Goal: Task Accomplishment & Management: Manage account settings

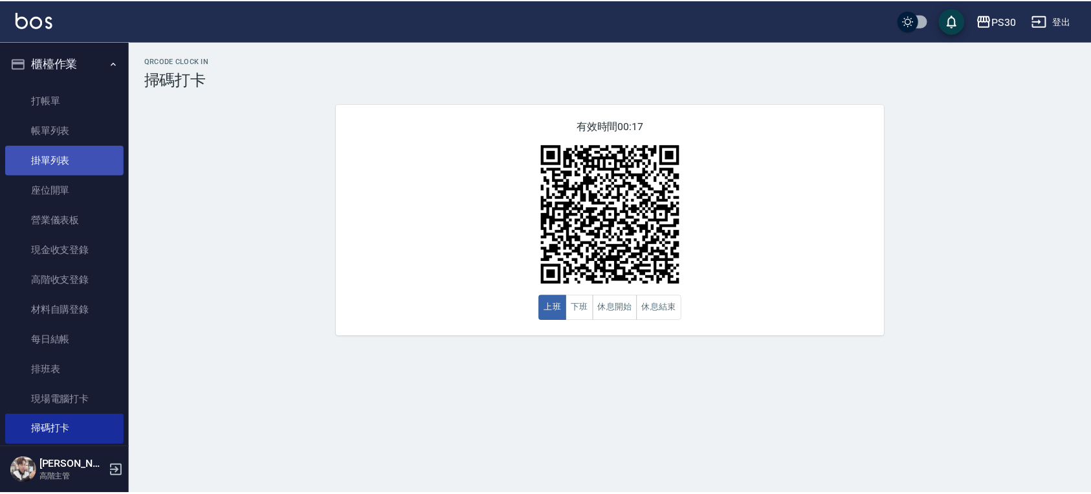
scroll to position [252, 0]
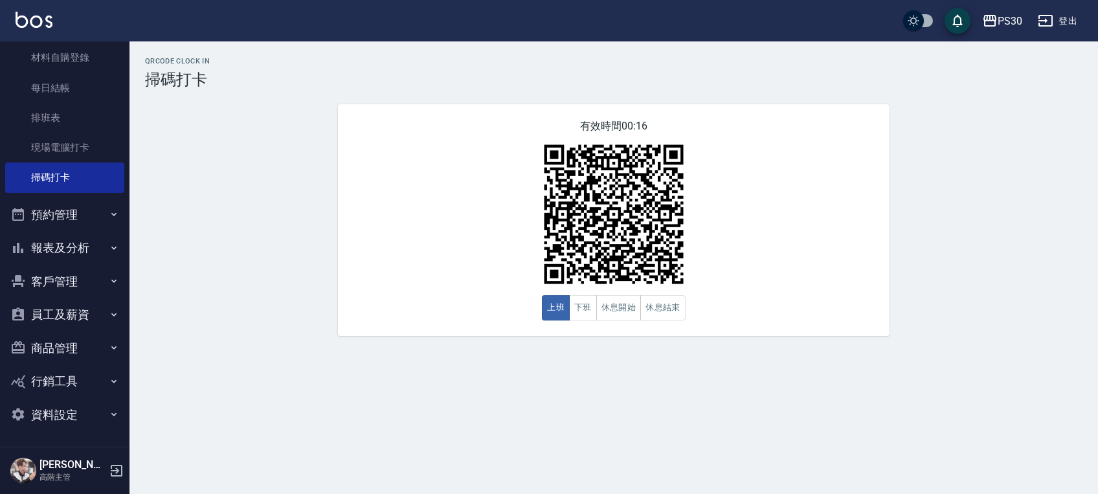
click at [61, 317] on button "員工及薪資" at bounding box center [64, 315] width 119 height 34
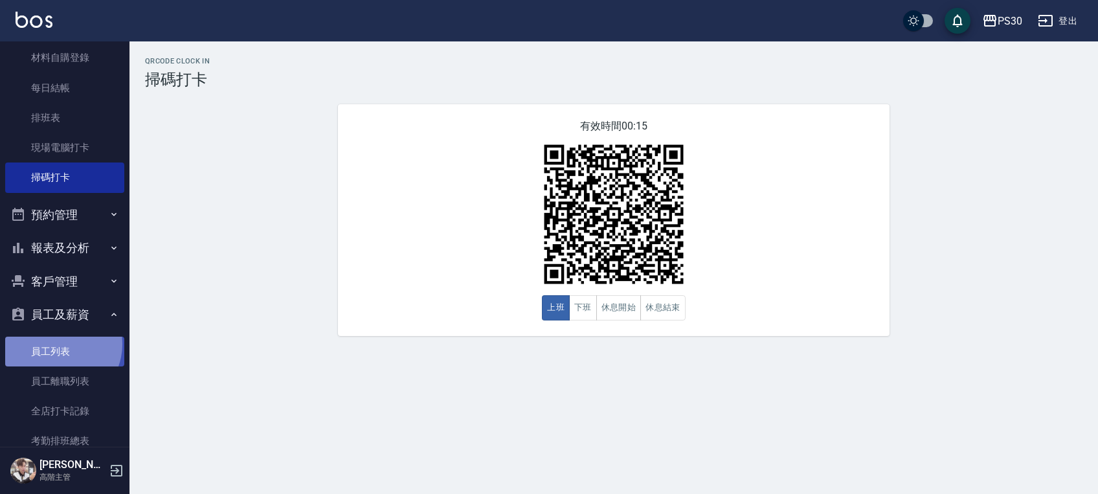
click at [58, 344] on link "員工列表" at bounding box center [64, 352] width 119 height 30
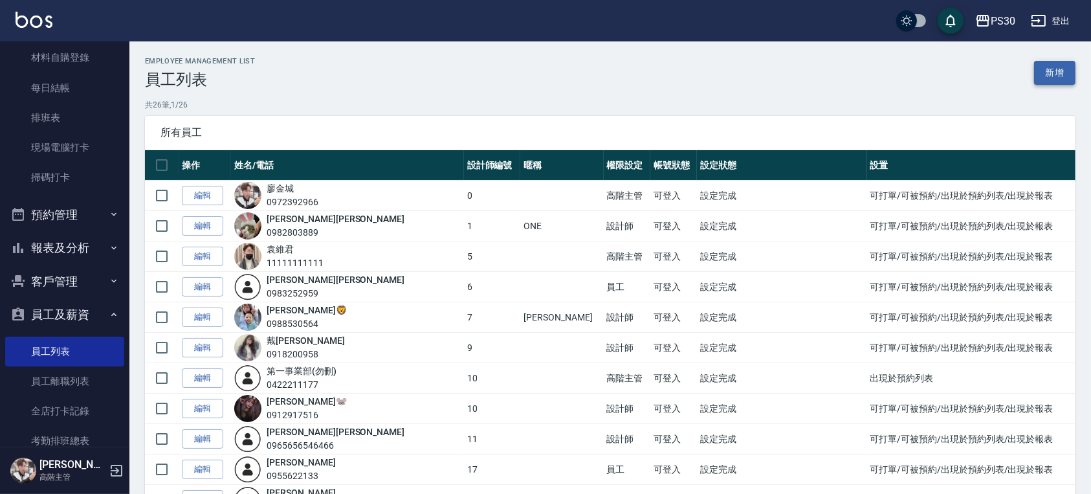
click at [1039, 69] on link "新增" at bounding box center [1054, 73] width 41 height 24
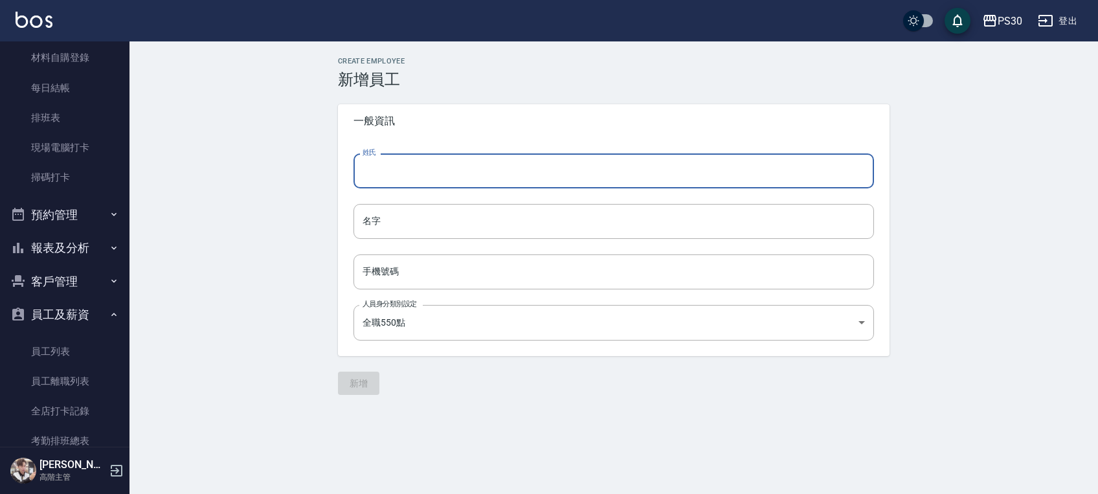
click at [564, 174] on input "姓氏" at bounding box center [613, 170] width 520 height 35
click at [377, 221] on input "名字" at bounding box center [613, 221] width 520 height 35
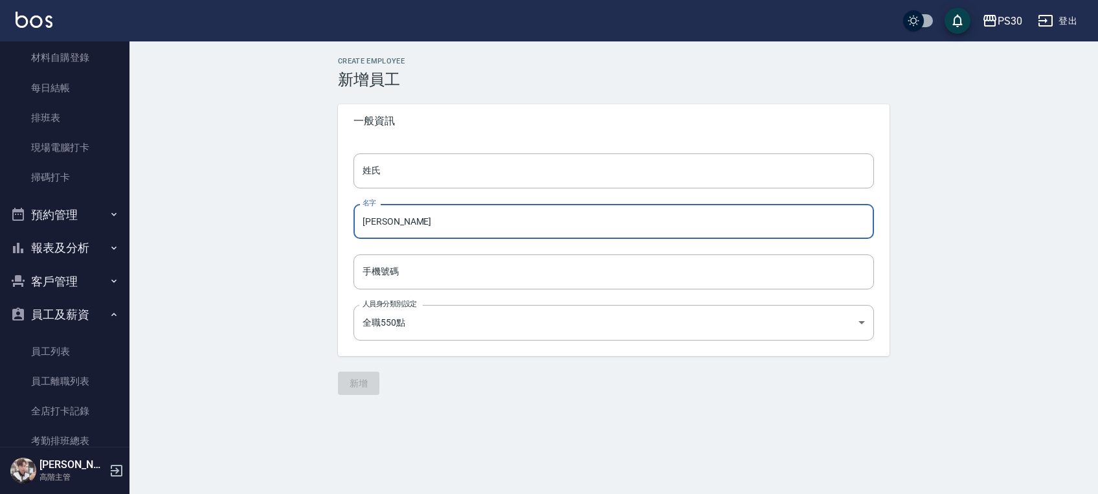
type input "[PERSON_NAME]"
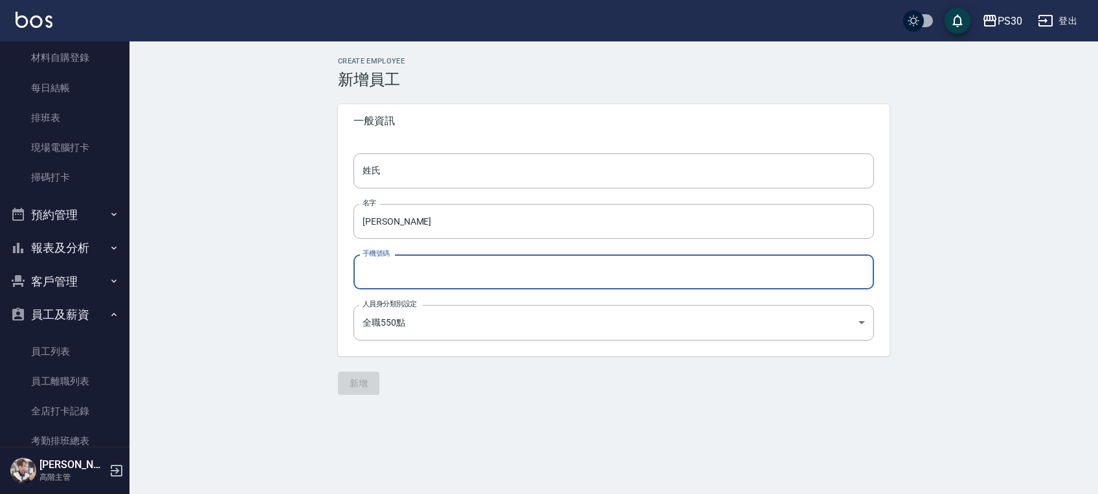
click at [509, 261] on input "手機號碼" at bounding box center [613, 271] width 520 height 35
click at [466, 273] on input "手機號碼" at bounding box center [613, 271] width 520 height 35
type input "0900000000"
click at [410, 173] on input "姓氏" at bounding box center [613, 170] width 520 height 35
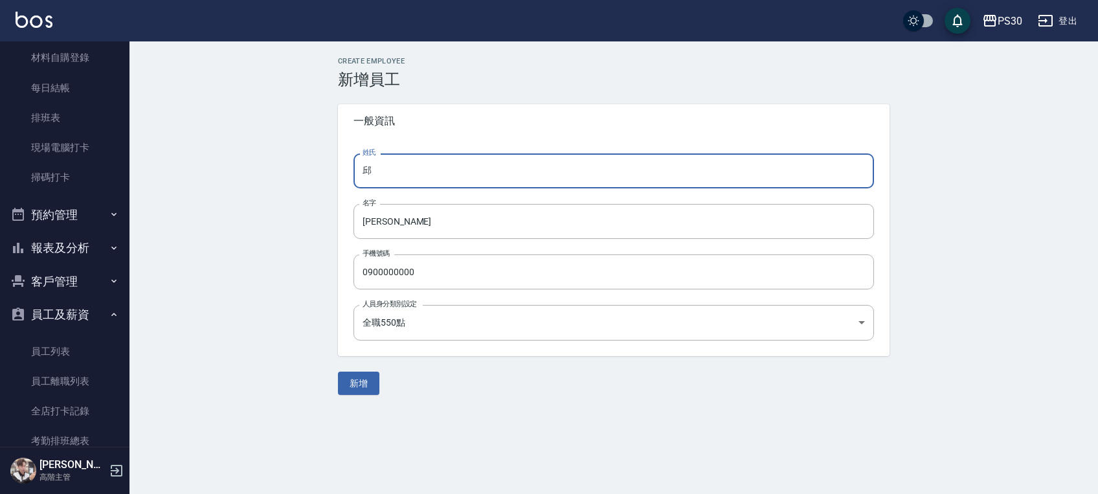
type input "邱"
click at [513, 122] on span "一般資訊" at bounding box center [613, 121] width 520 height 13
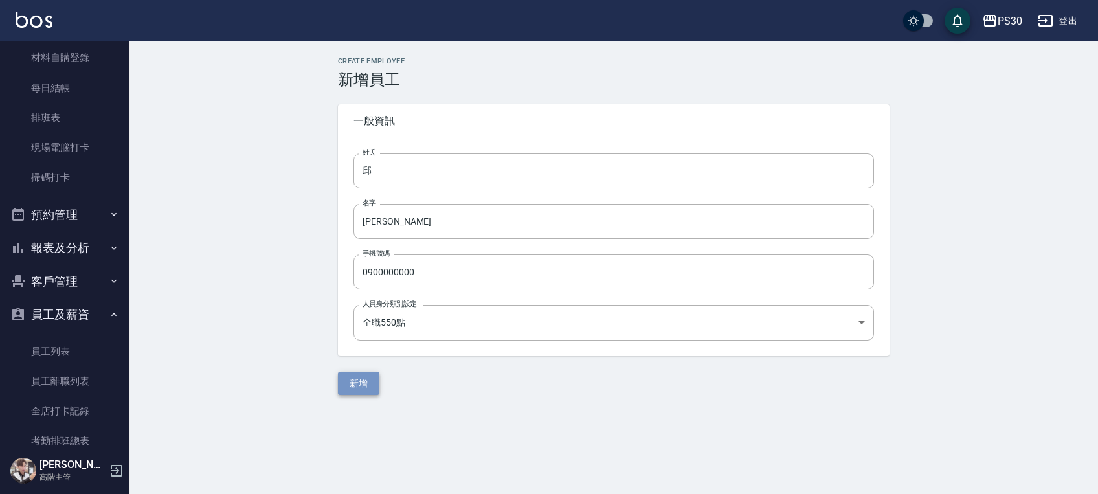
click at [357, 376] on button "新增" at bounding box center [358, 384] width 41 height 24
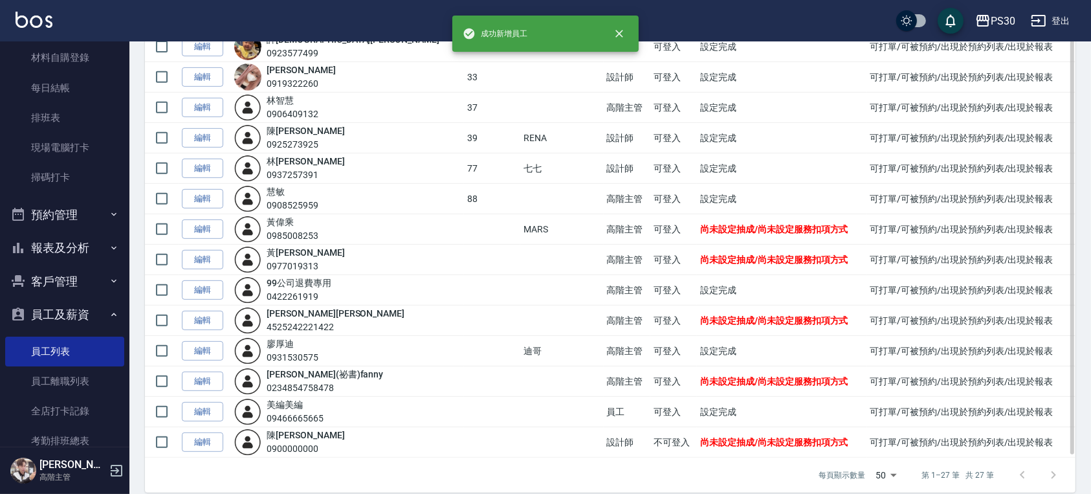
scroll to position [557, 0]
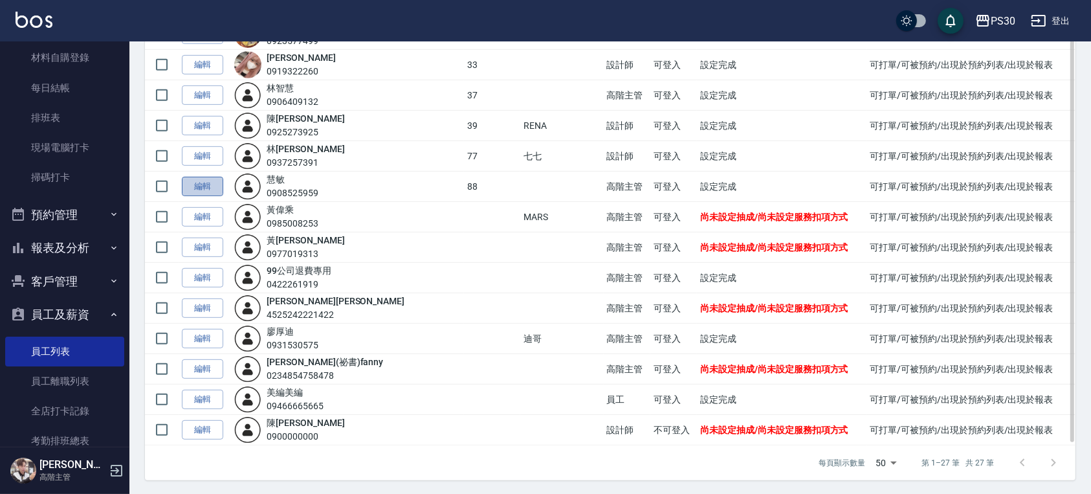
click at [192, 179] on link "編輯" at bounding box center [202, 187] width 41 height 20
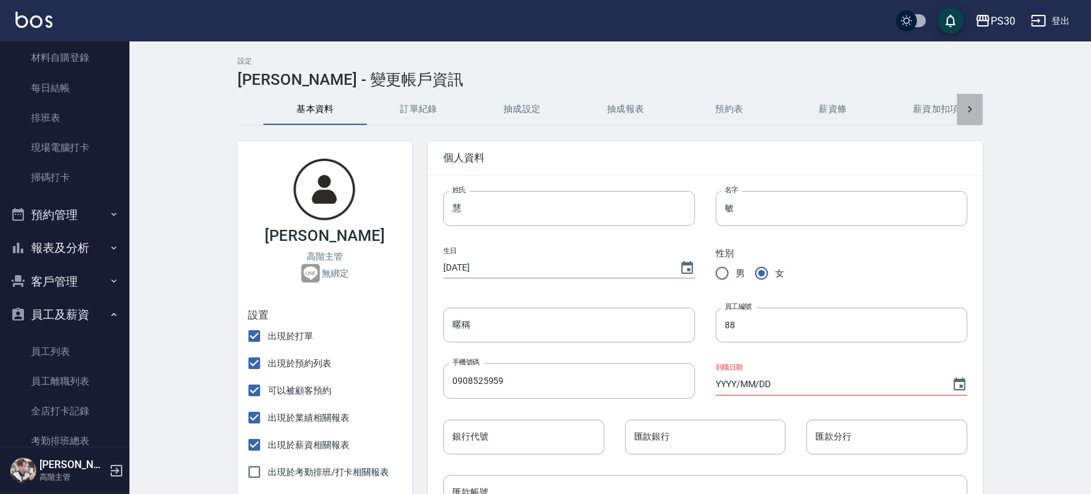
click at [964, 104] on icon at bounding box center [970, 109] width 13 height 13
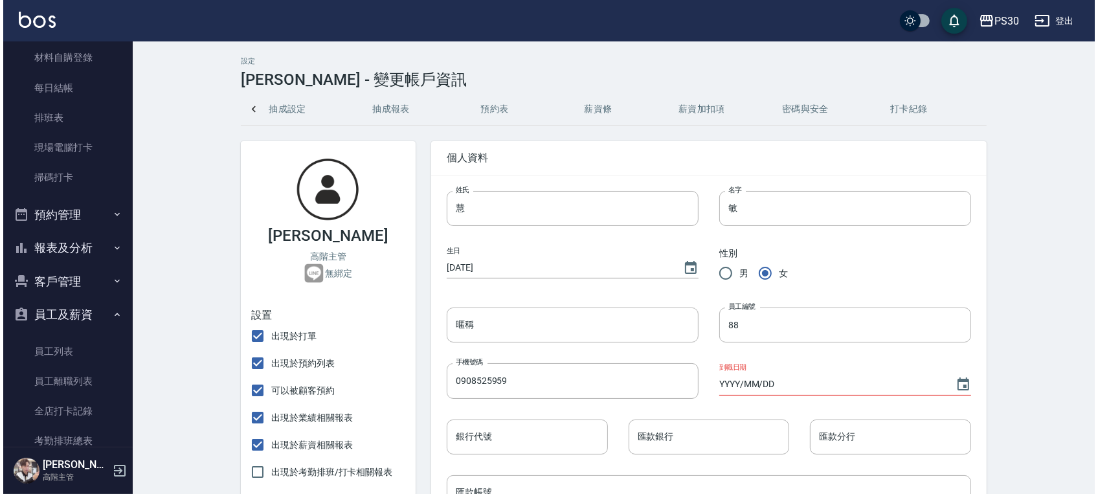
scroll to position [0, 238]
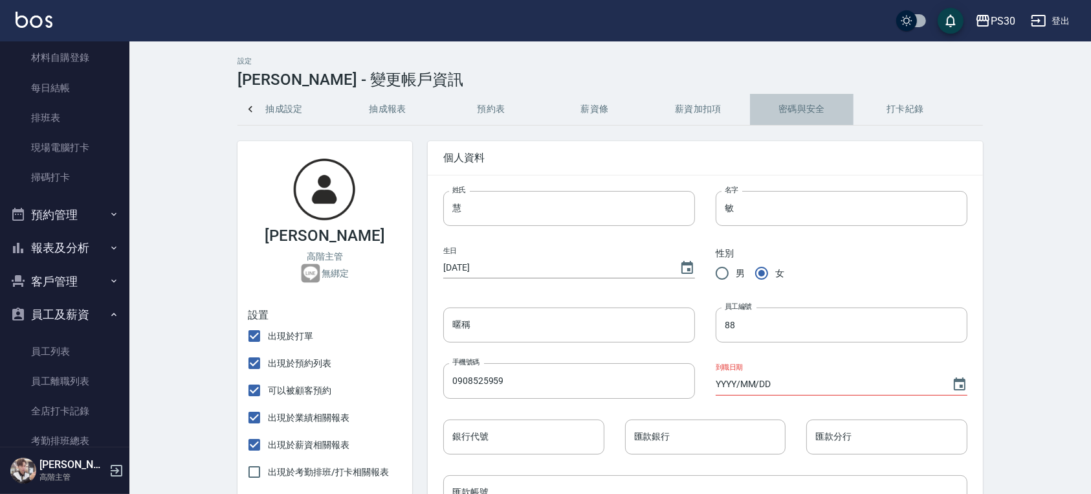
click at [799, 105] on button "密碼與安全" at bounding box center [802, 109] width 104 height 31
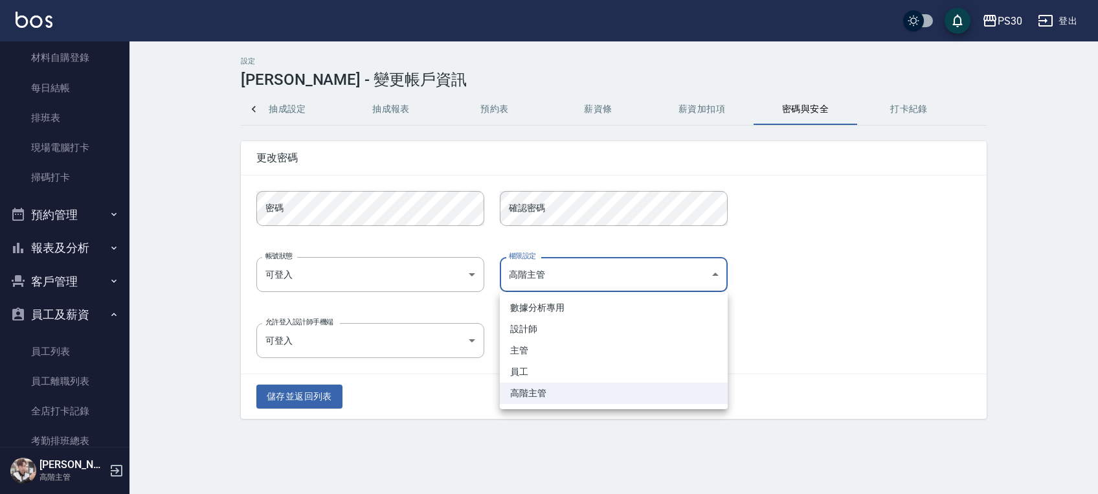
click at [675, 270] on body "PS30 登出 櫃檯作業 打帳單 帳單列表 掛單列表 座位開單 營業儀表板 現金收支登錄 高階收支登錄 材料自購登錄 每日結帳 排班表 現場電腦打卡 掃碼打卡…" at bounding box center [549, 247] width 1098 height 494
click at [617, 368] on li "員工" at bounding box center [614, 371] width 228 height 21
type input "09e2244e-886c-4cee-9d6f-bd1ee73ae298"
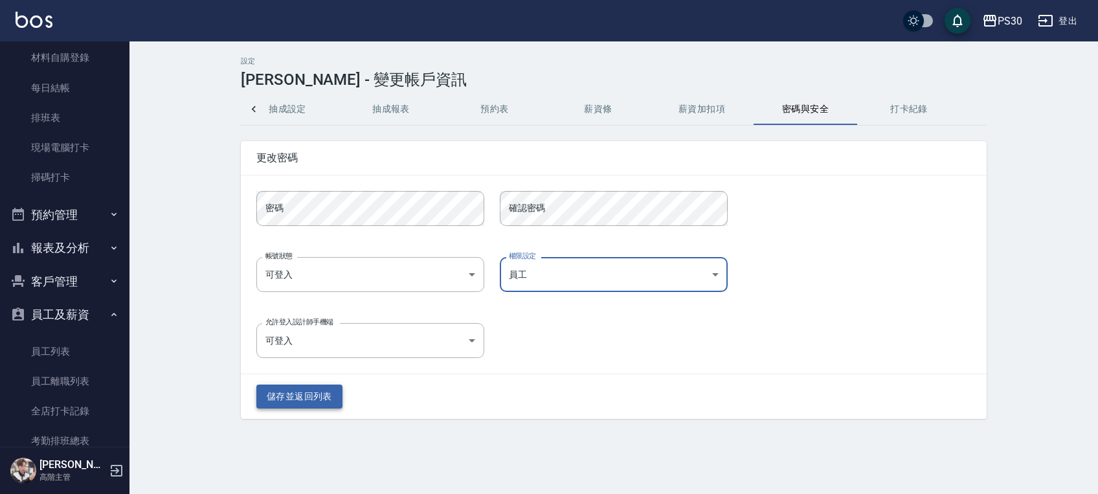
click at [330, 398] on button "儲存並返回列表" at bounding box center [299, 396] width 86 height 24
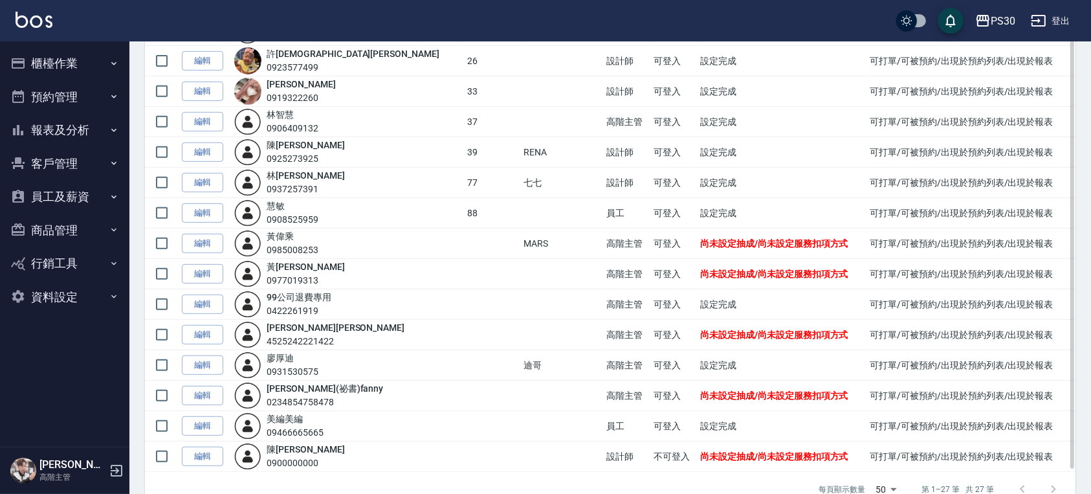
scroll to position [557, 0]
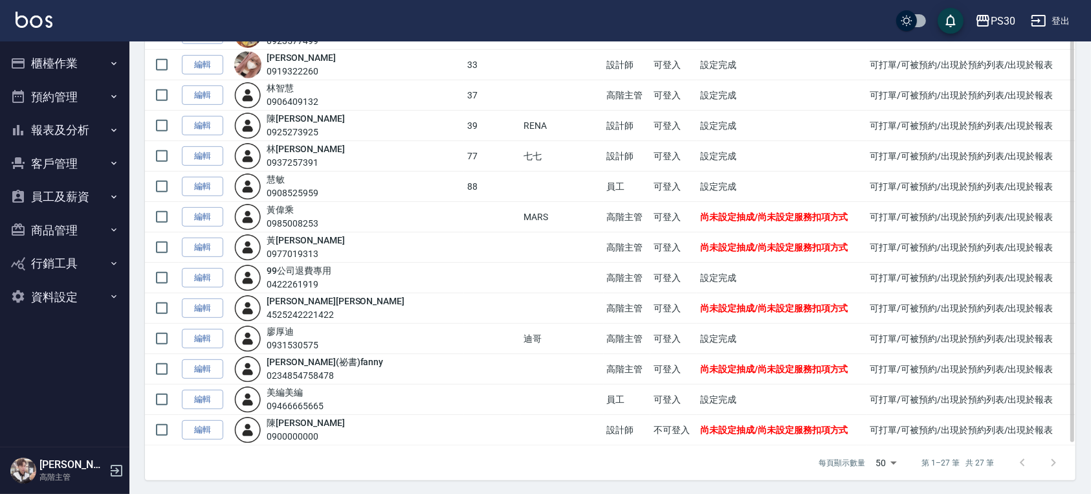
click at [197, 416] on td "編輯" at bounding box center [205, 430] width 52 height 30
click at [199, 425] on link "編輯" at bounding box center [202, 430] width 41 height 20
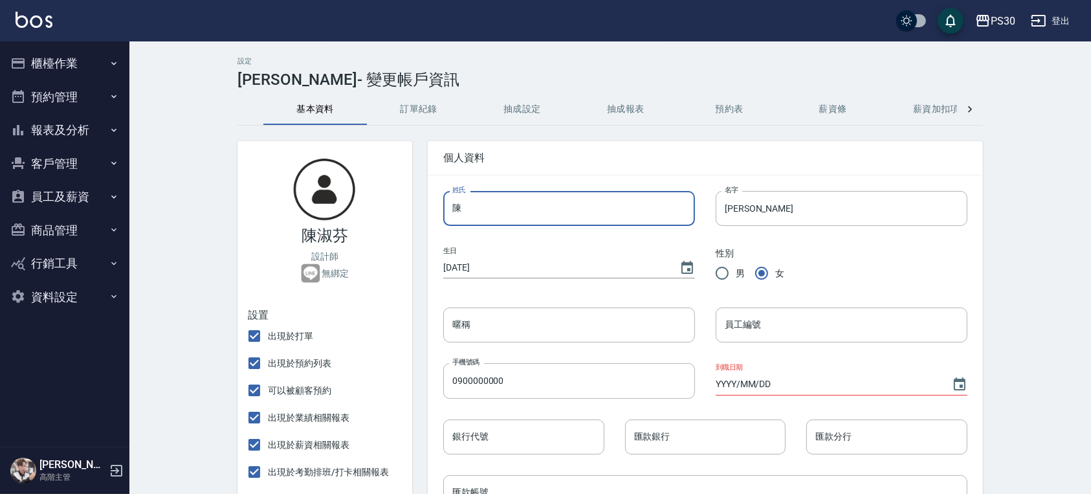
click at [491, 209] on input "陳" at bounding box center [569, 208] width 252 height 35
type input "邱"
click at [757, 203] on input "淑芬" at bounding box center [842, 208] width 252 height 35
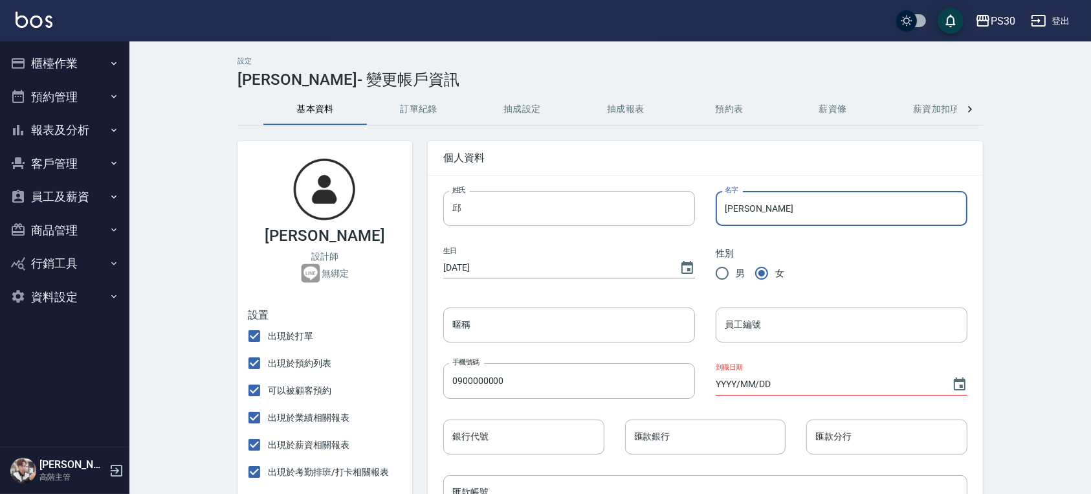
type input "淑"
type input "[PERSON_NAME]"
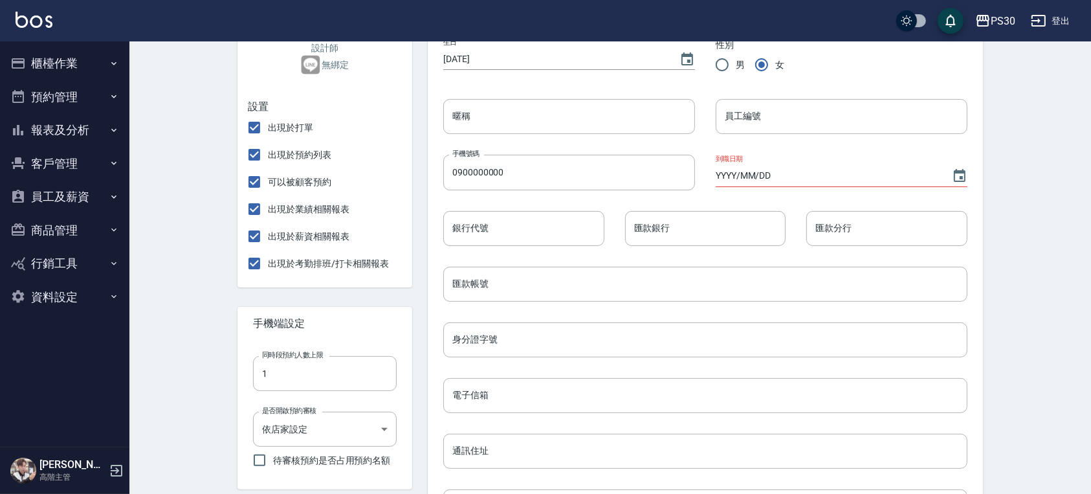
scroll to position [172, 0]
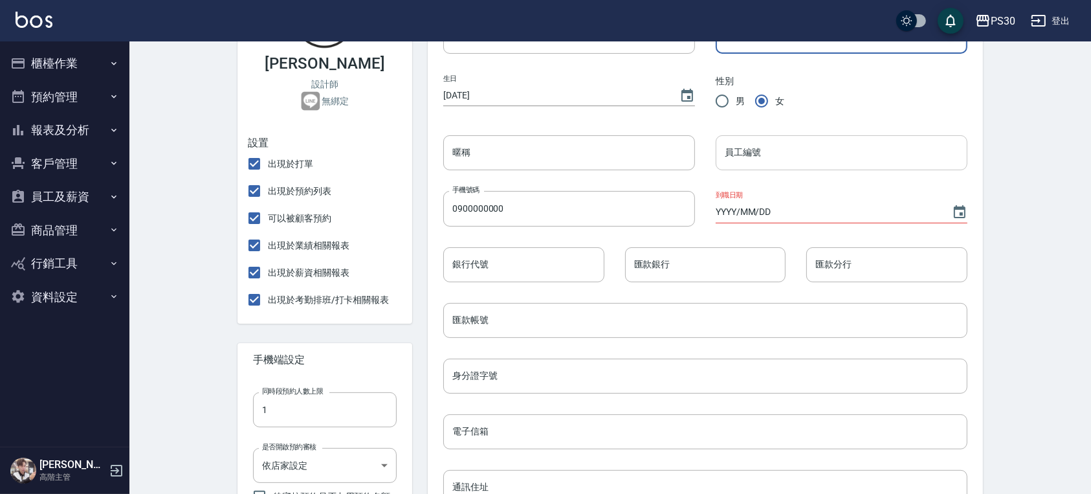
click at [795, 140] on input "員工編號" at bounding box center [842, 152] width 252 height 35
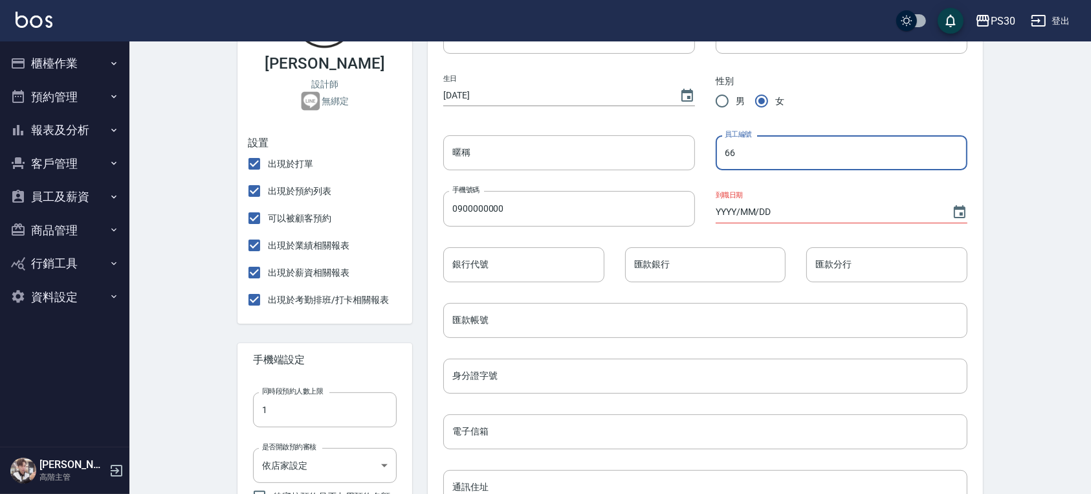
type input "66"
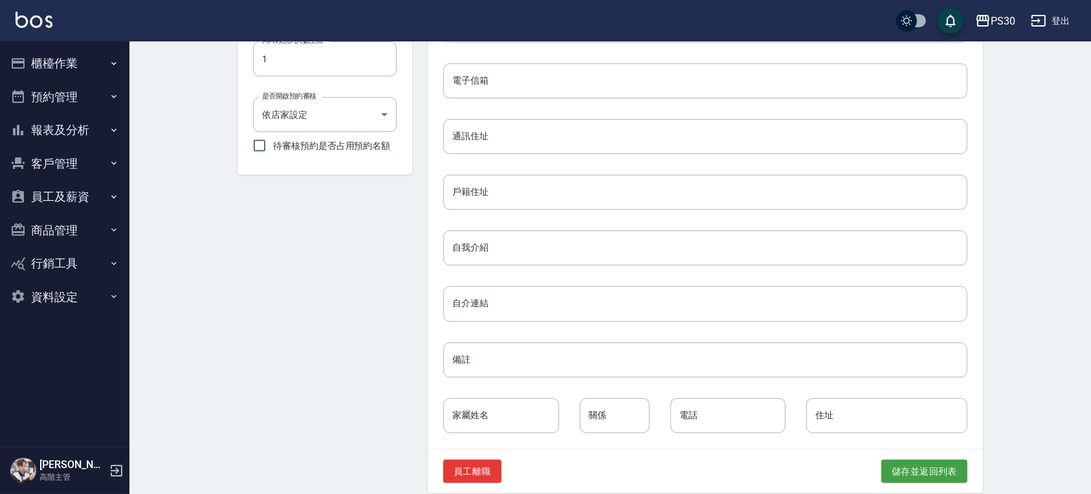
scroll to position [539, 0]
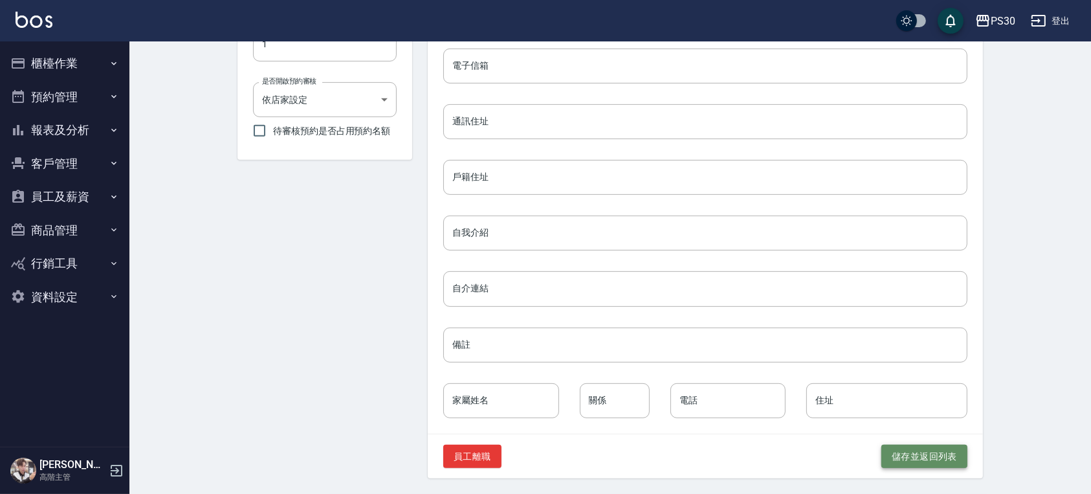
click at [940, 453] on button "儲存並返回列表" at bounding box center [925, 457] width 86 height 24
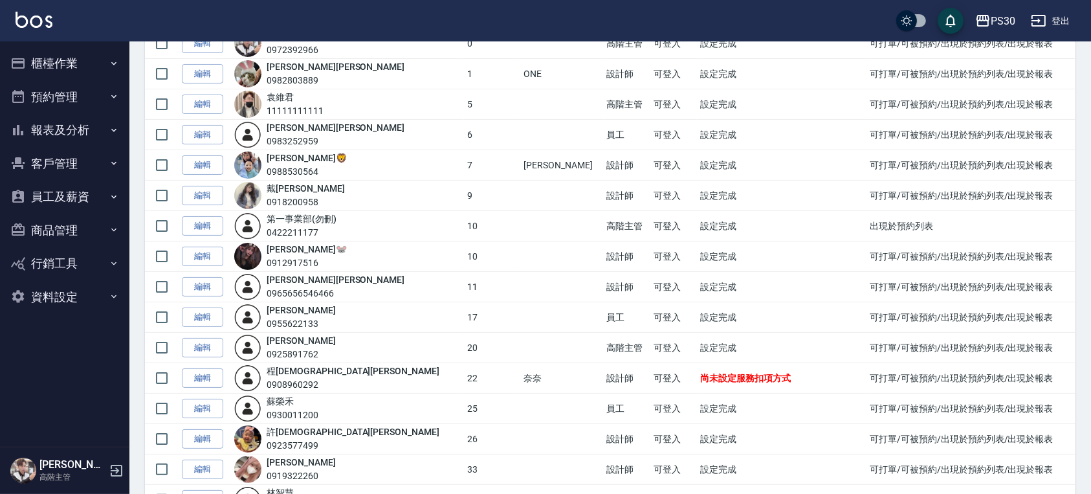
scroll to position [125, 0]
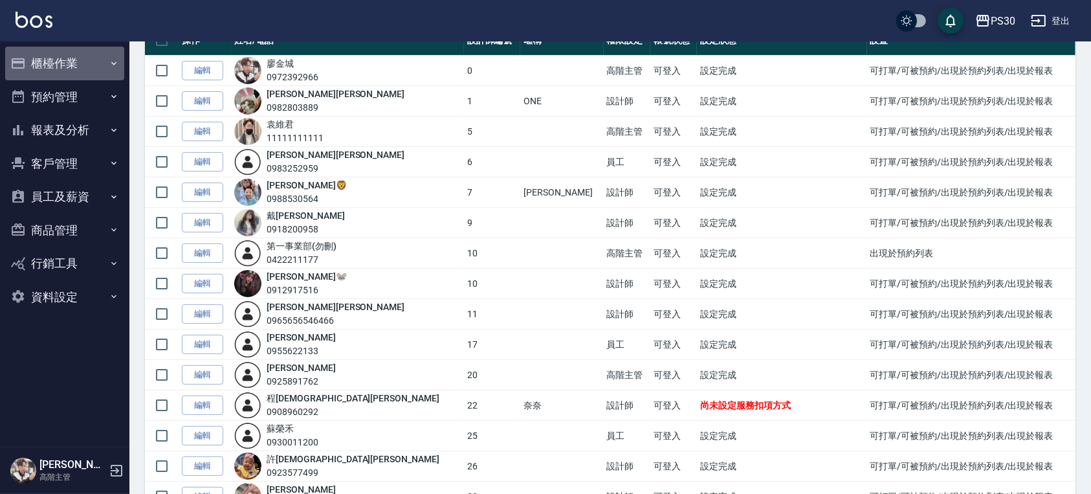
click at [87, 50] on button "櫃檯作業" at bounding box center [64, 64] width 119 height 34
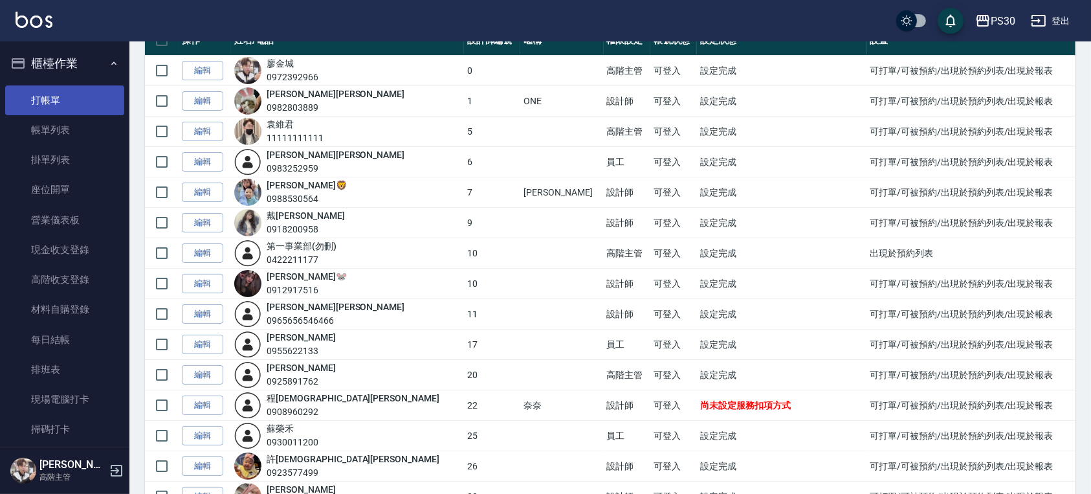
click at [88, 94] on link "打帳單" at bounding box center [64, 100] width 119 height 30
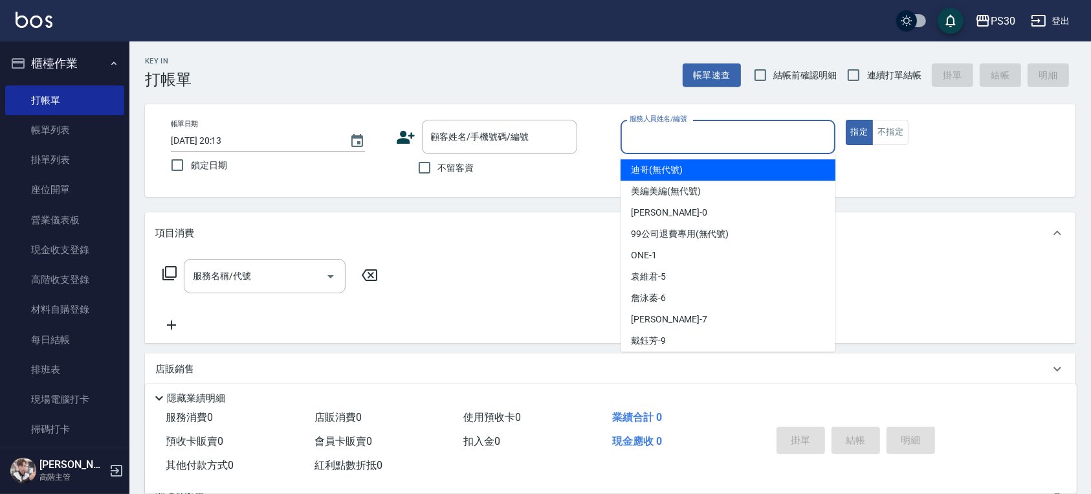
drag, startPoint x: 742, startPoint y: 138, endPoint x: 762, endPoint y: 143, distance: 20.7
click at [743, 138] on input "服務人員姓名/編號" at bounding box center [728, 137] width 203 height 23
type input "66"
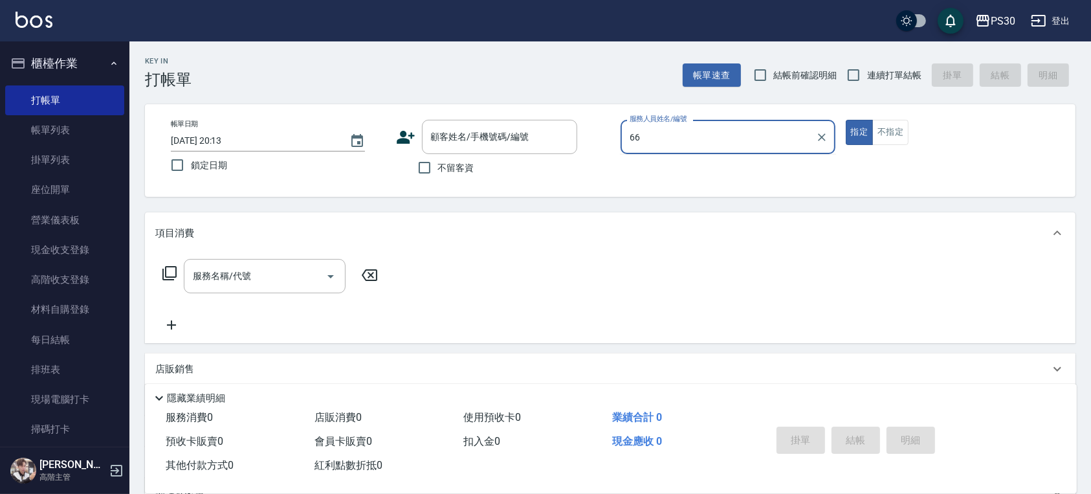
click at [756, 139] on input "66" at bounding box center [719, 137] width 184 height 23
click at [819, 135] on icon "Clear" at bounding box center [822, 137] width 8 height 8
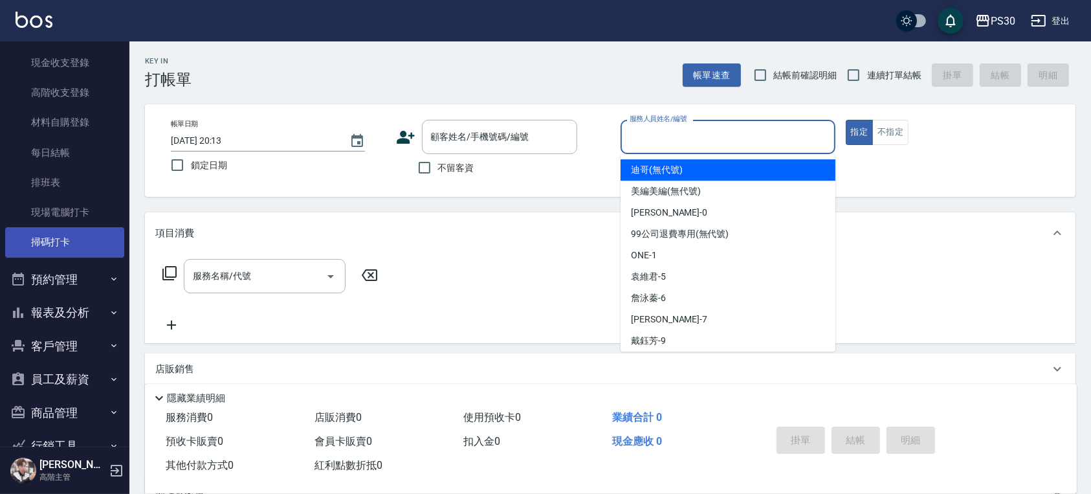
scroll to position [252, 0]
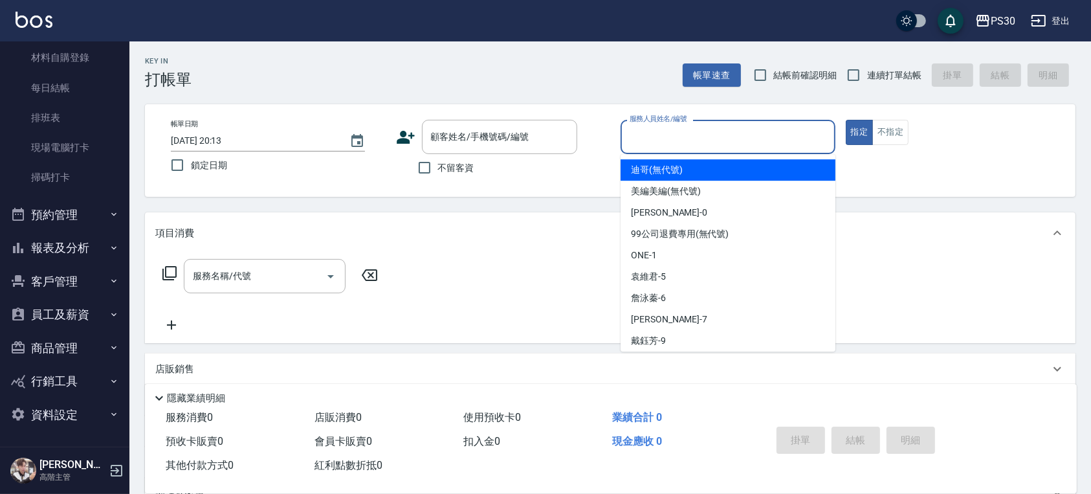
click at [74, 301] on button "員工及薪資" at bounding box center [64, 315] width 119 height 34
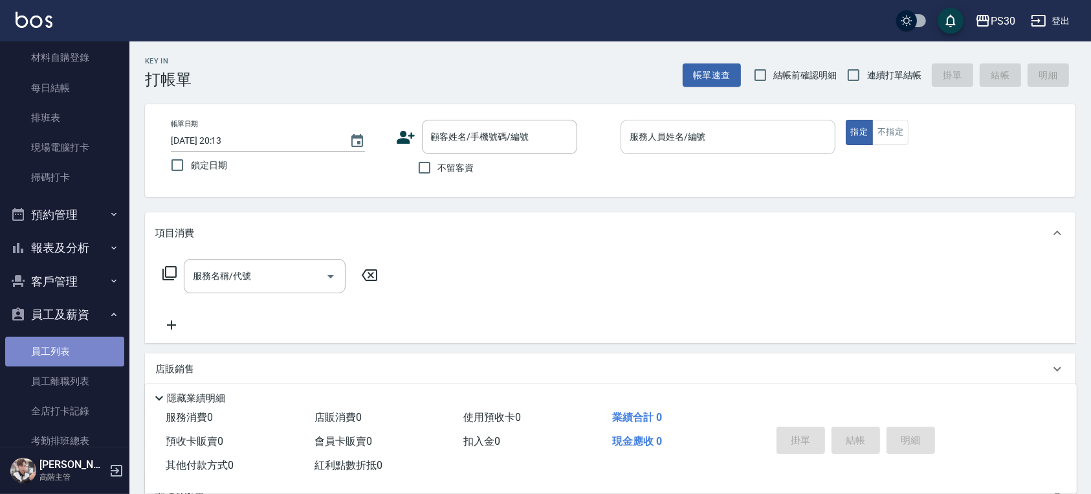
click at [69, 354] on link "員工列表" at bounding box center [64, 352] width 119 height 30
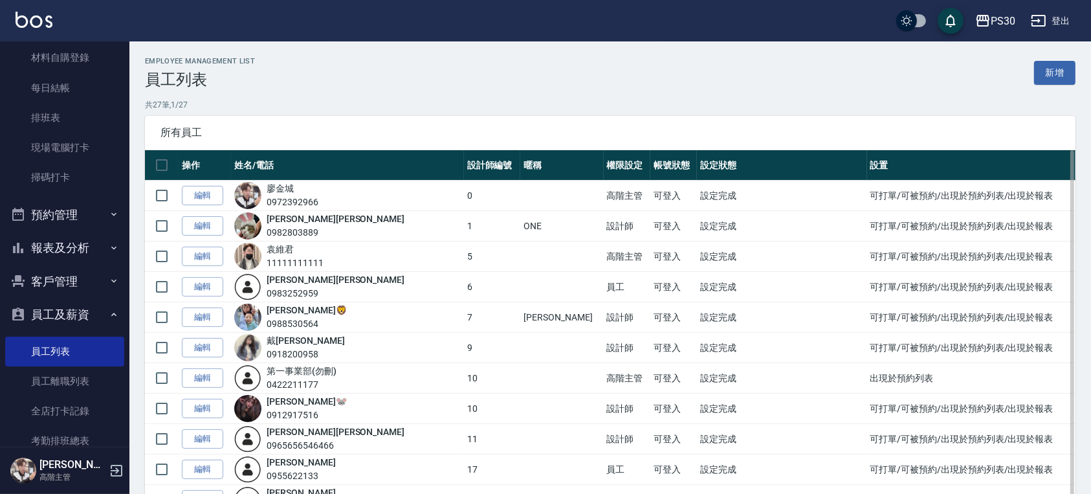
scroll to position [431, 0]
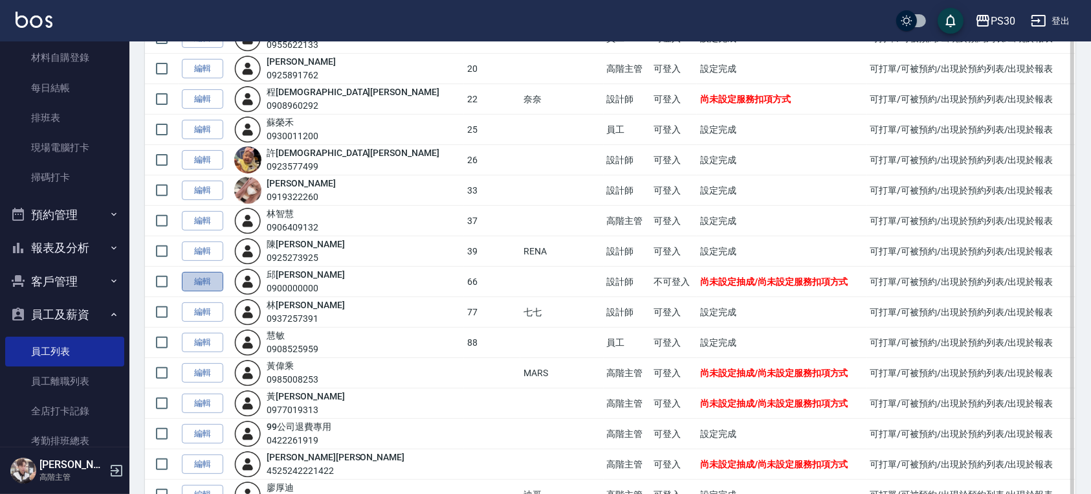
click at [216, 275] on link "編輯" at bounding box center [202, 282] width 41 height 20
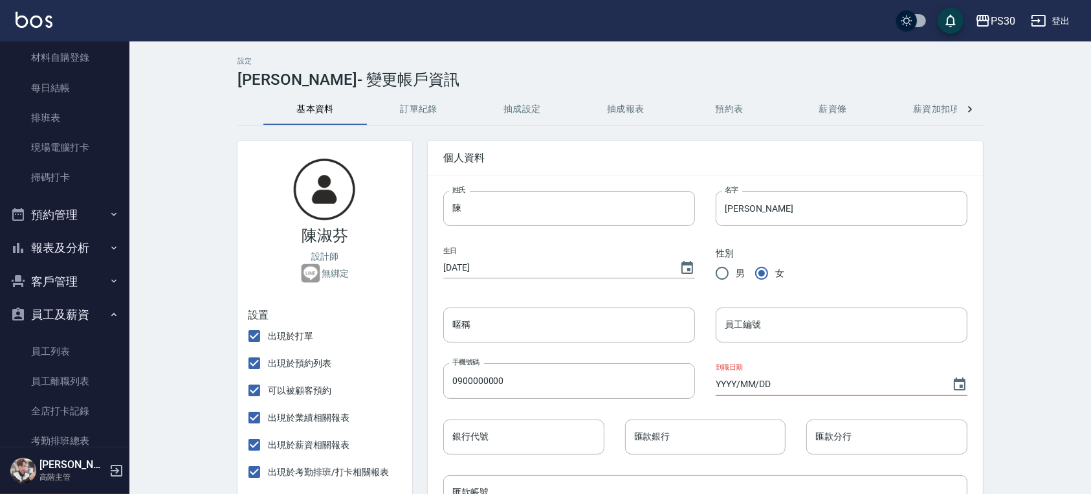
type input "邱"
type input "[PERSON_NAME]"
type input "66"
click at [942, 109] on button "薪資加扣項" at bounding box center [937, 109] width 104 height 31
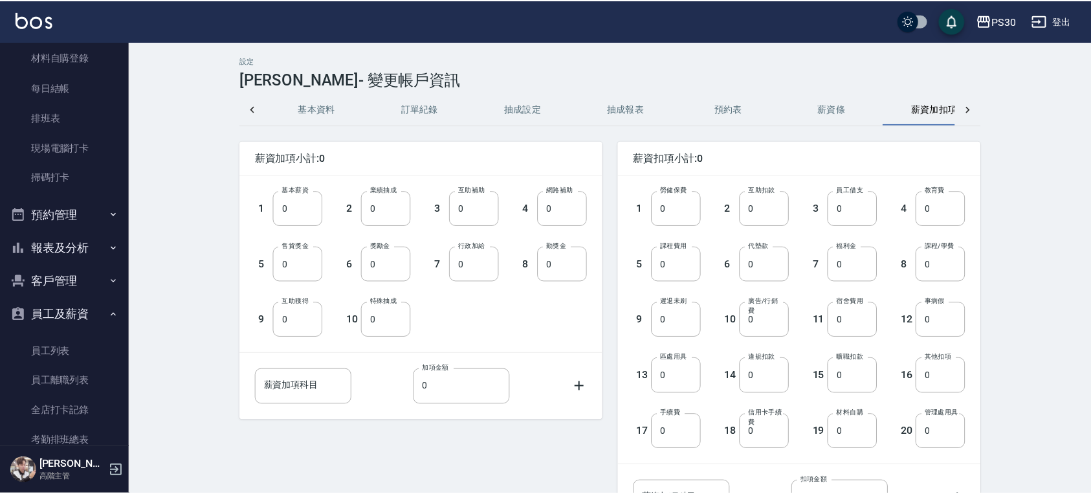
scroll to position [0, 31]
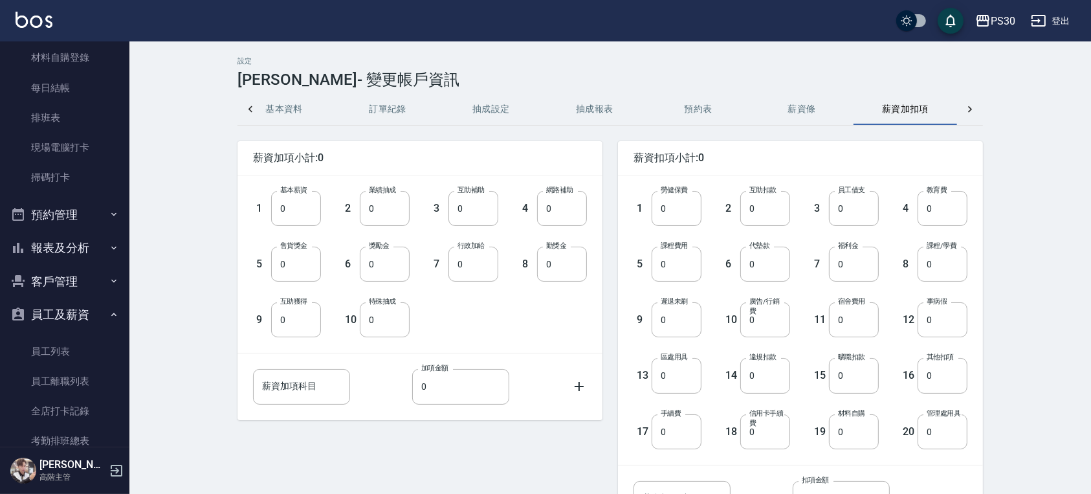
click at [799, 106] on button "薪資條" at bounding box center [802, 109] width 104 height 31
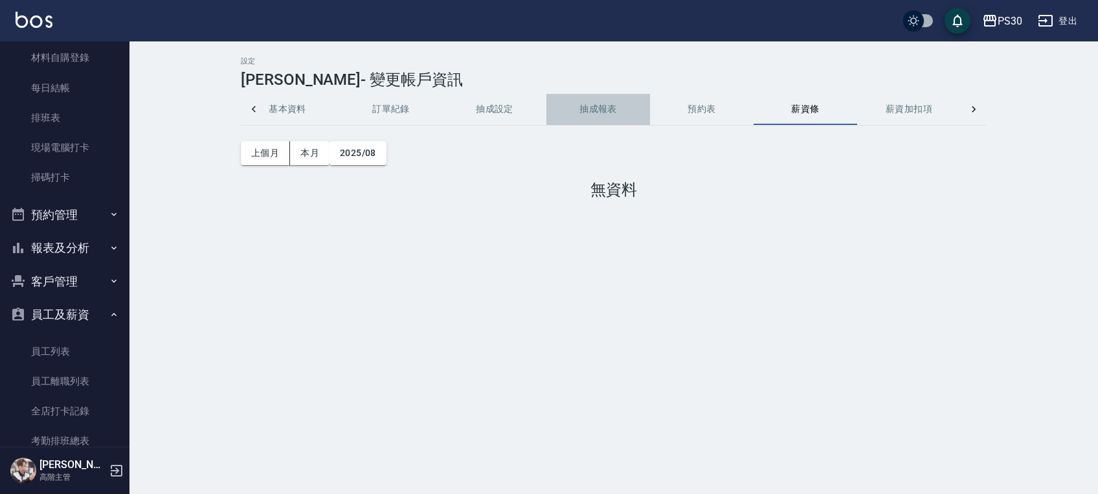
click at [577, 119] on button "抽成報表" at bounding box center [598, 109] width 104 height 31
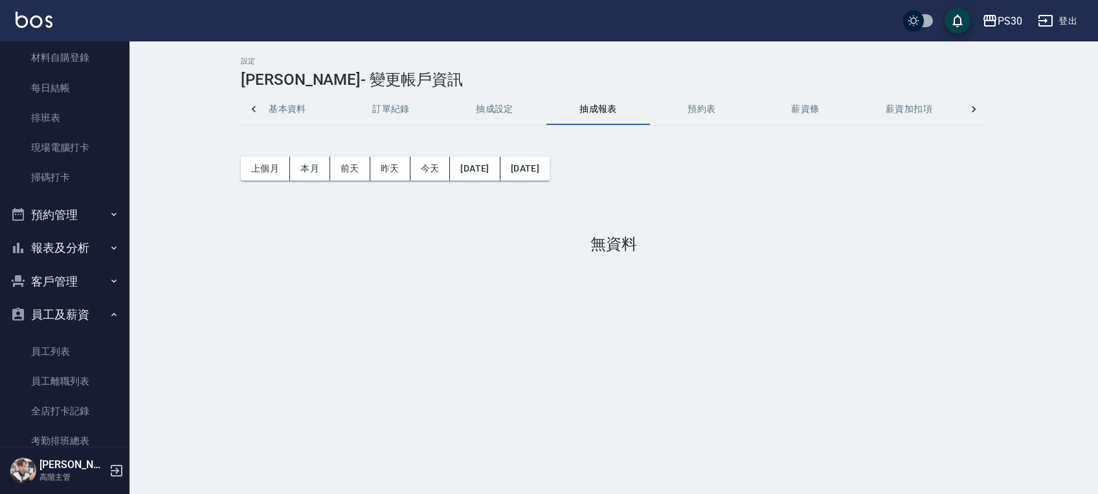
click at [498, 110] on button "抽成設定" at bounding box center [495, 109] width 104 height 31
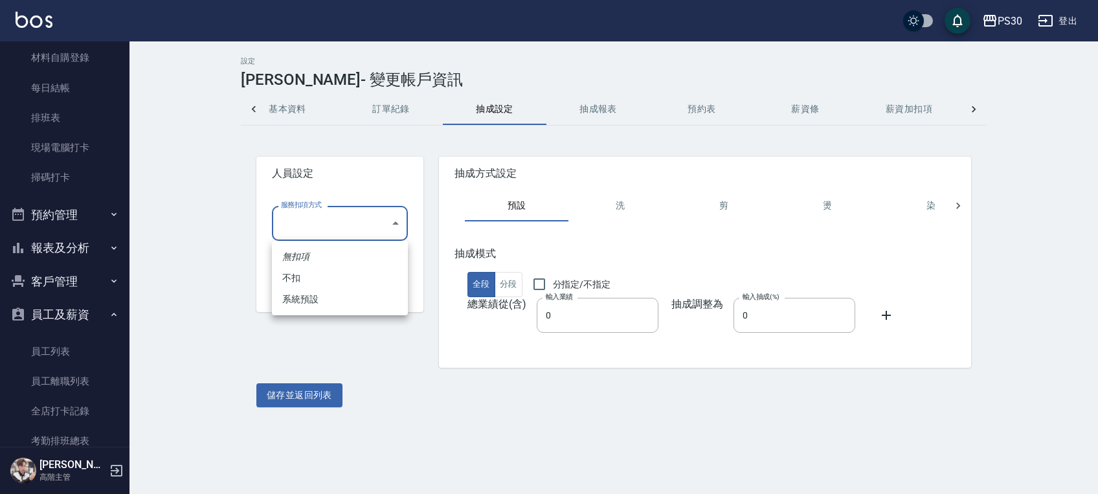
click at [364, 226] on body "PS30 登出 櫃檯作業 打帳單 帳單列表 掛單列表 座位開單 營業儀表板 現金收支登錄 高階收支登錄 材料自購登錄 每日結帳 排班表 現場電腦打卡 掃碼打卡…" at bounding box center [549, 247] width 1098 height 494
click at [362, 261] on li "無扣項" at bounding box center [340, 256] width 136 height 21
type input "無扣項"
click at [361, 272] on body "PS30 登出 櫃檯作業 打帳單 帳單列表 掛單列表 座位開單 營業儀表板 現金收支登錄 高階收支登錄 材料自購登錄 每日結帳 排班表 現場電腦打卡 掃碼打卡…" at bounding box center [549, 247] width 1098 height 494
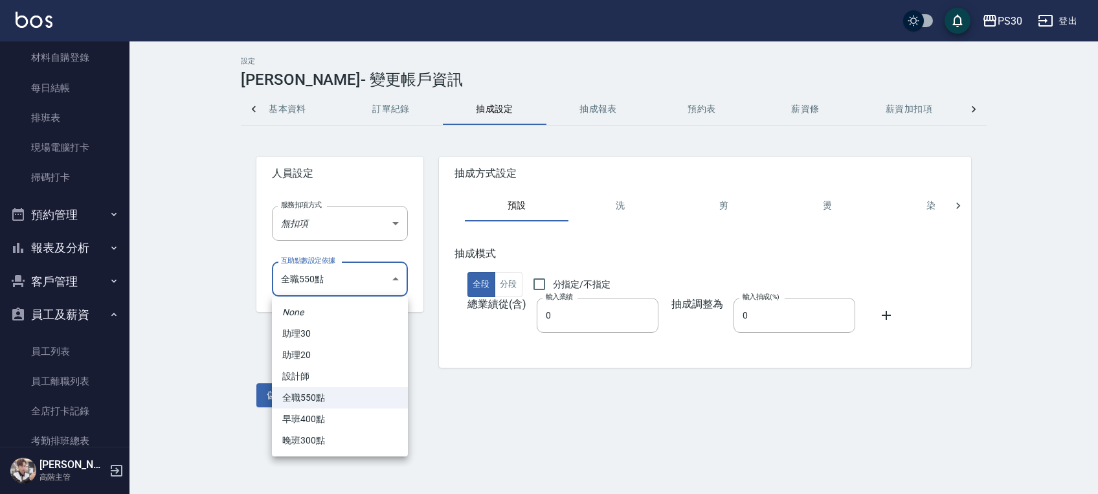
click at [351, 395] on li "全職550點" at bounding box center [340, 397] width 136 height 21
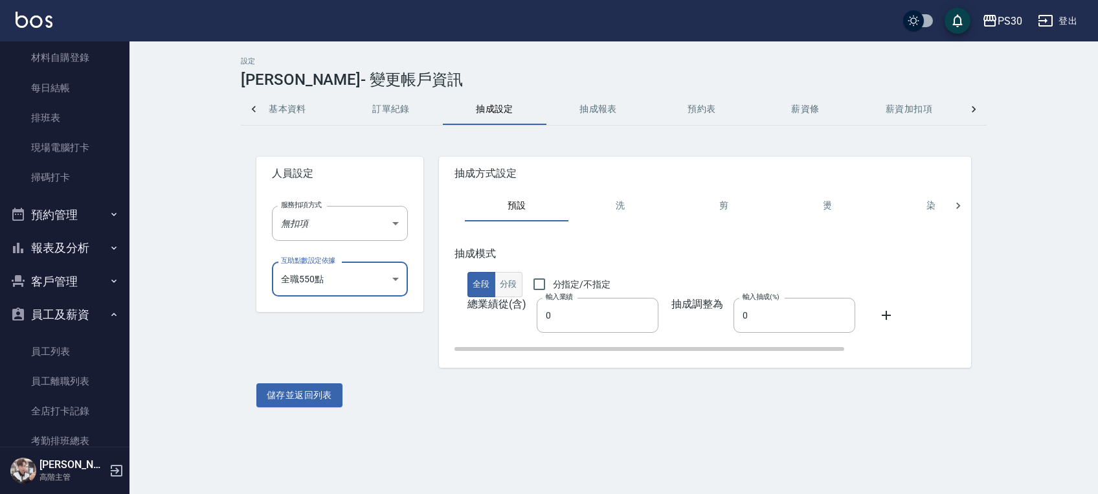
click at [511, 282] on button "分段" at bounding box center [509, 284] width 28 height 25
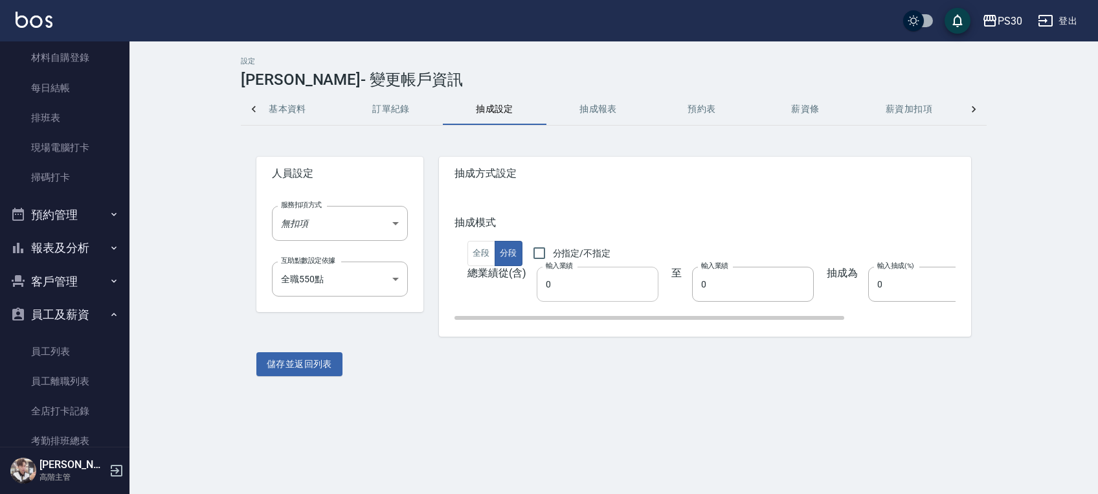
click at [599, 282] on input "0" at bounding box center [598, 284] width 122 height 35
click at [489, 249] on button "全段" at bounding box center [481, 253] width 28 height 25
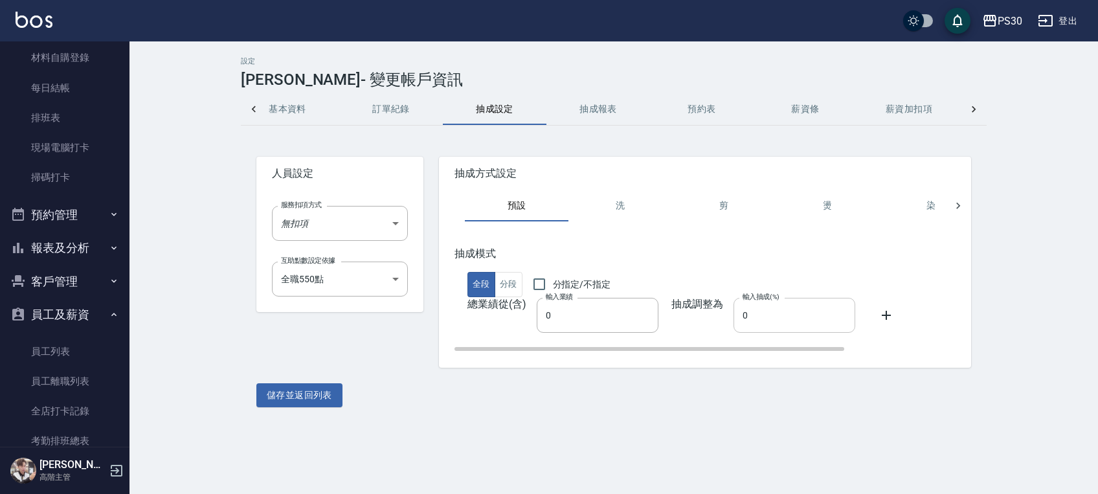
click at [764, 313] on input "0" at bounding box center [794, 315] width 122 height 35
type input "45"
click at [619, 324] on input "0" at bounding box center [598, 315] width 122 height 35
type input "100000000"
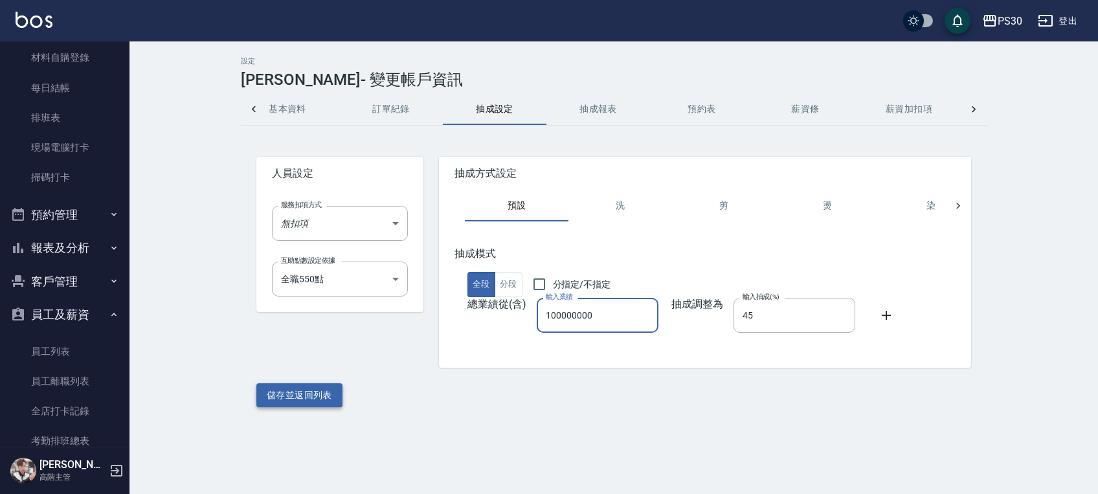
click at [328, 401] on button "儲存並返回列表" at bounding box center [299, 395] width 86 height 24
click at [379, 205] on div "服務扣項方式 無扣項 無扣項 服務扣項方式" at bounding box center [329, 213] width 157 height 56
click at [383, 210] on body "PS30 登出 櫃檯作業 打帳單 帳單列表 掛單列表 座位開單 營業儀表板 現金收支登錄 高階收支登錄 材料自購登錄 每日結帳 排班表 現場電腦打卡 掃碼打卡…" at bounding box center [549, 247] width 1098 height 494
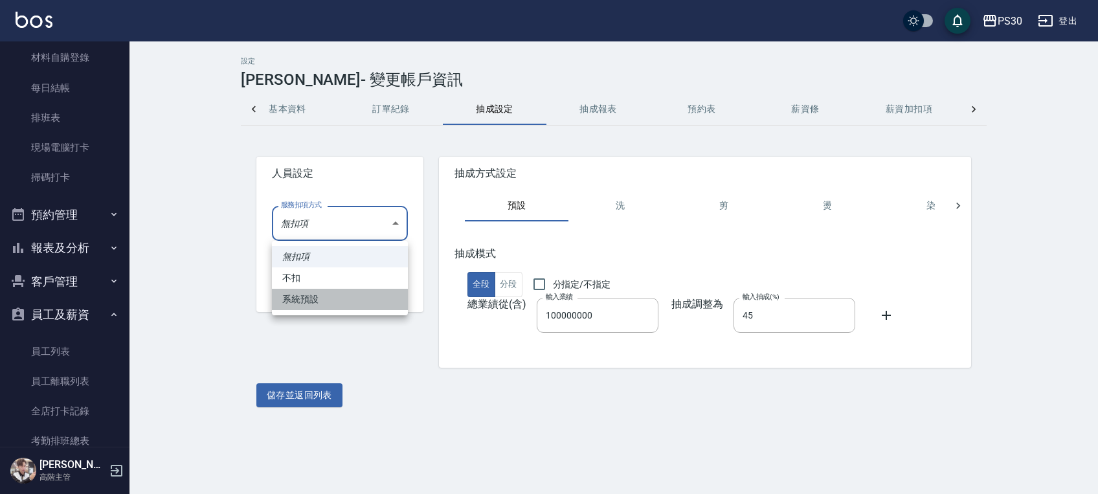
click at [367, 295] on li "系統預設" at bounding box center [340, 299] width 136 height 21
type input "系統預設"
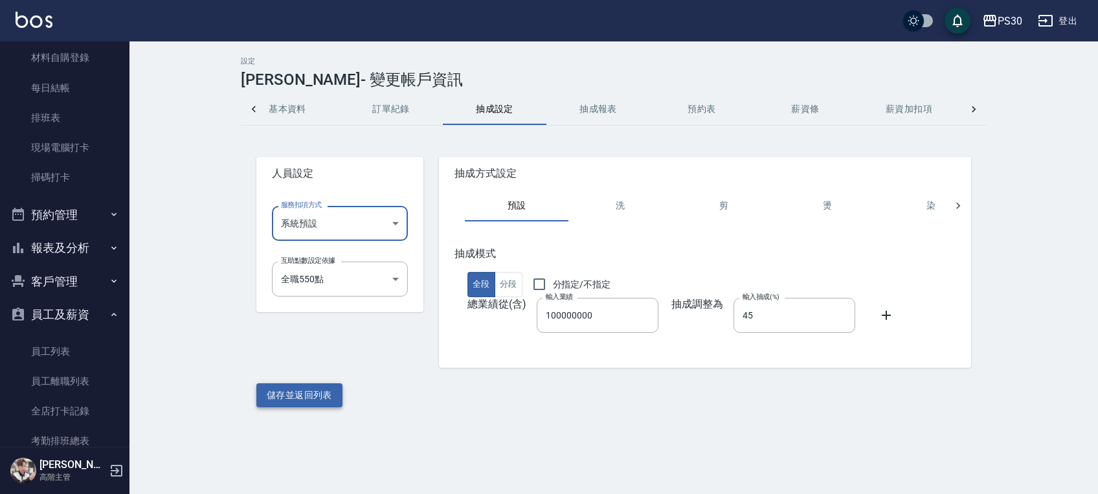
click at [288, 405] on button "儲存並返回列表" at bounding box center [299, 395] width 86 height 24
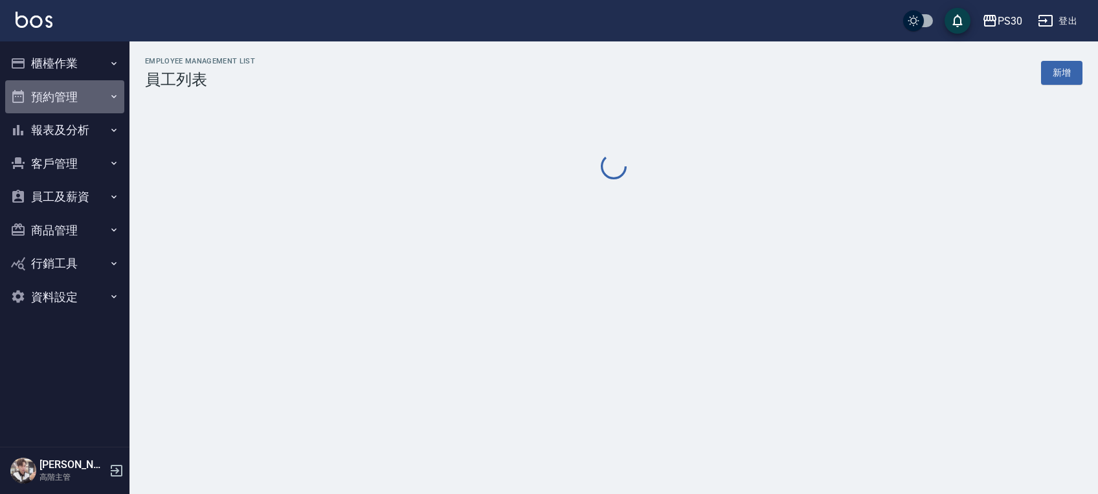
click at [80, 98] on button "預約管理" at bounding box center [64, 97] width 119 height 34
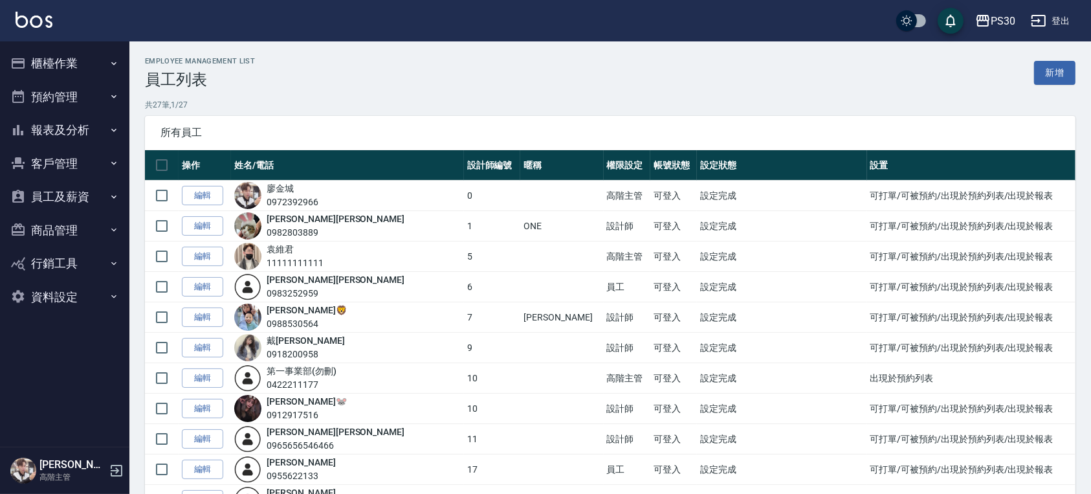
click at [80, 98] on button "預約管理" at bounding box center [64, 97] width 119 height 34
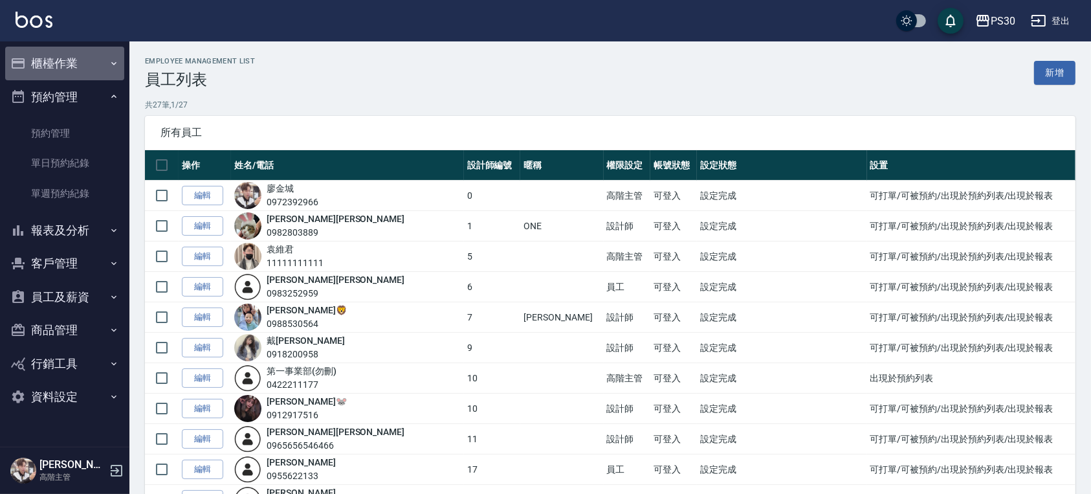
click at [73, 54] on button "櫃檯作業" at bounding box center [64, 64] width 119 height 34
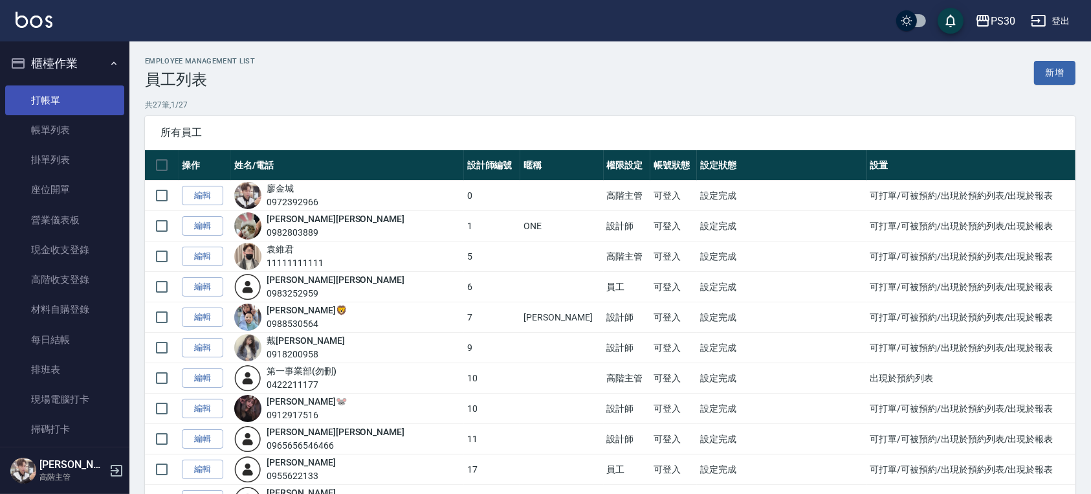
click at [78, 101] on link "打帳單" at bounding box center [64, 100] width 119 height 30
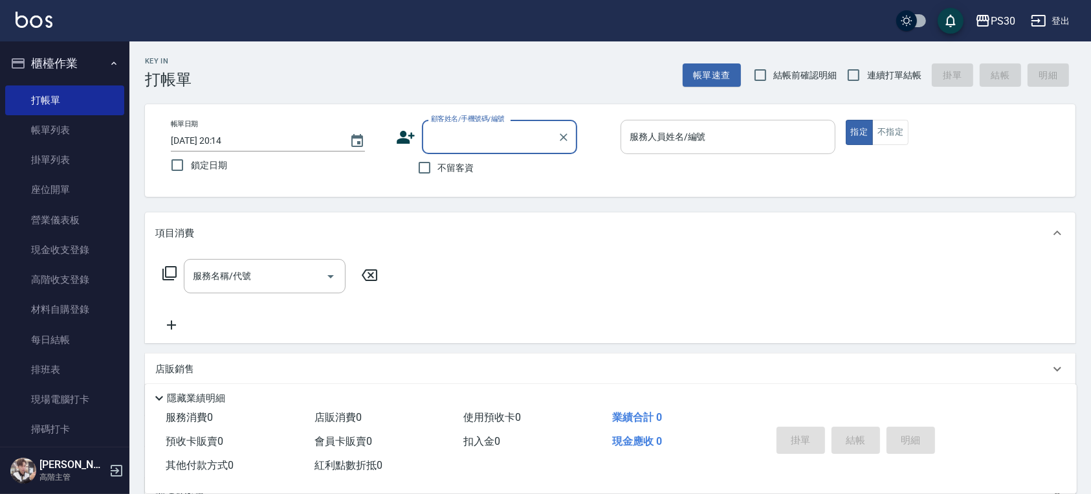
click at [676, 129] on div "服務人員姓名/編號 服務人員姓名/編號" at bounding box center [728, 137] width 215 height 34
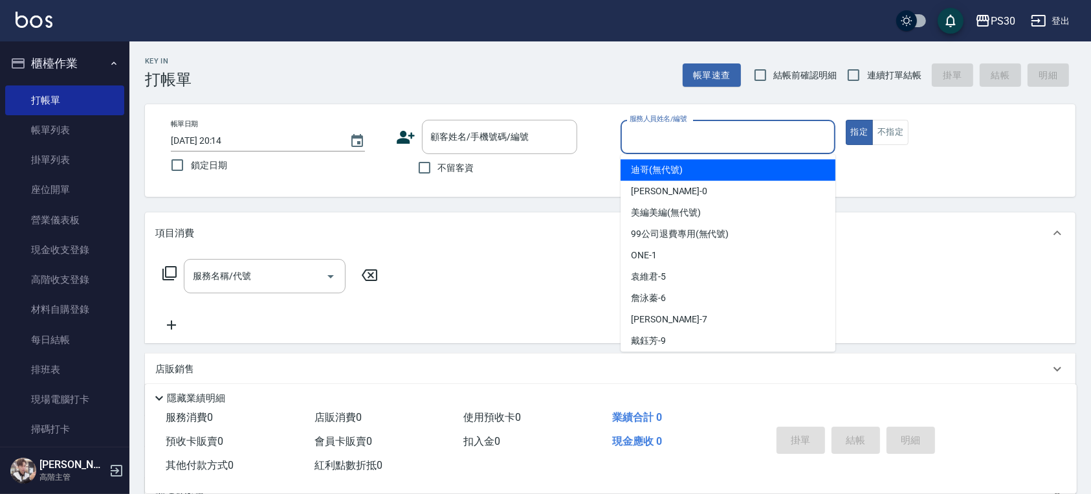
click at [671, 129] on input "服務人員姓名/編號" at bounding box center [728, 137] width 203 height 23
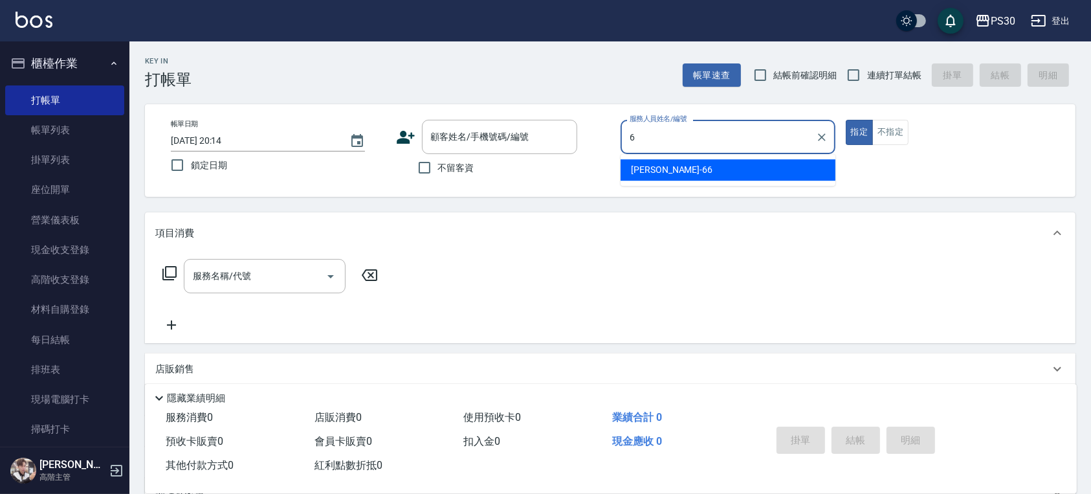
type input "66"
click at [819, 131] on icon "Clear" at bounding box center [822, 137] width 13 height 13
type input "5"
type button "true"
type input "[PERSON_NAME]-5"
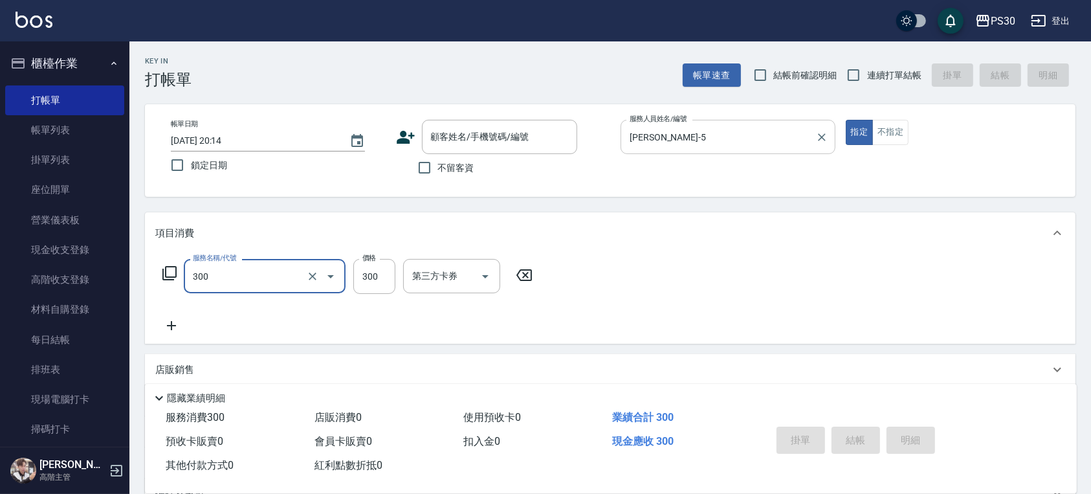
type input "洗剪300(300)"
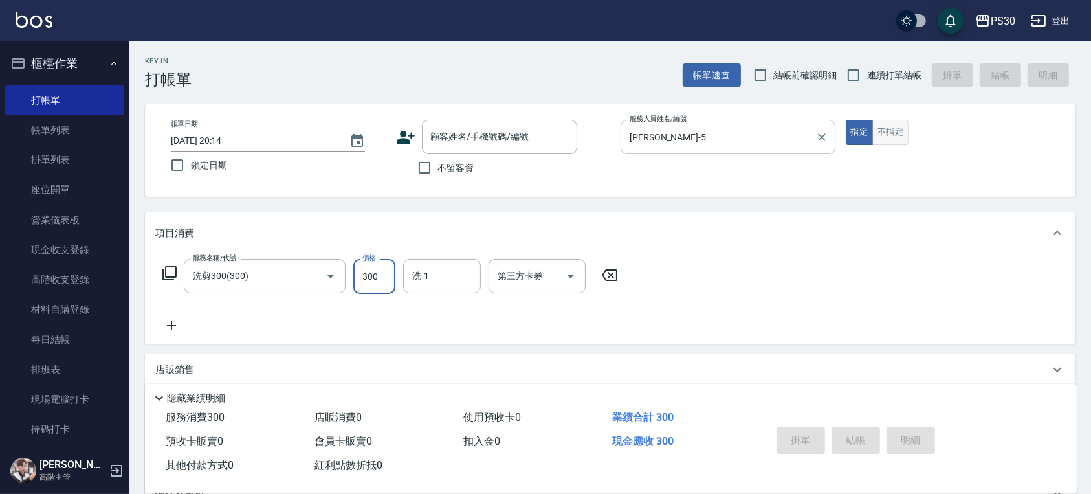
click at [889, 140] on button "不指定" at bounding box center [891, 132] width 36 height 25
click at [880, 75] on span "連續打單結帳" at bounding box center [894, 76] width 54 height 14
click at [867, 75] on input "連續打單結帳" at bounding box center [853, 74] width 27 height 27
checkbox input "true"
click at [465, 170] on span "不留客資" at bounding box center [456, 168] width 36 height 14
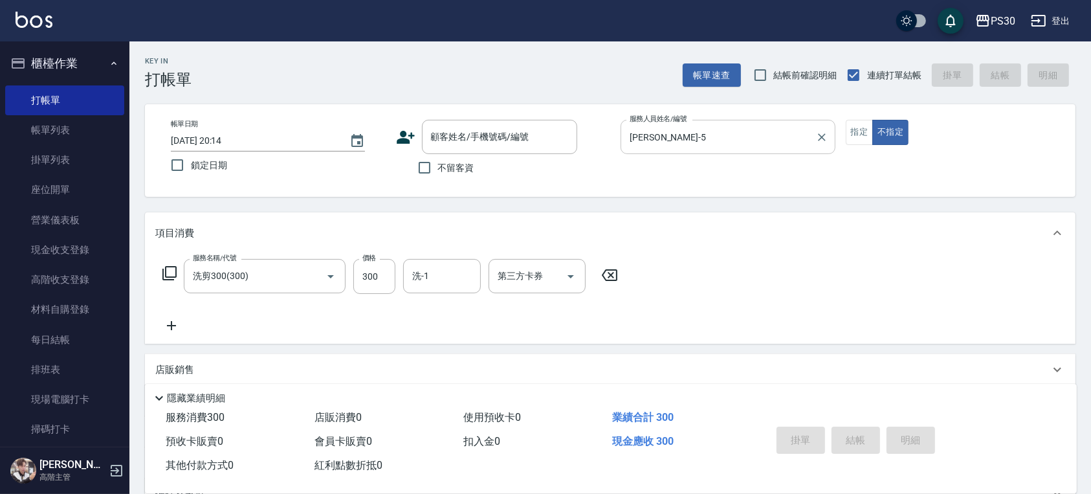
click at [438, 170] on input "不留客資" at bounding box center [424, 167] width 27 height 27
checkbox input "true"
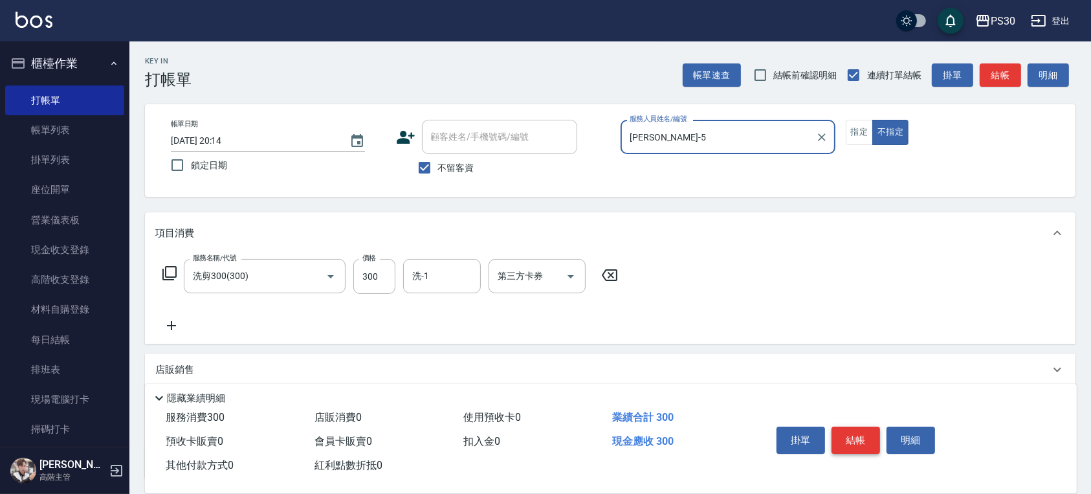
click at [849, 428] on button "結帳" at bounding box center [856, 440] width 49 height 27
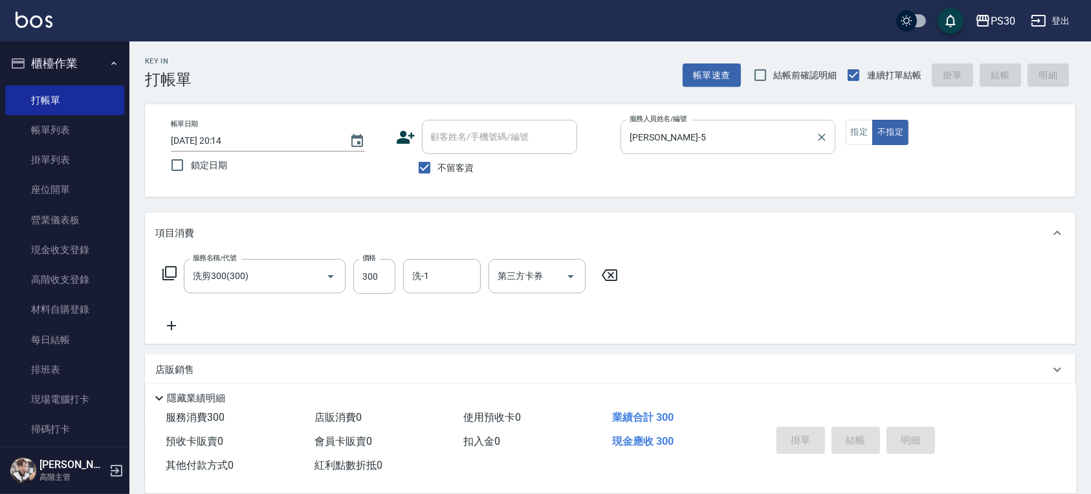
type input "[DATE] 20:45"
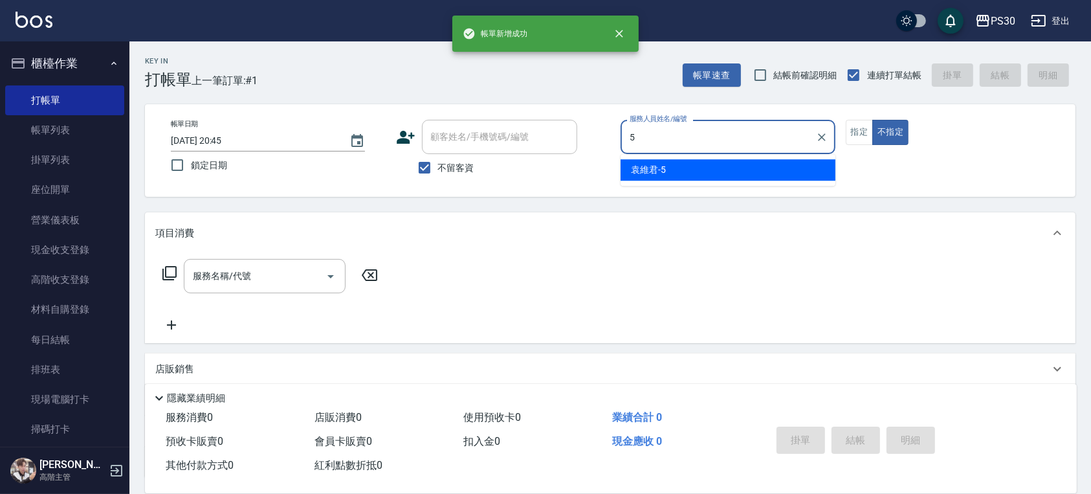
type input "[PERSON_NAME]-5"
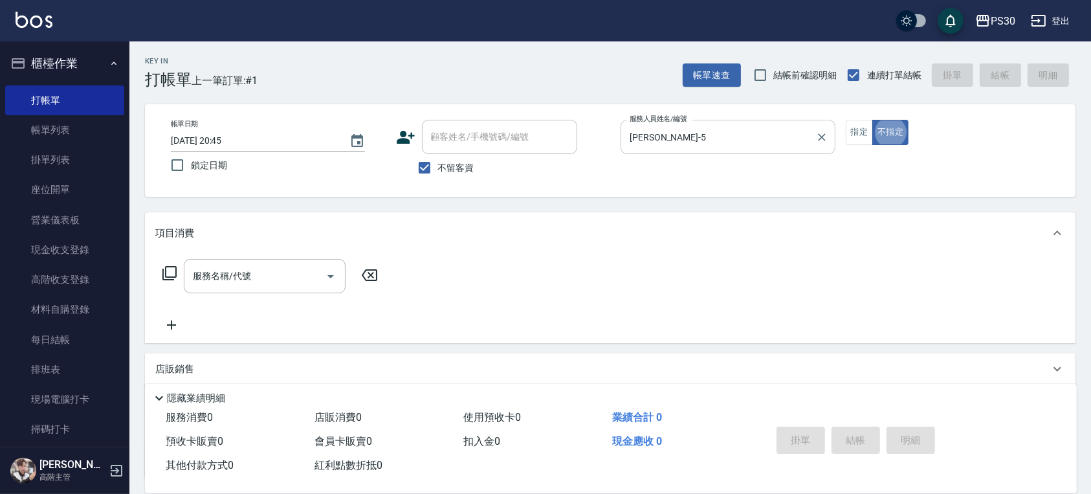
type button "false"
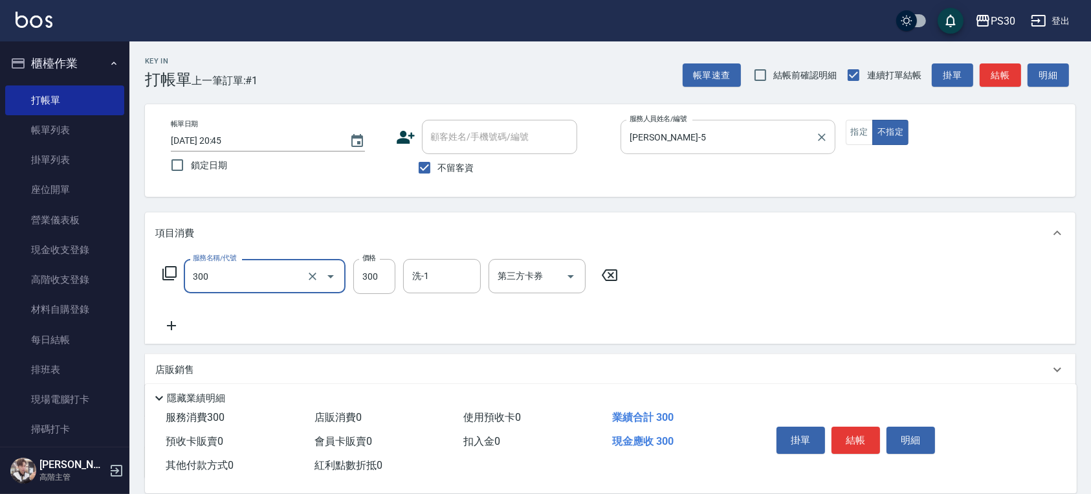
type input "洗剪300(300)"
click at [864, 428] on button "結帳" at bounding box center [856, 440] width 49 height 27
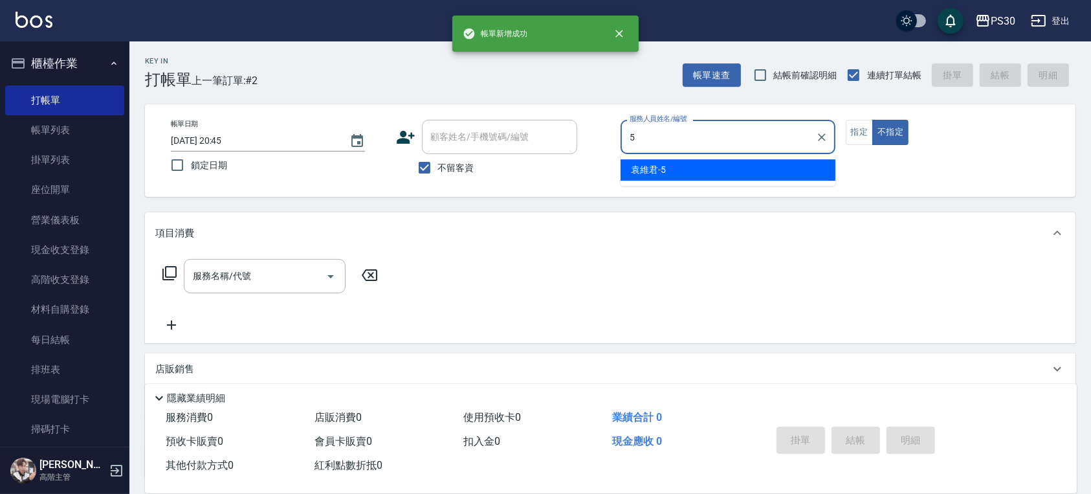
type input "[PERSON_NAME]-5"
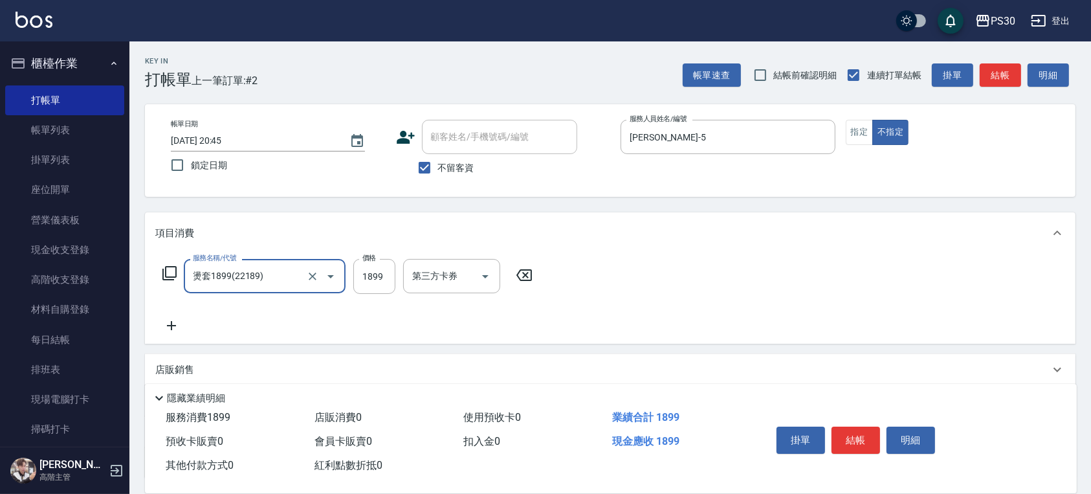
type input "燙套1899(22189)"
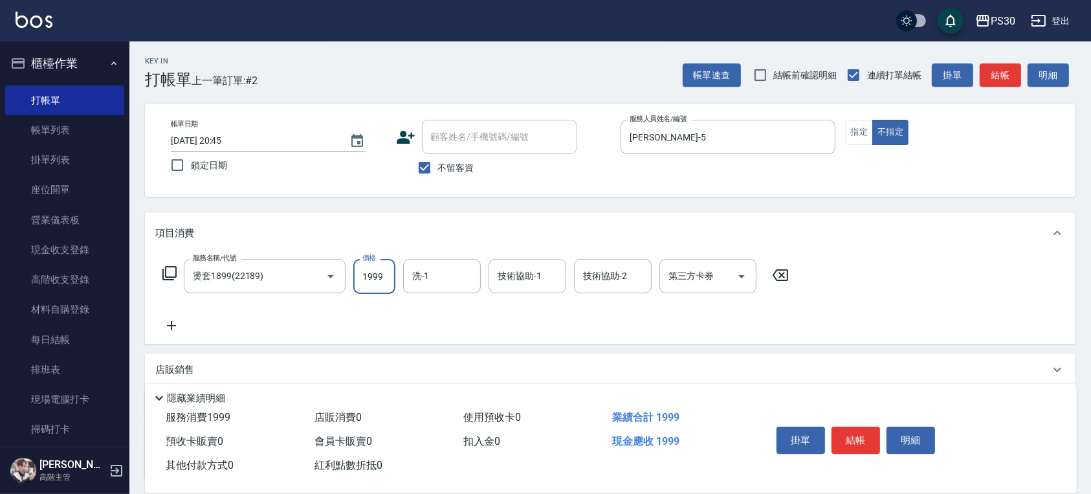
type input "1999"
click at [865, 126] on button "指定" at bounding box center [860, 132] width 28 height 25
click at [857, 427] on button "結帳" at bounding box center [856, 440] width 49 height 27
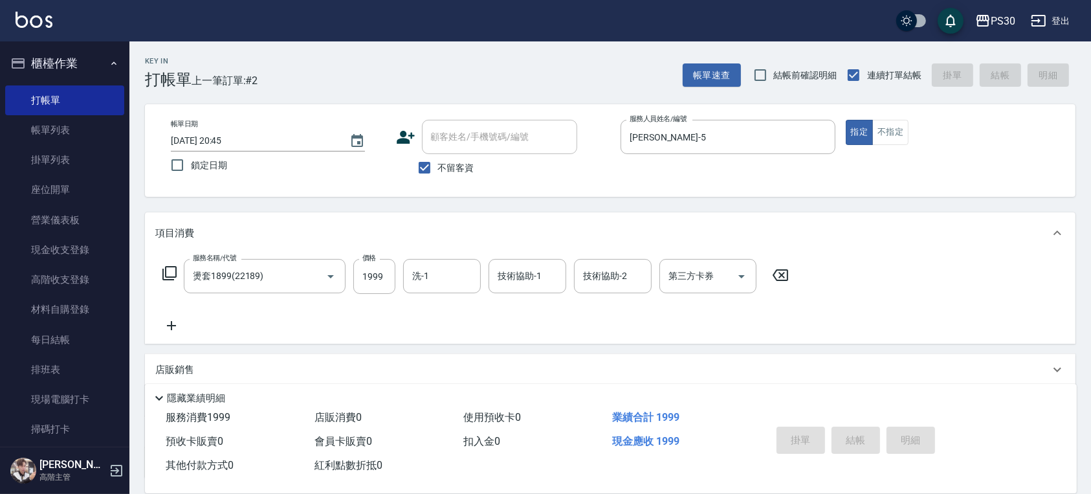
type input "[DATE] 20:46"
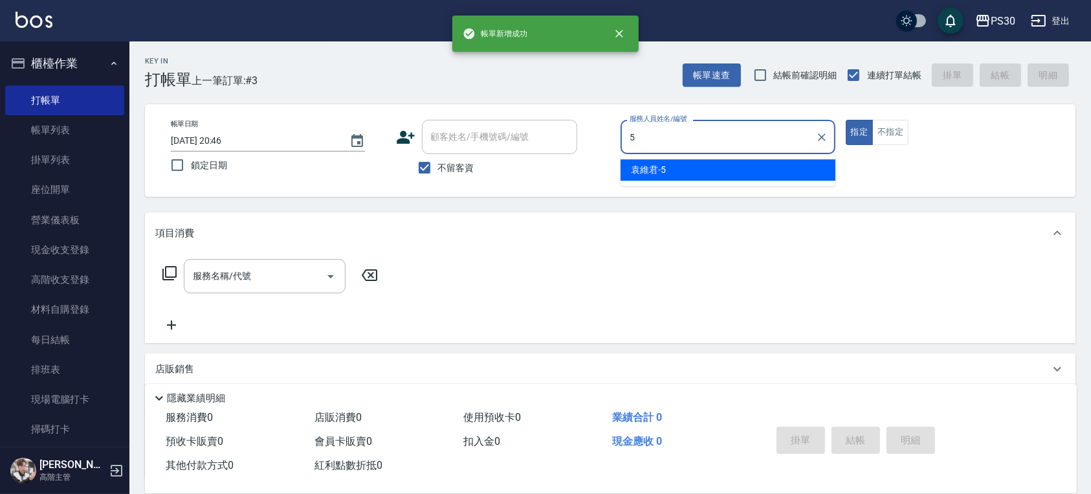
type input "[PERSON_NAME]-5"
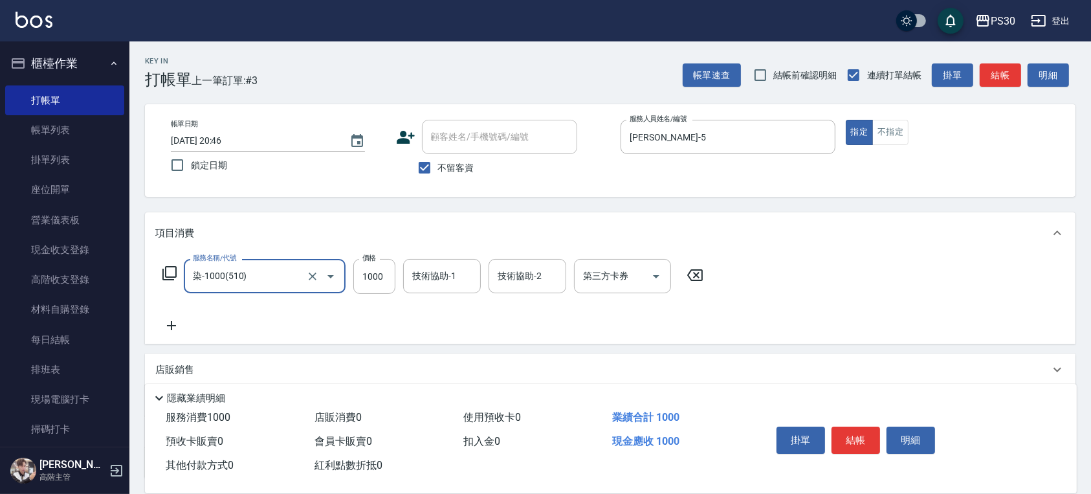
type input "染-1000(510)"
type input "1599"
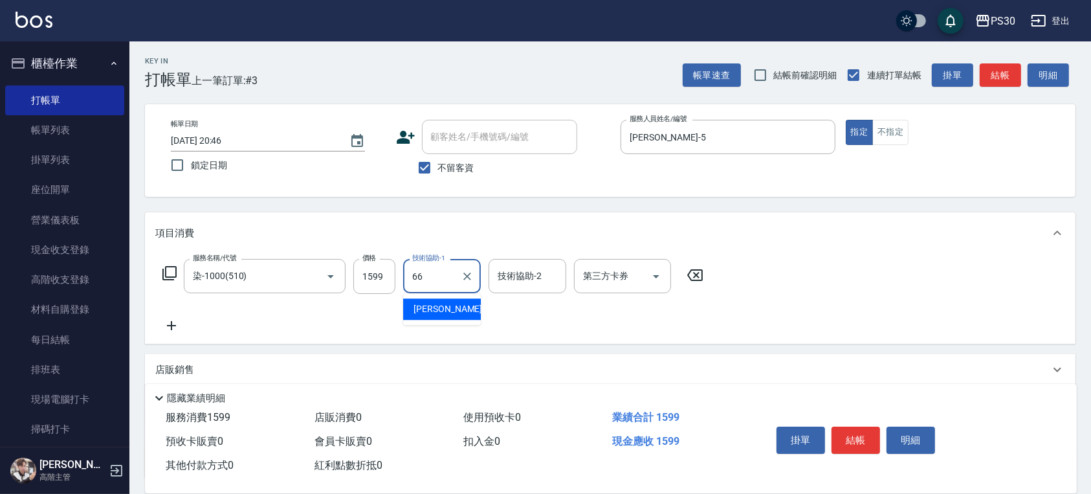
type input "[PERSON_NAME]-66"
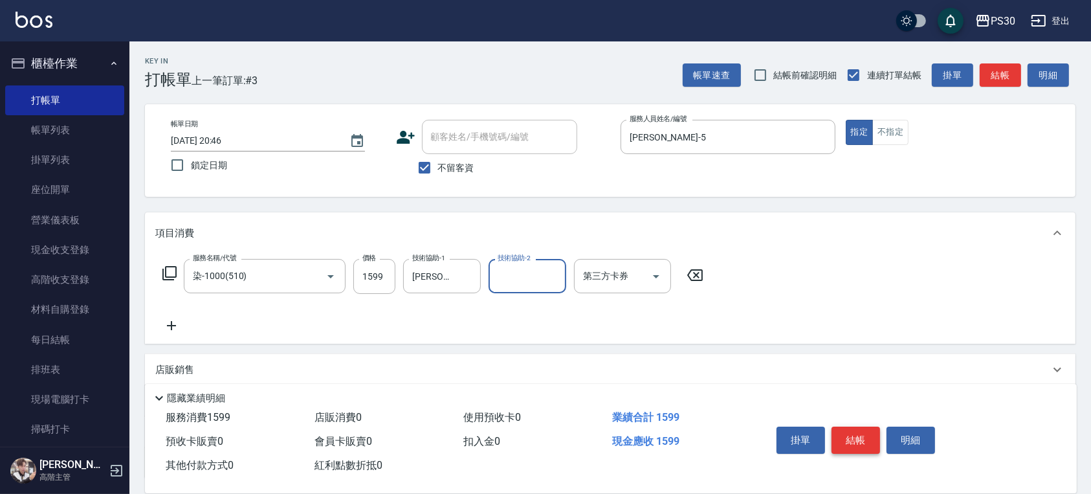
click at [845, 430] on button "結帳" at bounding box center [856, 440] width 49 height 27
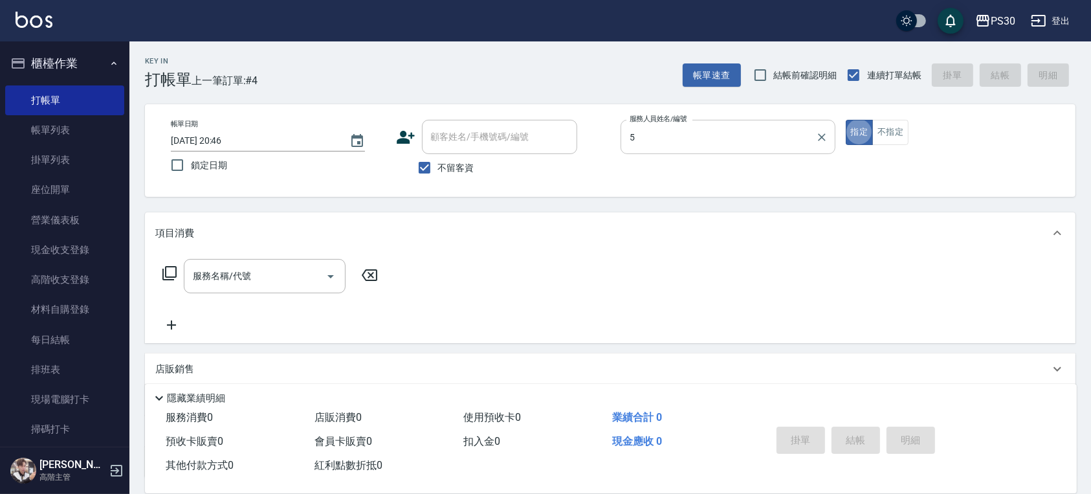
type input "[PERSON_NAME]-5"
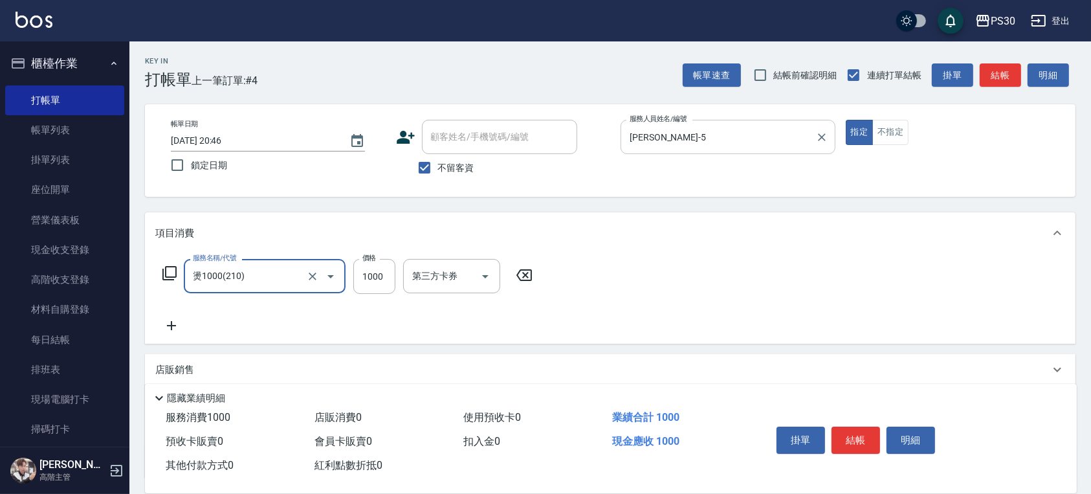
type input "燙1000(210)"
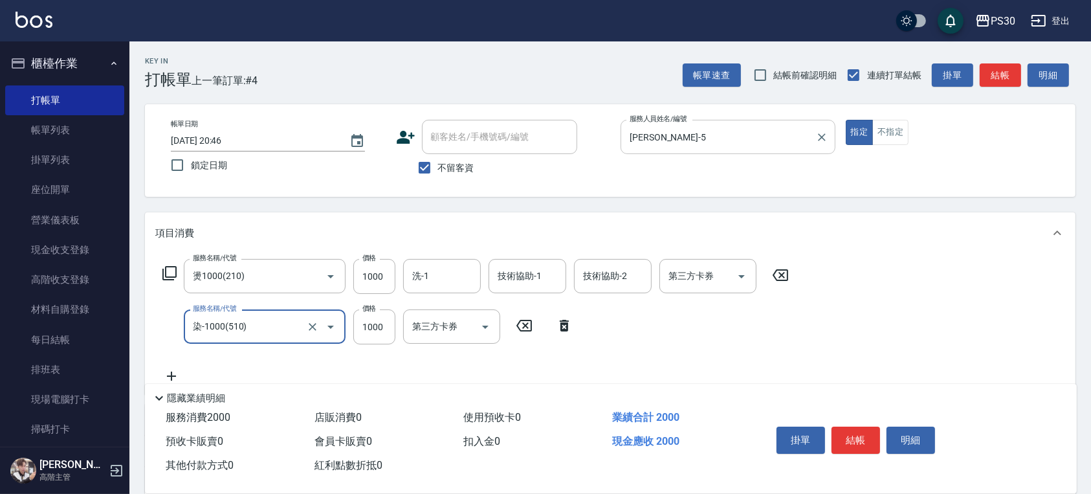
type input "染-1000(510)"
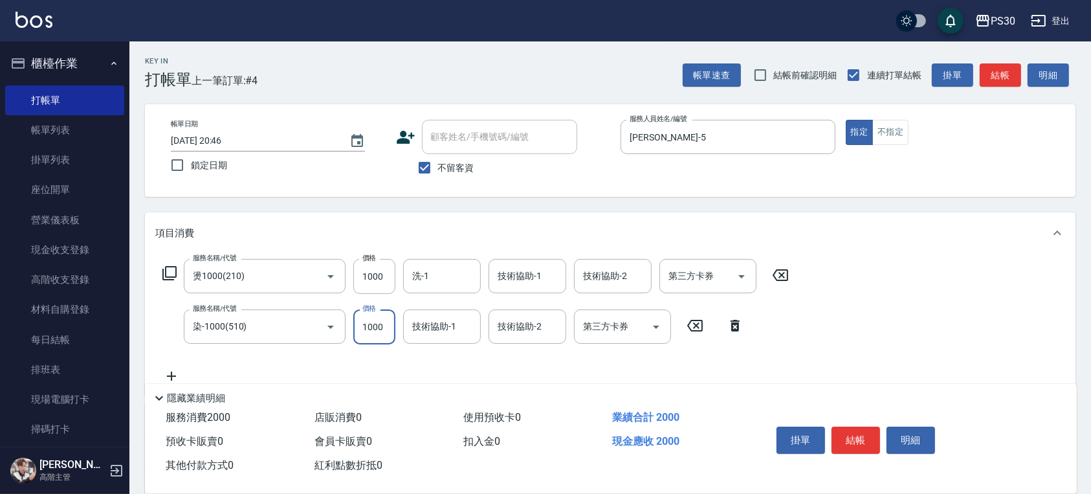
click at [382, 331] on input "1000" at bounding box center [374, 326] width 42 height 35
type input "1399"
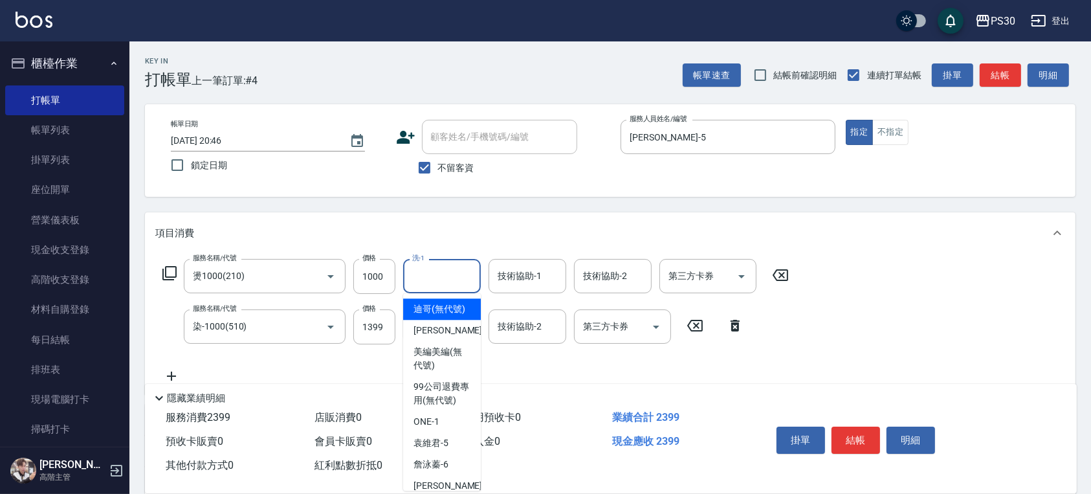
click at [434, 267] on input "洗-1" at bounding box center [442, 276] width 66 height 23
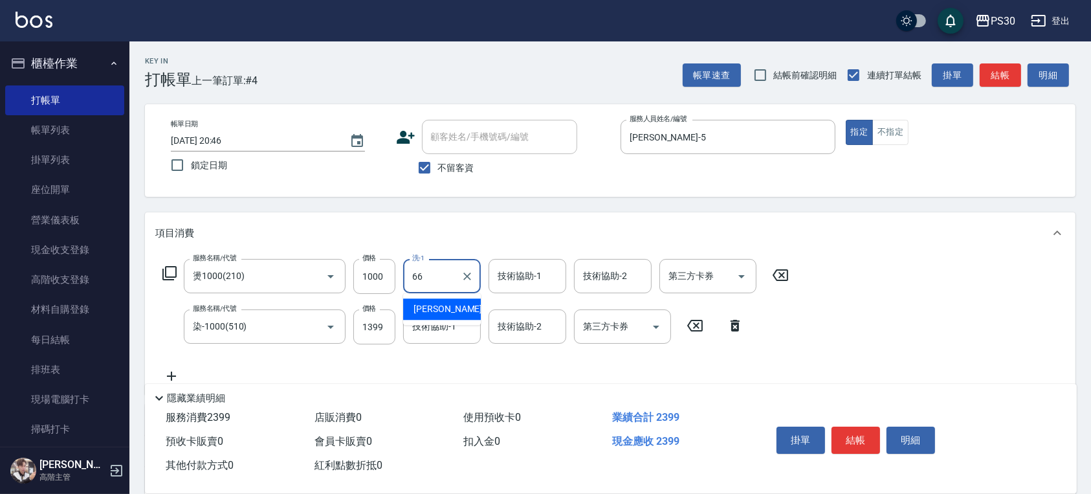
type input "[PERSON_NAME]-66"
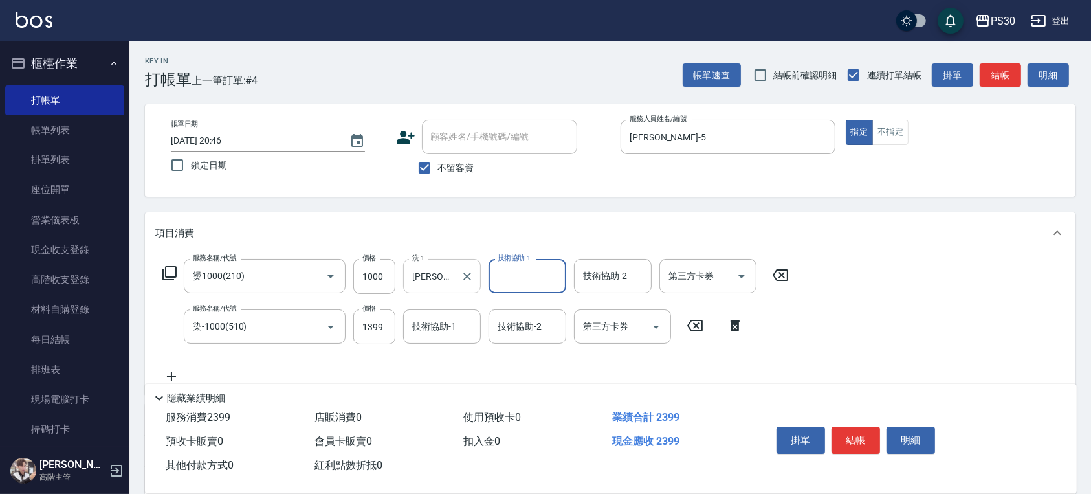
type input "6"
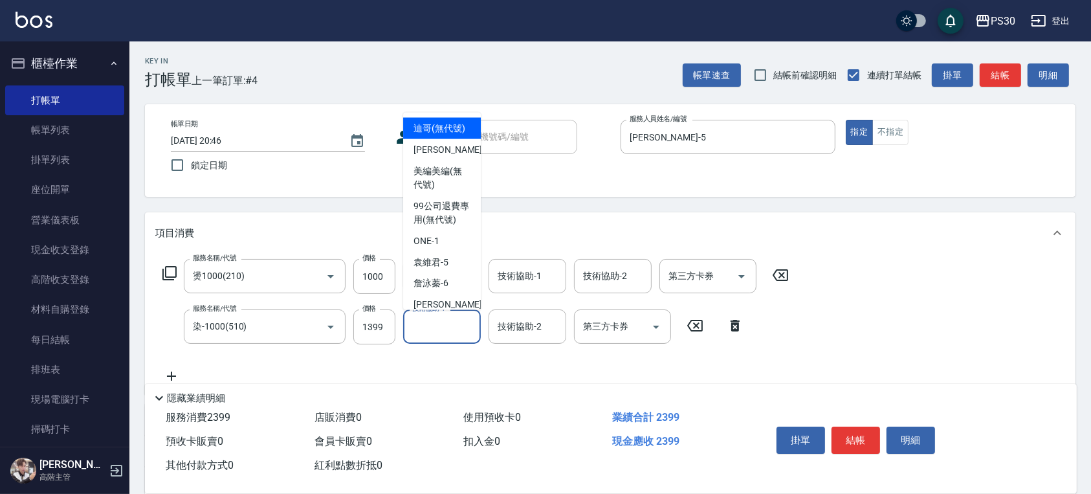
click at [460, 322] on input "技術協助-1" at bounding box center [442, 326] width 66 height 23
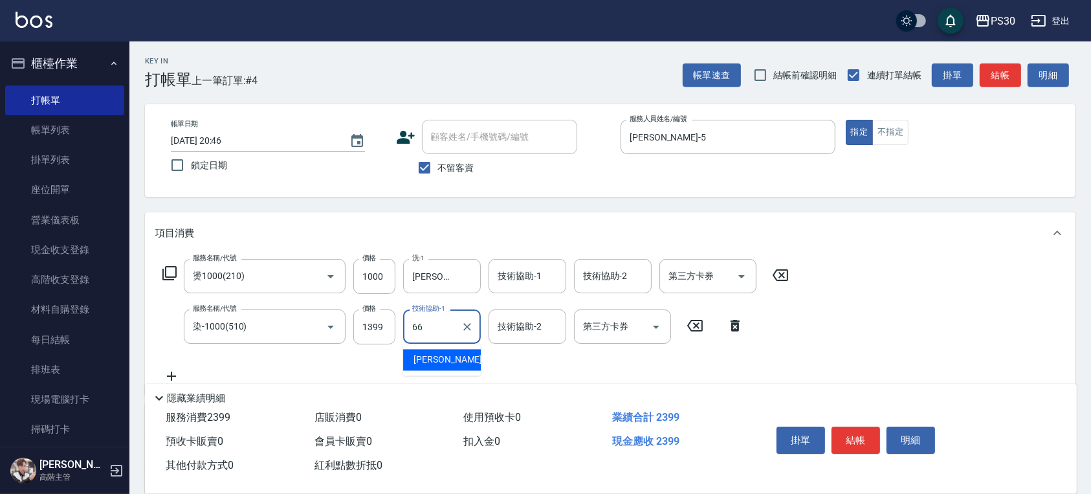
type input "[PERSON_NAME]-66"
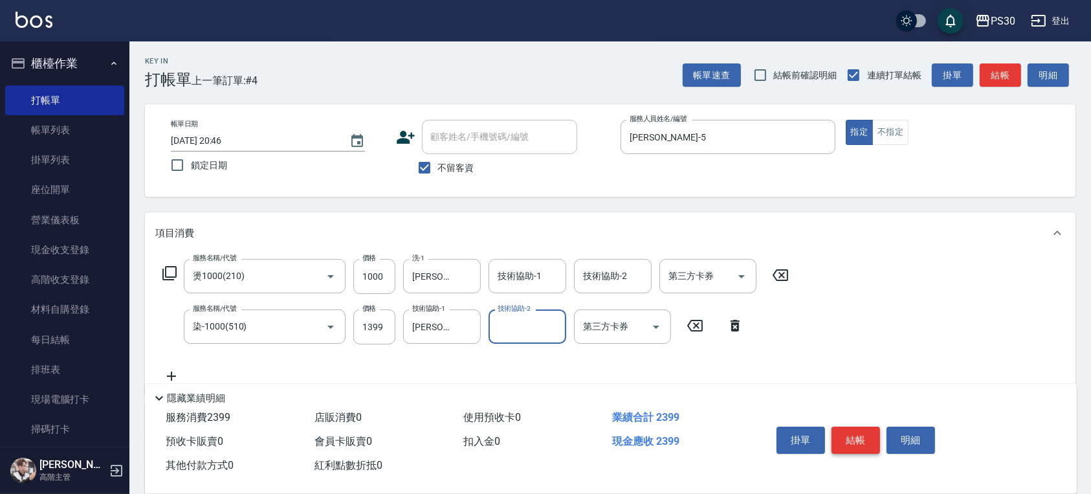
click at [854, 438] on button "結帳" at bounding box center [856, 440] width 49 height 27
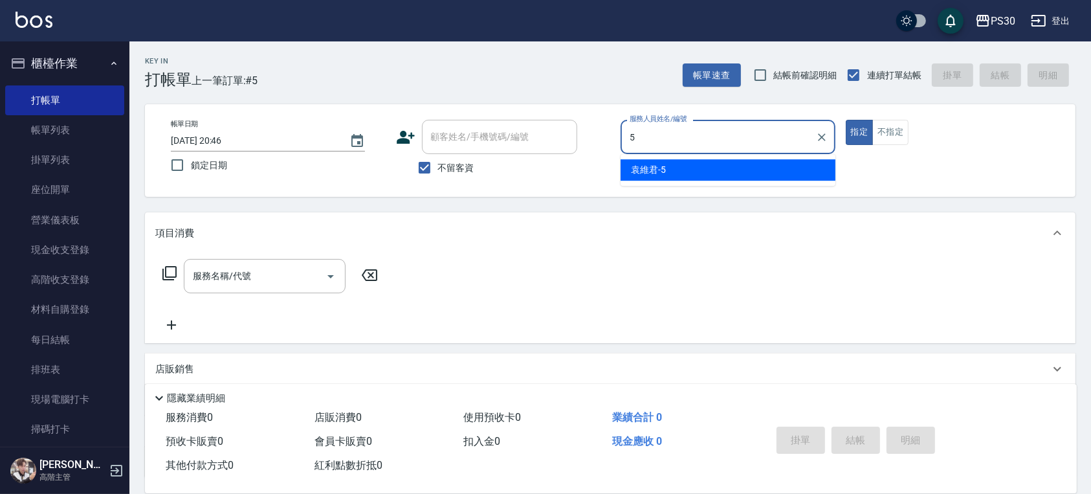
type input "[PERSON_NAME]-5"
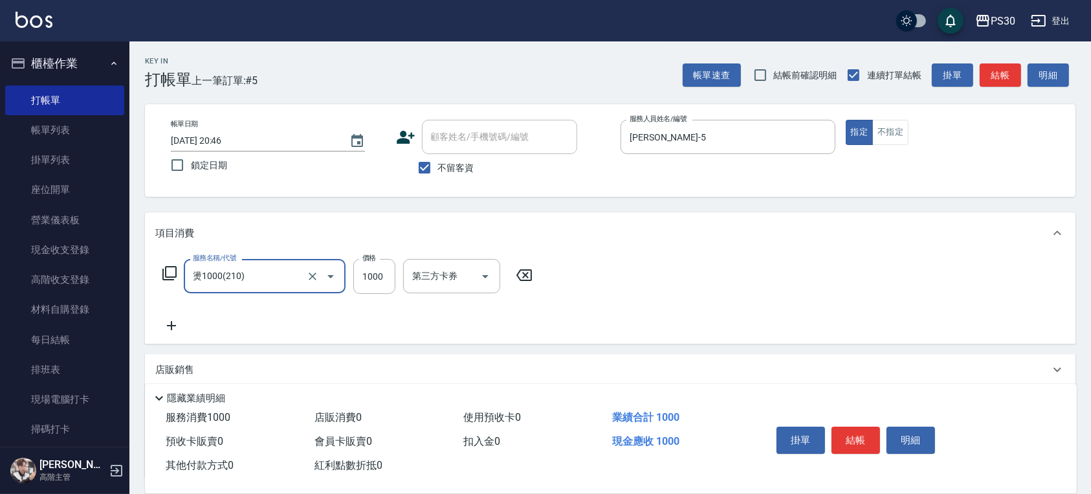
type input "燙1000(210)"
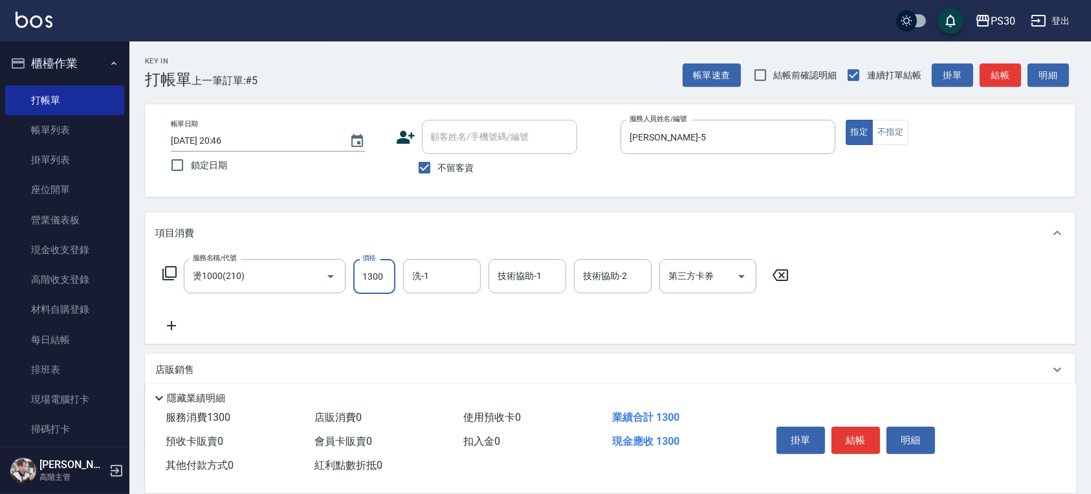
type input "1300"
type input "[PERSON_NAME]-66"
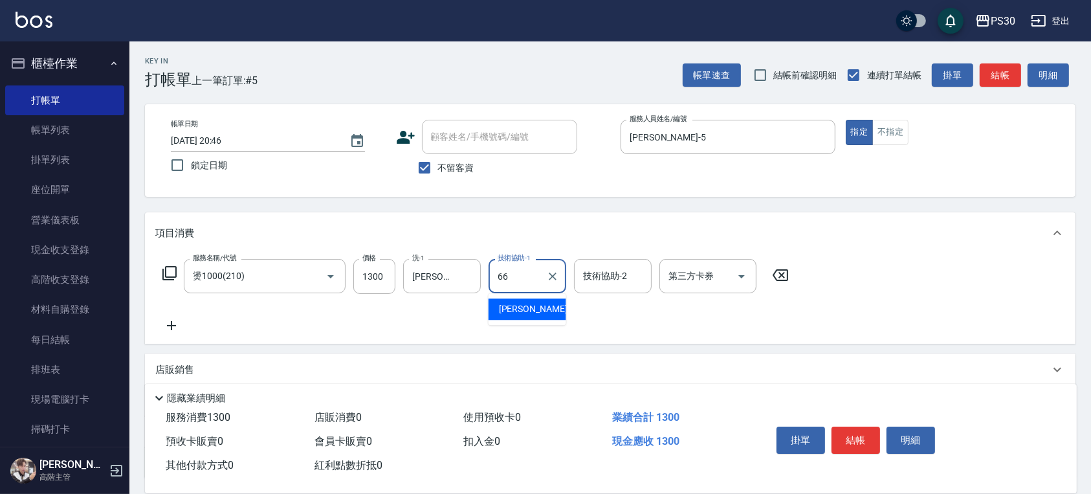
type input "[PERSON_NAME]-66"
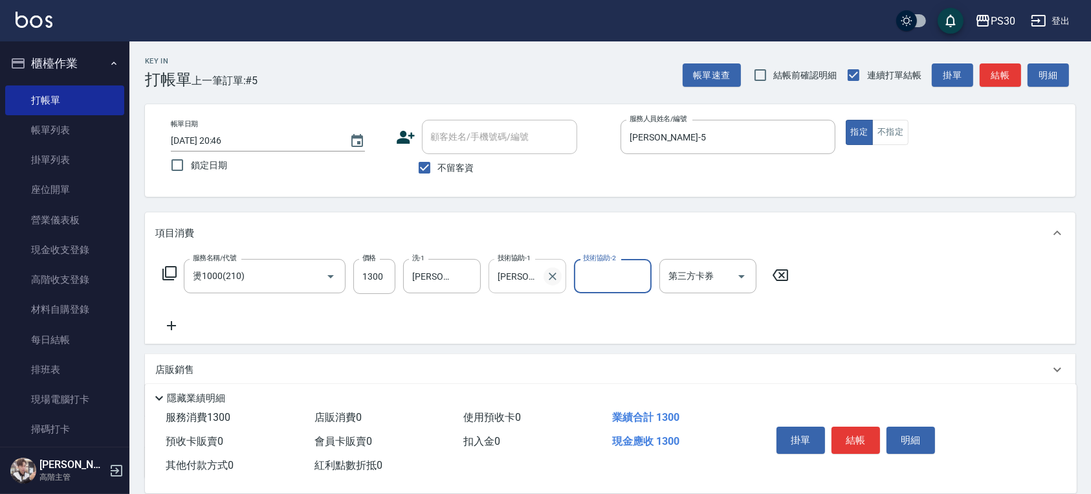
click at [550, 279] on icon "Clear" at bounding box center [553, 276] width 8 height 8
click at [853, 439] on button "結帳" at bounding box center [856, 440] width 49 height 27
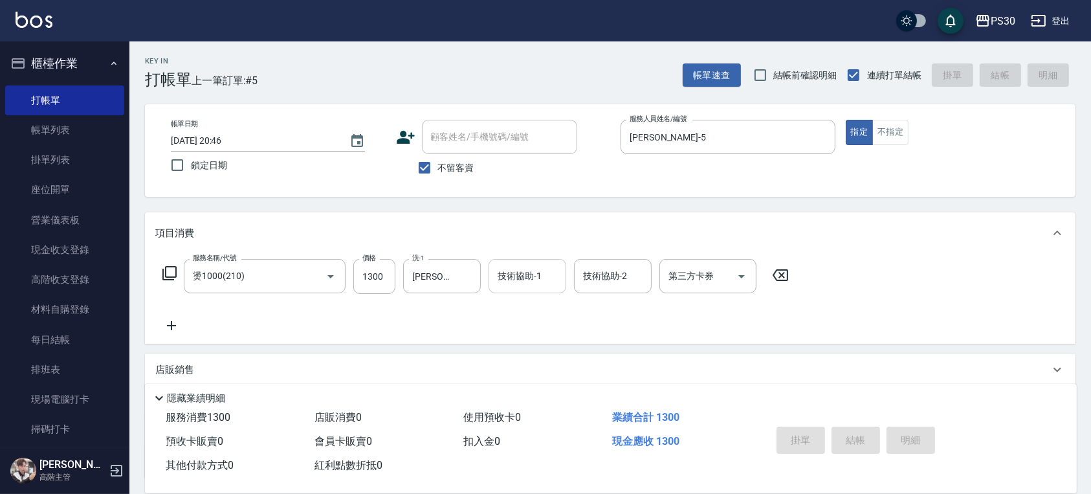
type input "[DATE] 20:47"
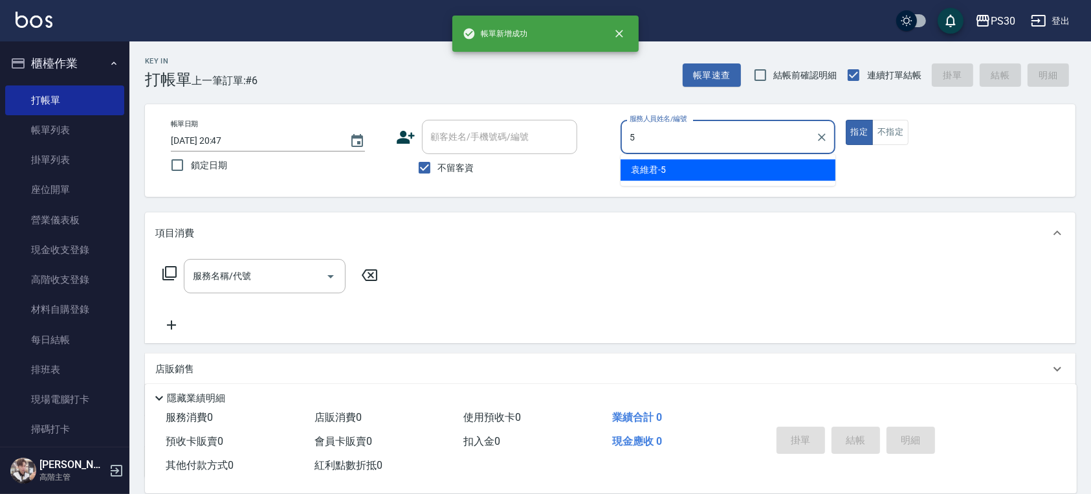
type input "[PERSON_NAME]-5"
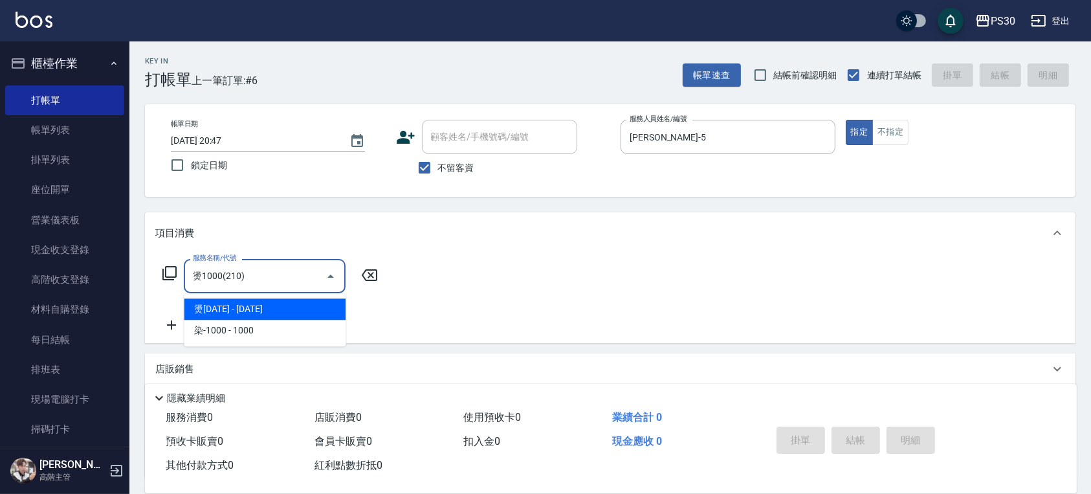
type input "燙1000(210)"
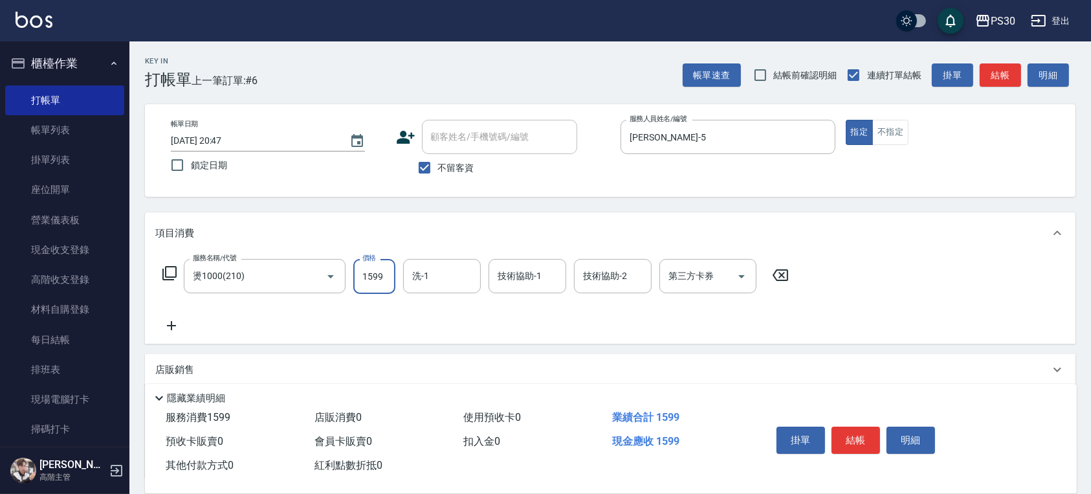
type input "1599"
type input "[PERSON_NAME]-66"
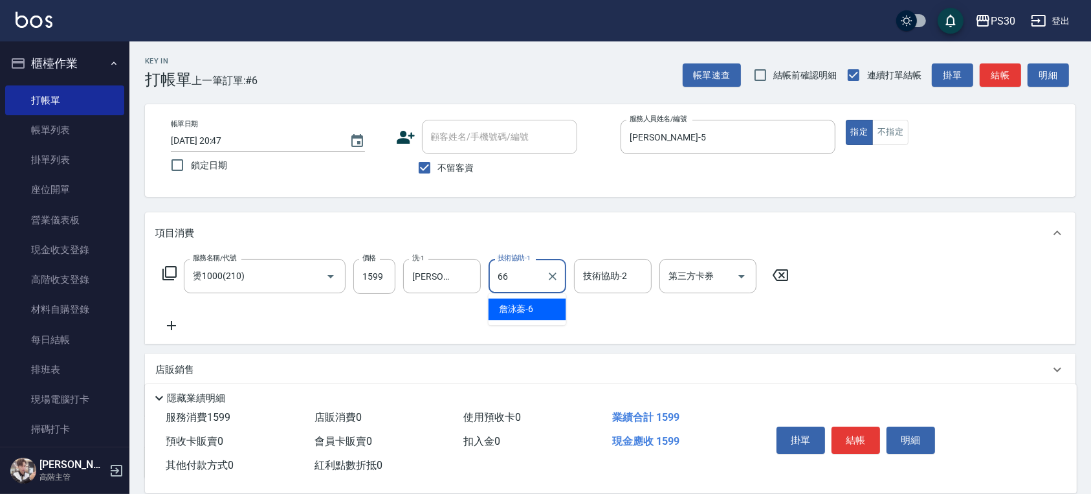
type input "[PERSON_NAME]-66"
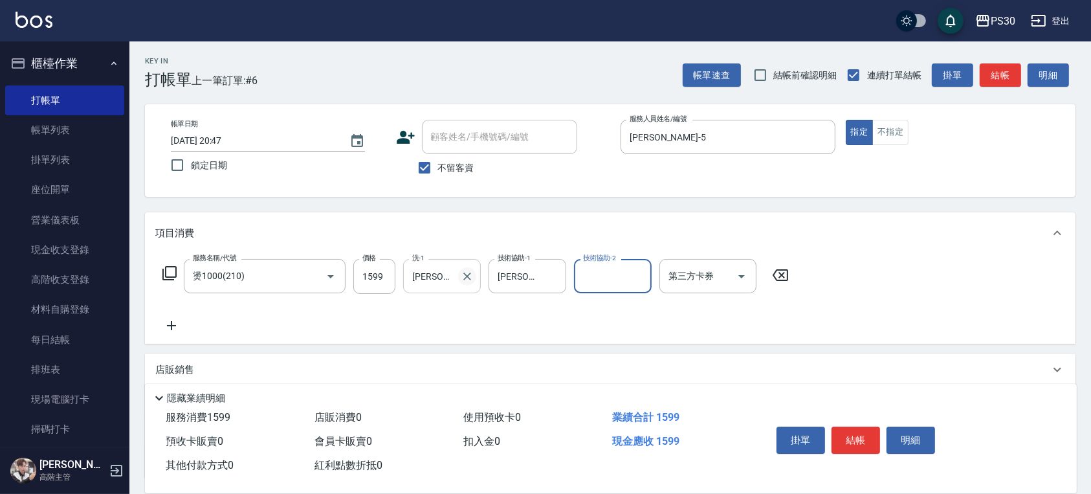
click at [467, 274] on icon "Clear" at bounding box center [467, 276] width 13 height 13
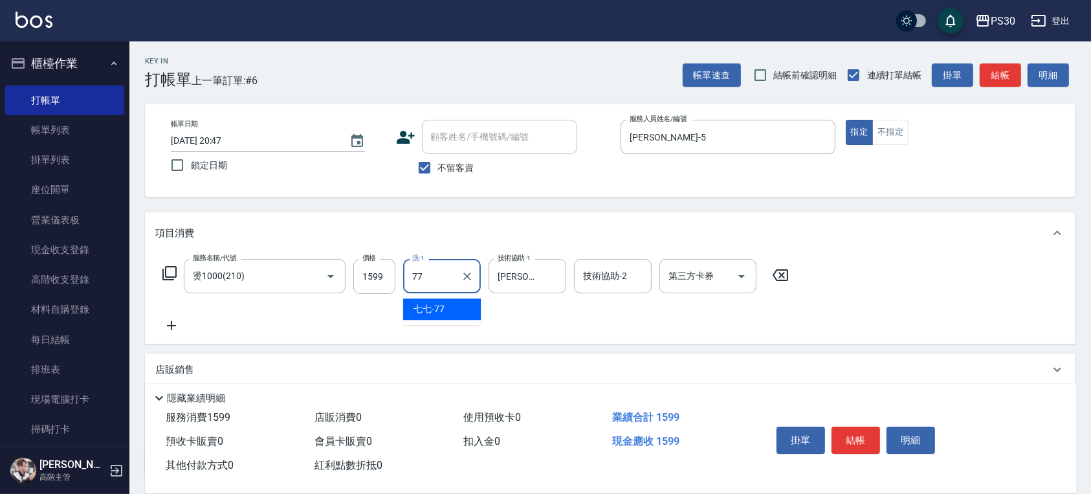
type input "七七-77"
click at [836, 432] on button "結帳" at bounding box center [856, 440] width 49 height 27
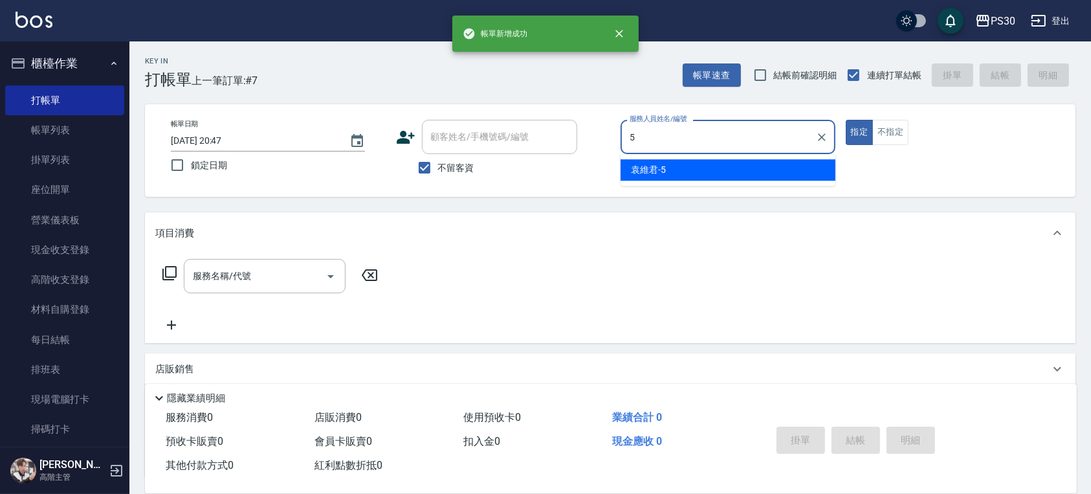
type input "[PERSON_NAME]-5"
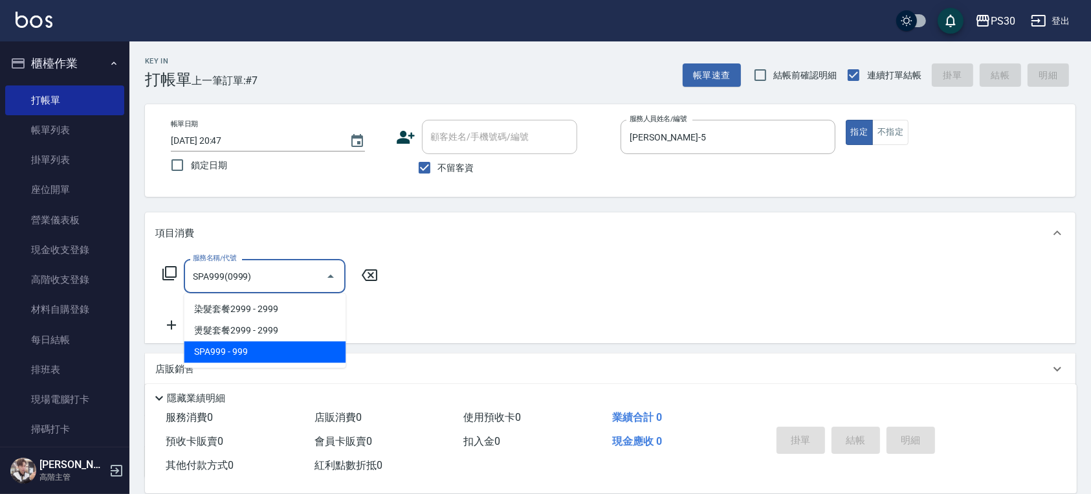
type input "SPA999(0999)"
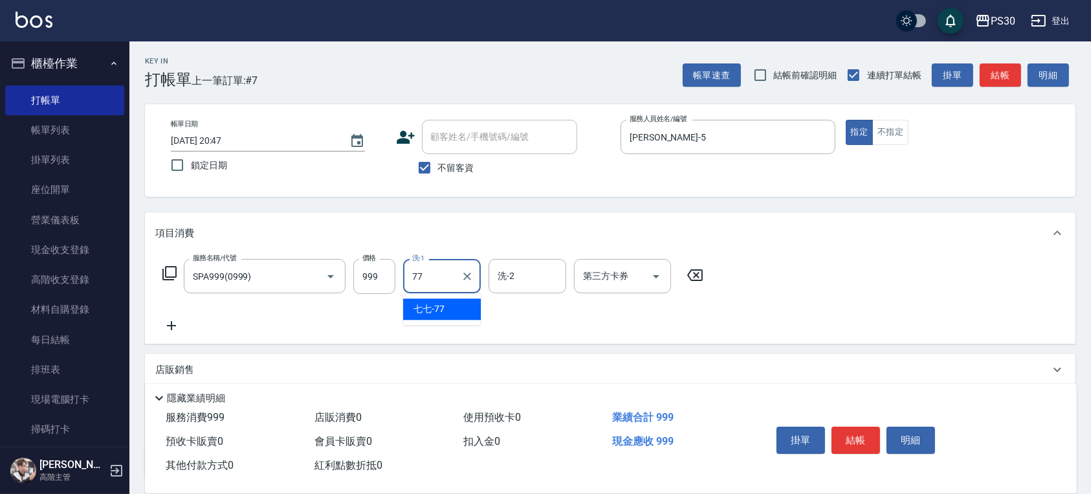
type input "七七-77"
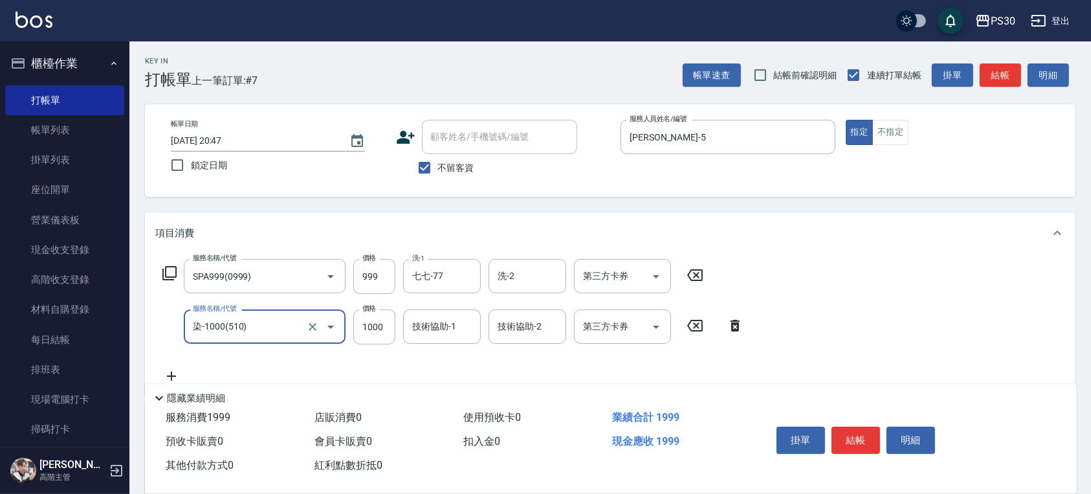
type input "染-1000(510)"
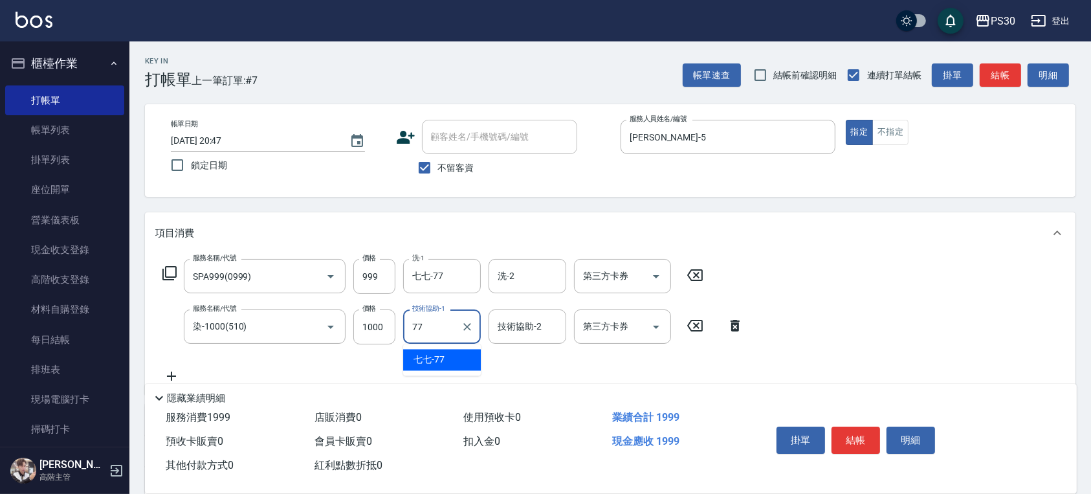
type input "七七-77"
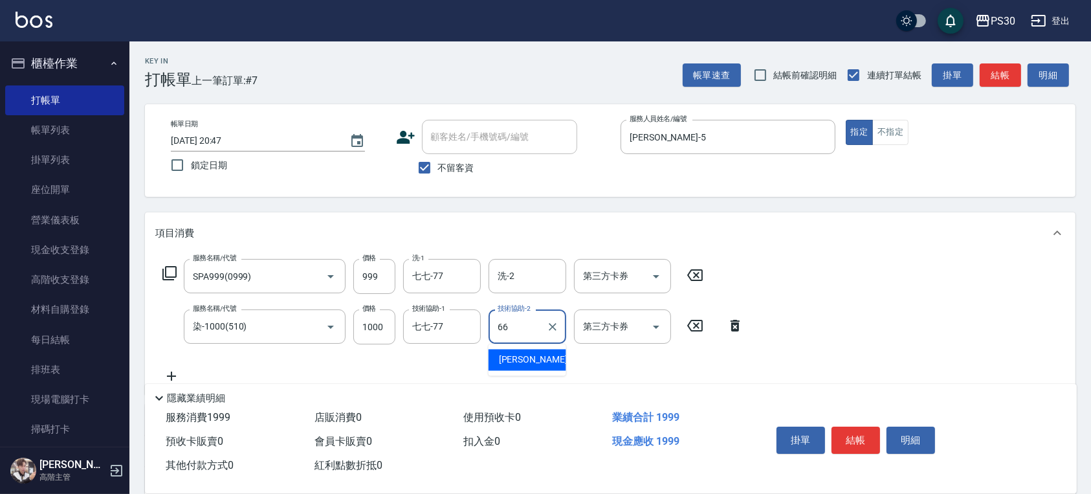
type input "[PERSON_NAME]-66"
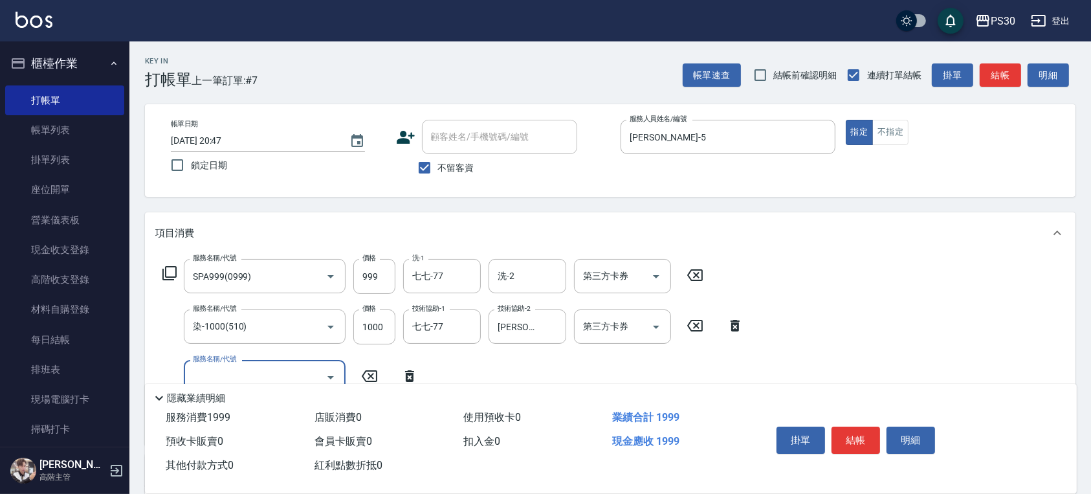
scroll to position [172, 0]
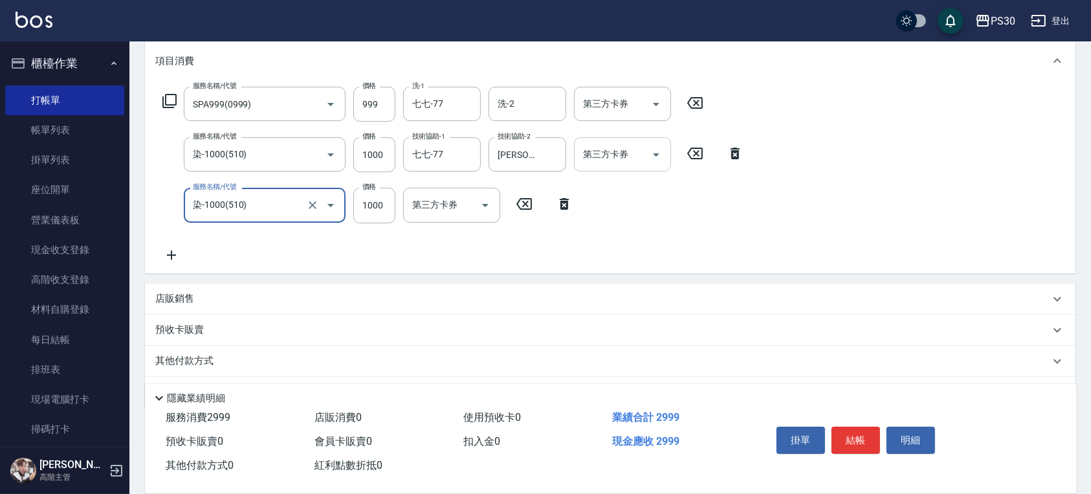
type input "染-1000(510)"
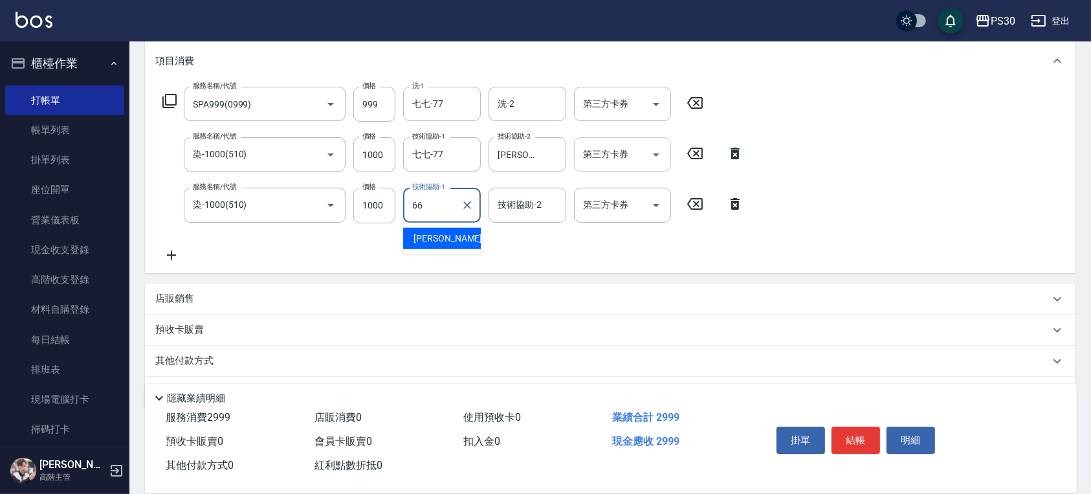
type input "[PERSON_NAME]-66"
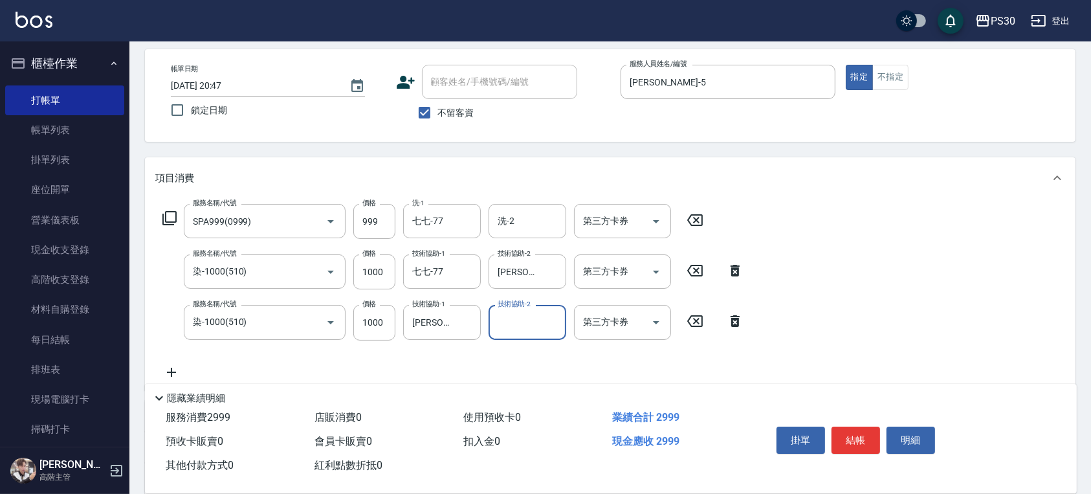
scroll to position [0, 0]
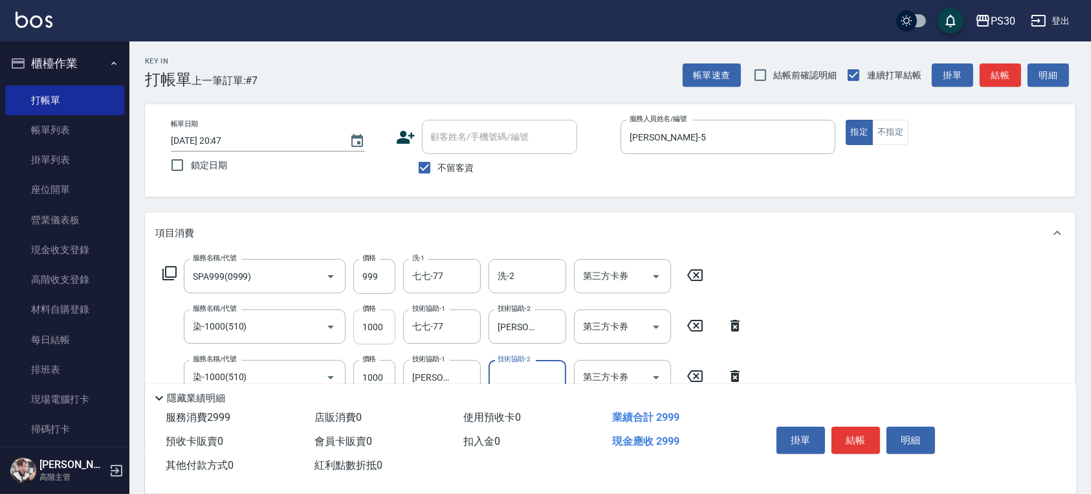
click at [373, 320] on input "1000" at bounding box center [374, 326] width 42 height 35
click at [378, 317] on input "1000" at bounding box center [374, 326] width 42 height 35
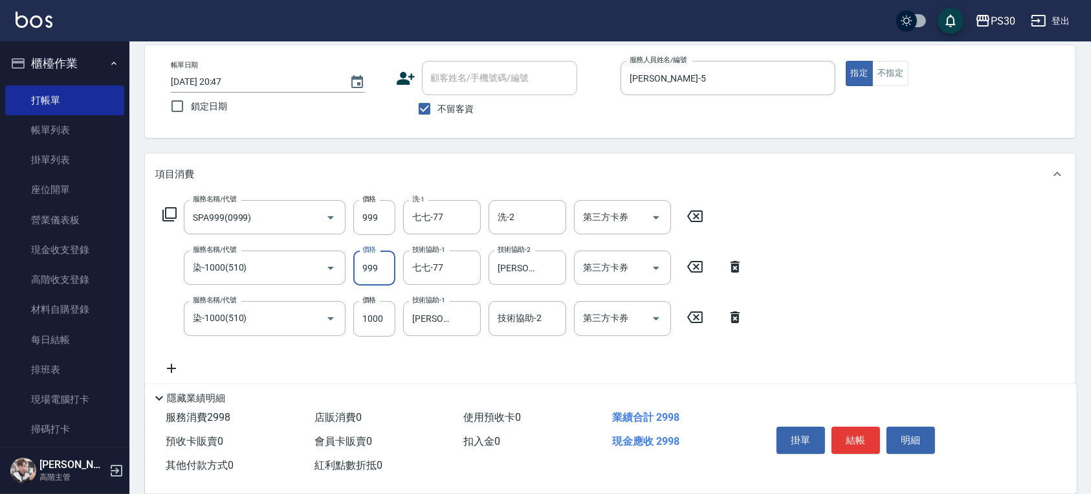
scroll to position [86, 0]
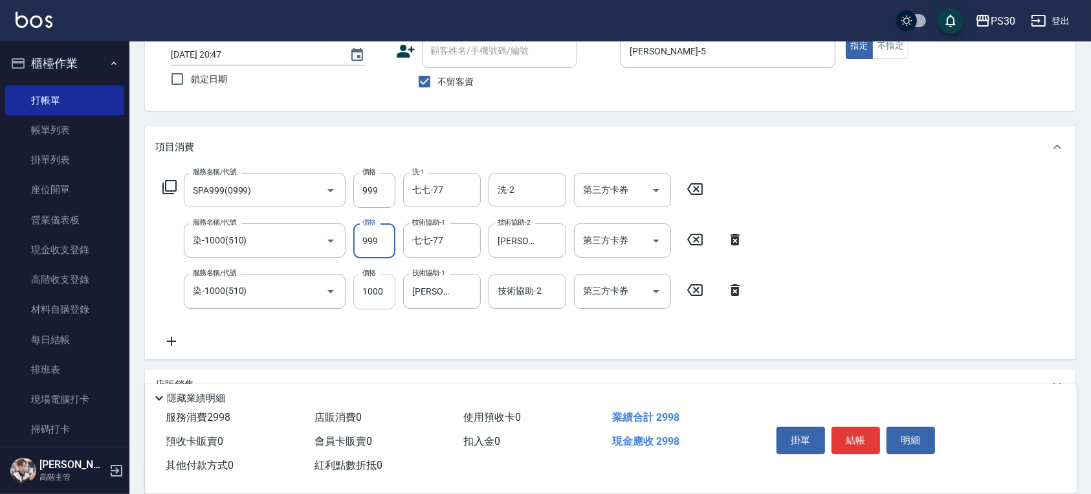
type input "999"
click at [375, 295] on input "1000" at bounding box center [374, 291] width 42 height 35
type input "1100"
click at [863, 430] on button "結帳" at bounding box center [856, 440] width 49 height 27
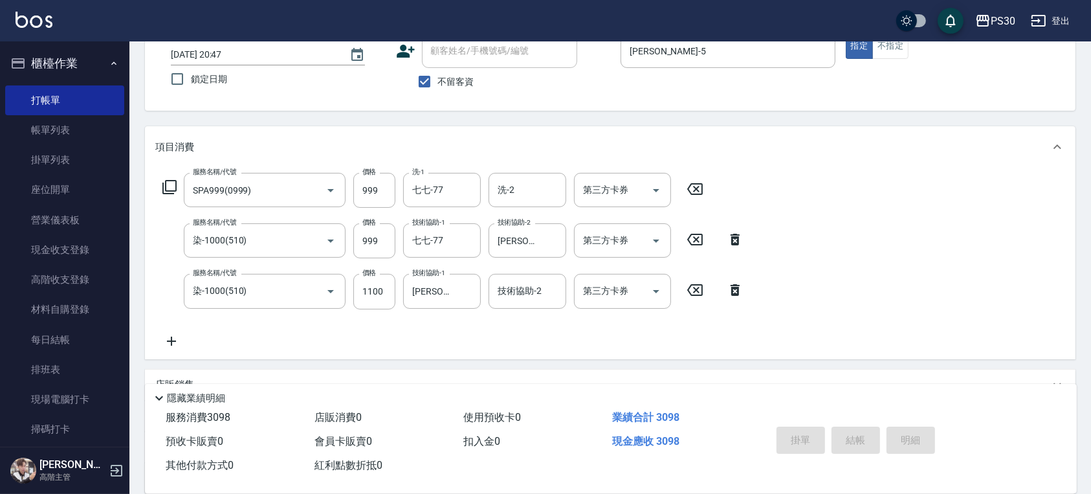
type input "[DATE] 20:48"
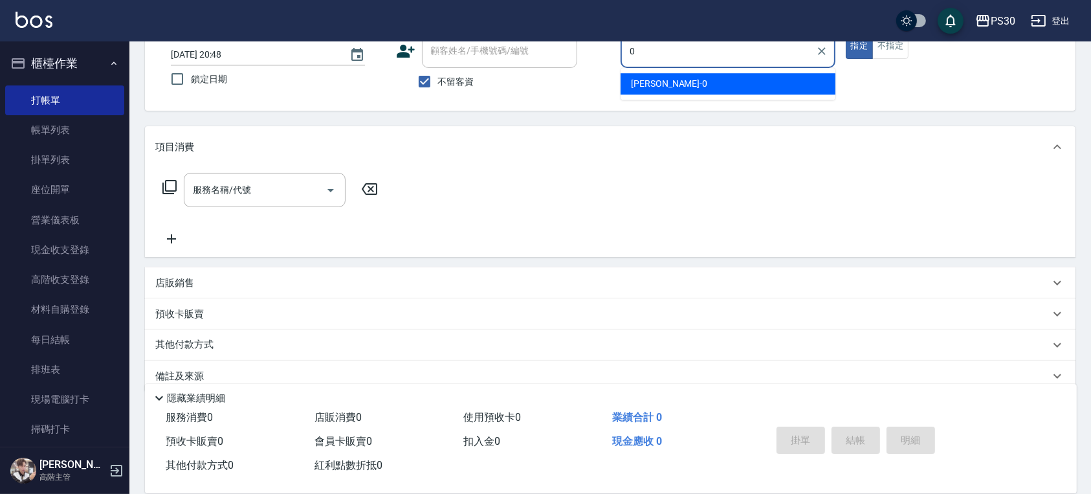
type input "[PERSON_NAME]-0"
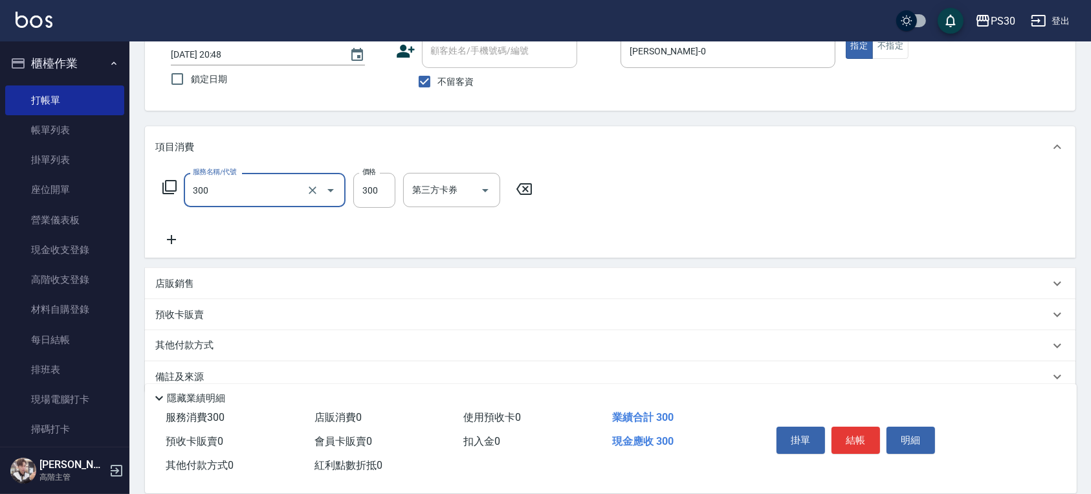
type input "洗剪300(300)"
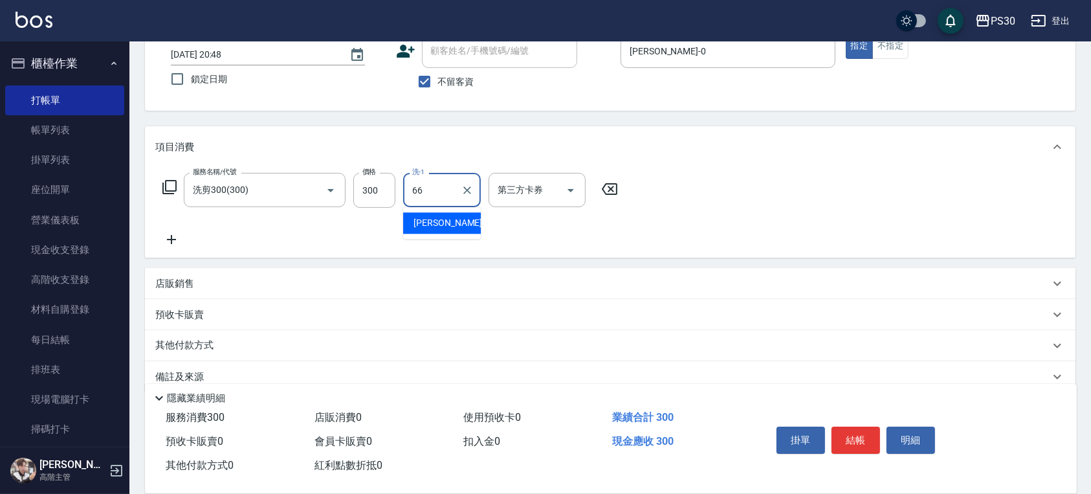
type input "[PERSON_NAME]-66"
click at [894, 52] on button "不指定" at bounding box center [891, 46] width 36 height 25
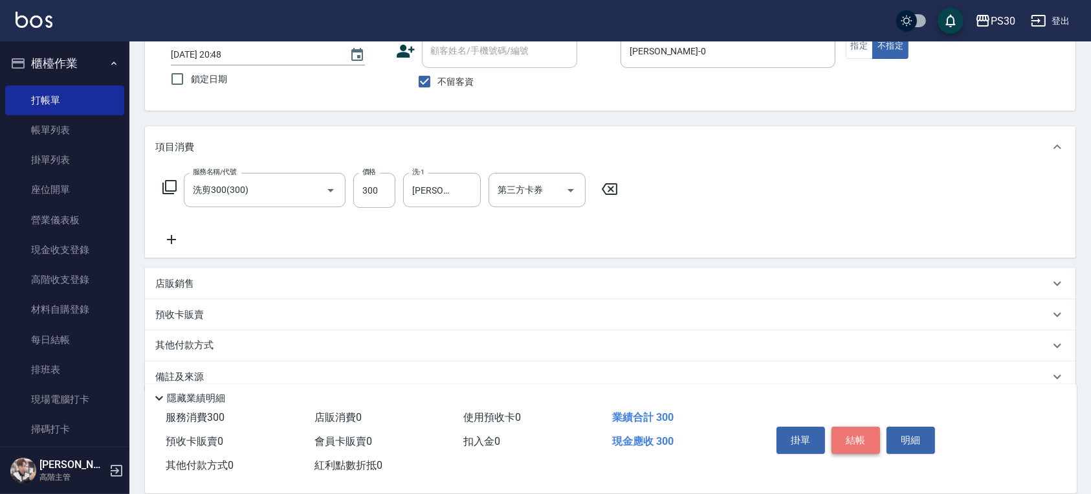
click at [861, 445] on button "結帳" at bounding box center [856, 440] width 49 height 27
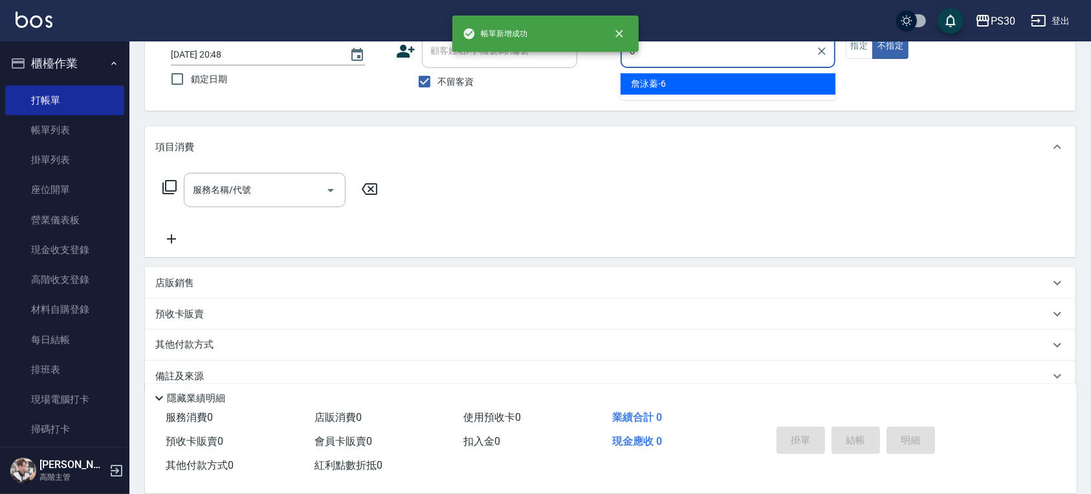
type input "[PERSON_NAME]-6"
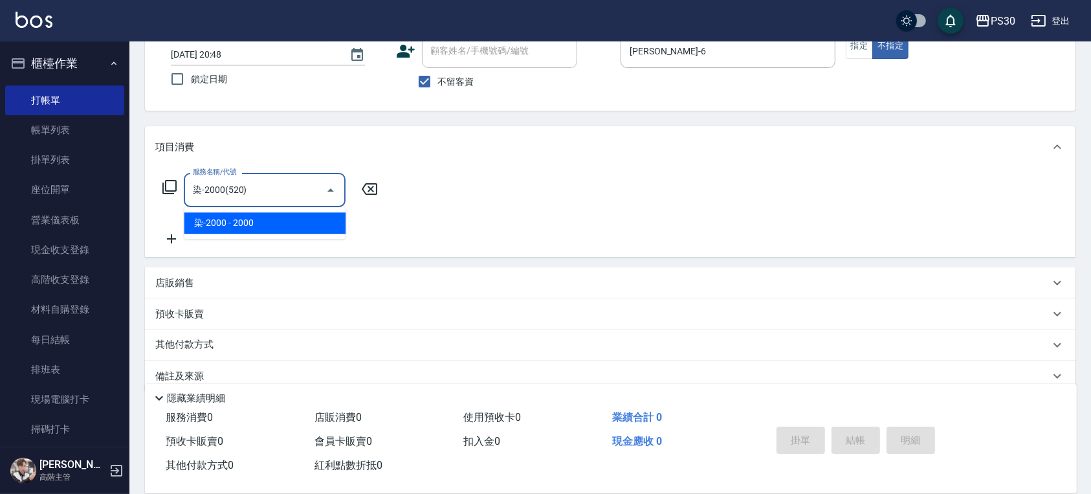
type input "染-2000(520)"
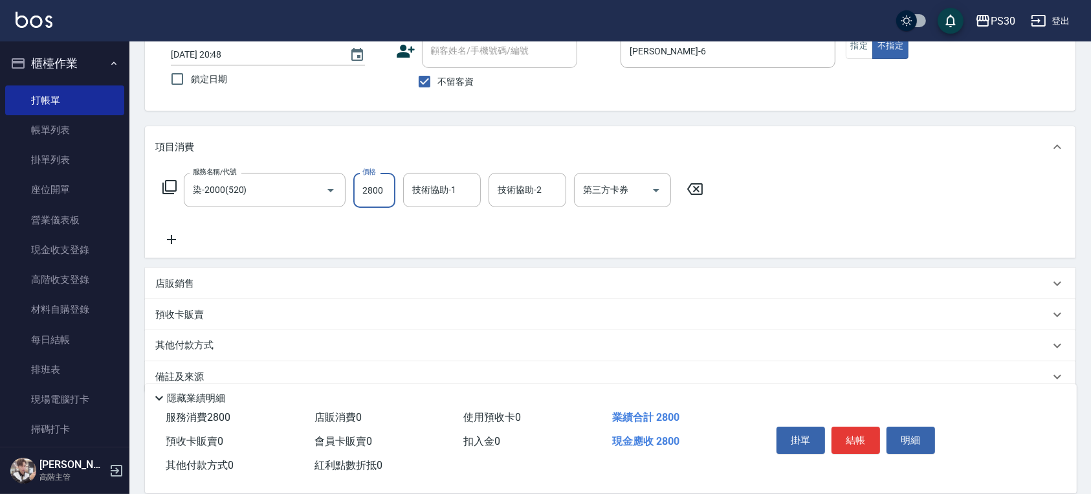
type input "2800"
click at [869, 52] on button "指定" at bounding box center [860, 46] width 28 height 25
click at [855, 437] on button "結帳" at bounding box center [856, 440] width 49 height 27
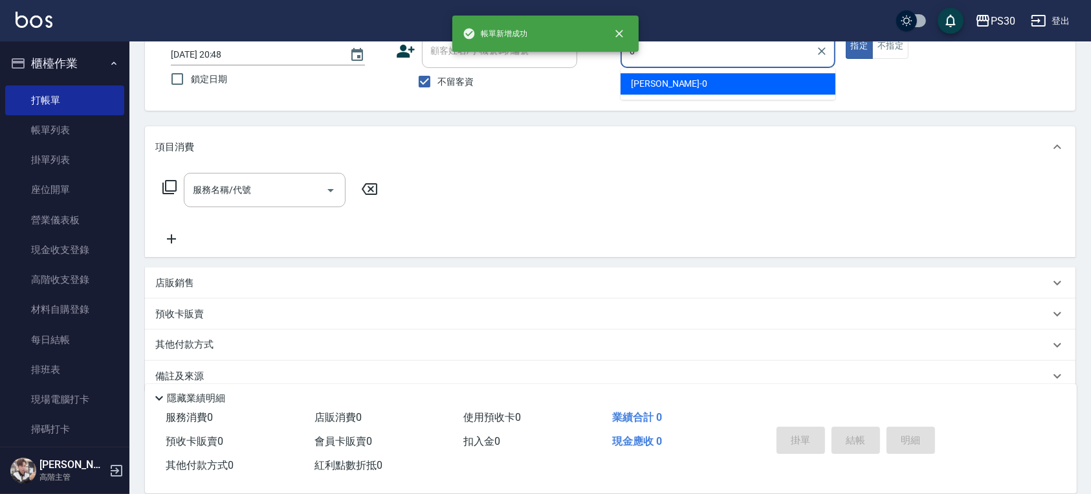
type input "[PERSON_NAME]-0"
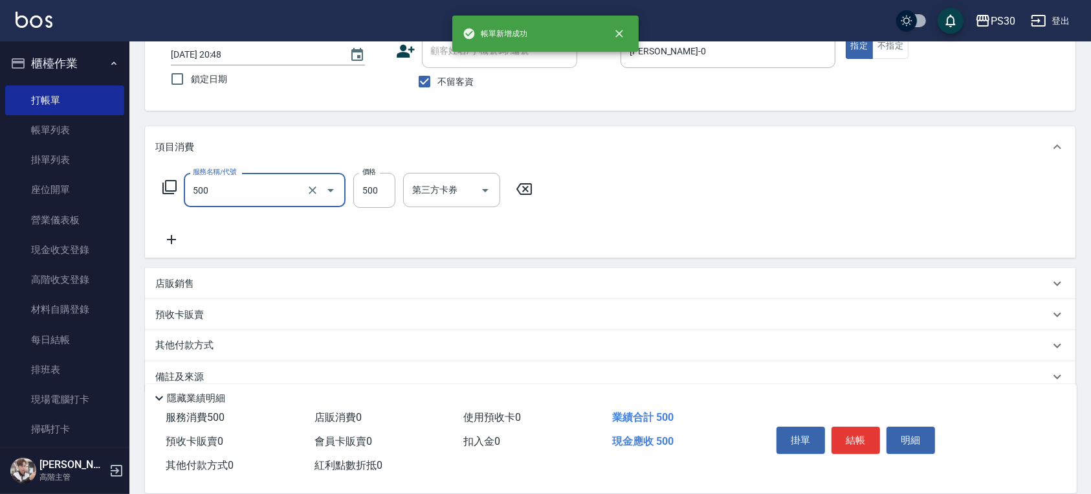
type input "洗剪500(500)"
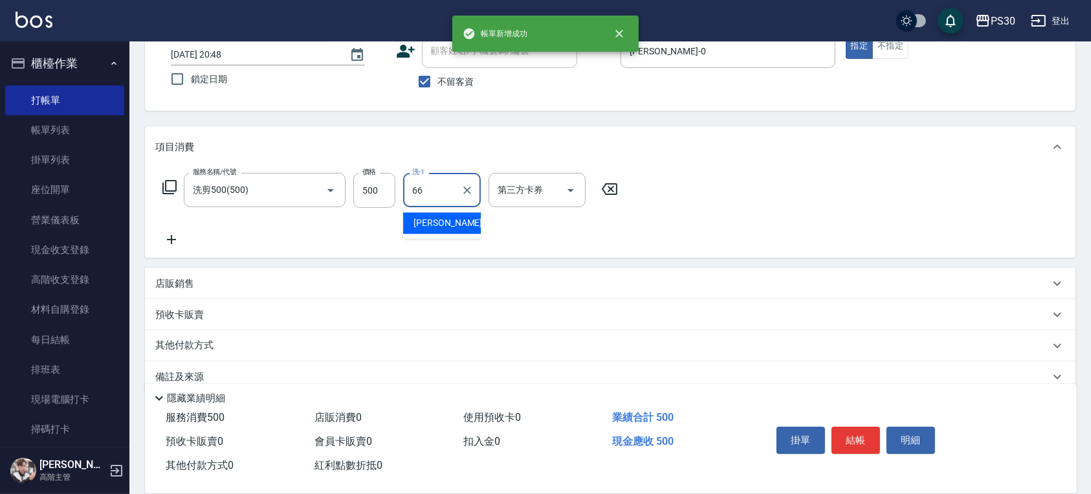
type input "[PERSON_NAME]-66"
click at [844, 435] on button "結帳" at bounding box center [856, 440] width 49 height 27
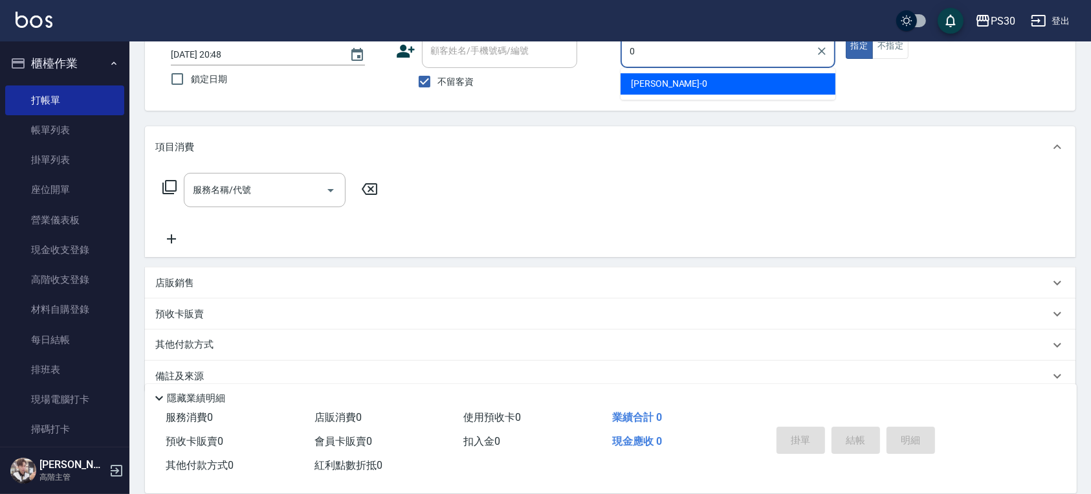
type input "[PERSON_NAME]-0"
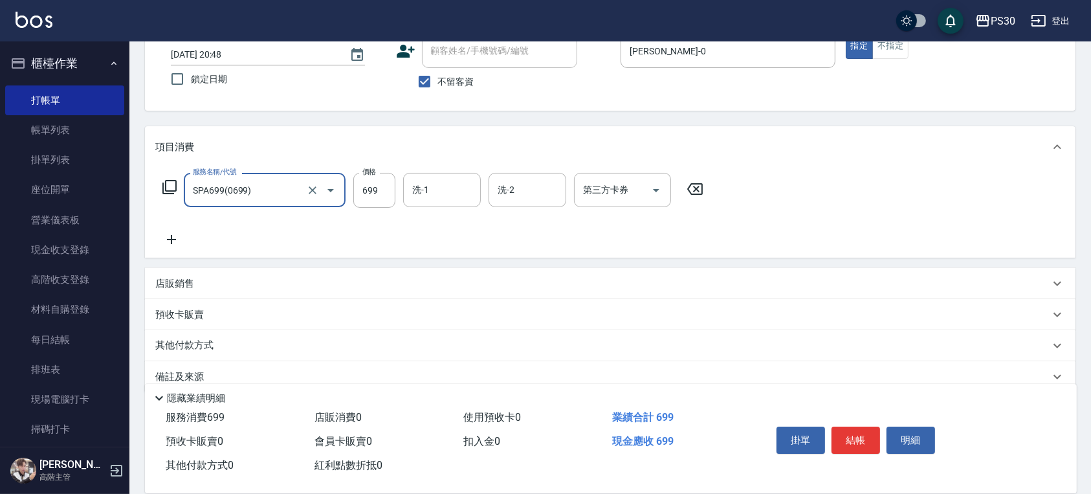
type input "SPA699(0699)"
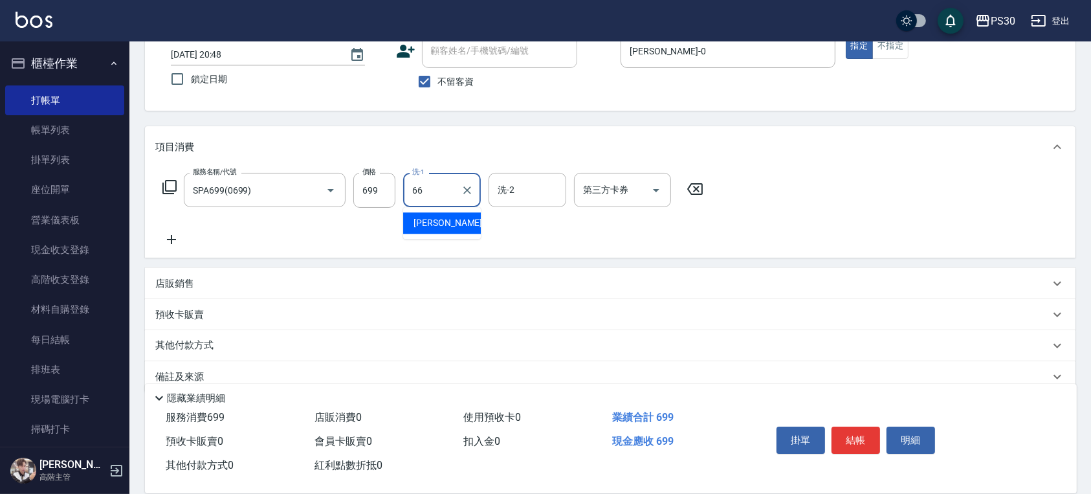
type input "[PERSON_NAME]-66"
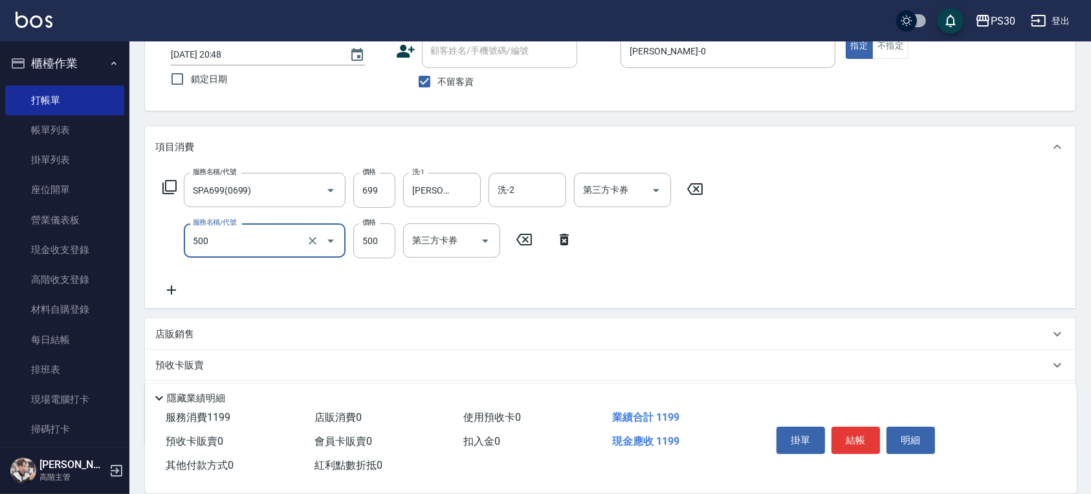
type input "洗剪500(500)"
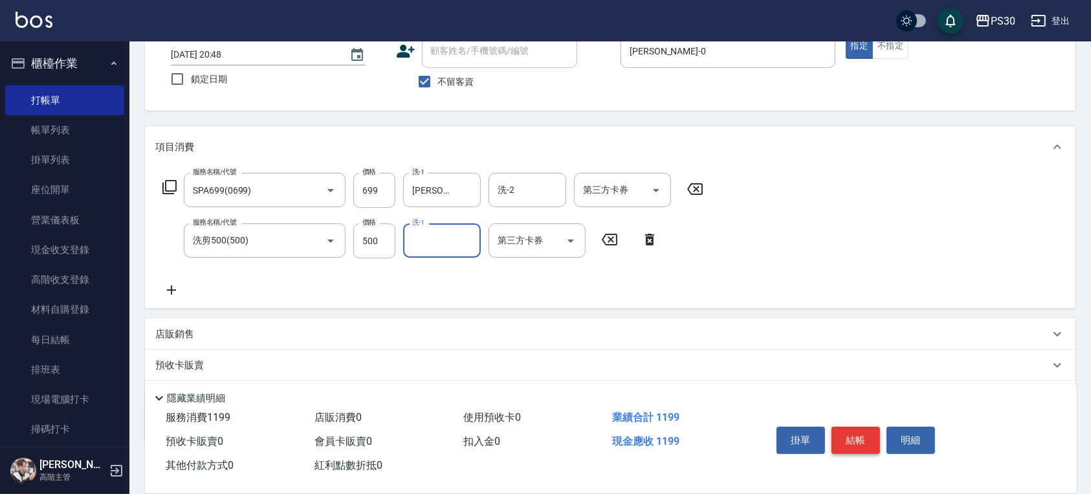
click at [852, 437] on button "結帳" at bounding box center [856, 440] width 49 height 27
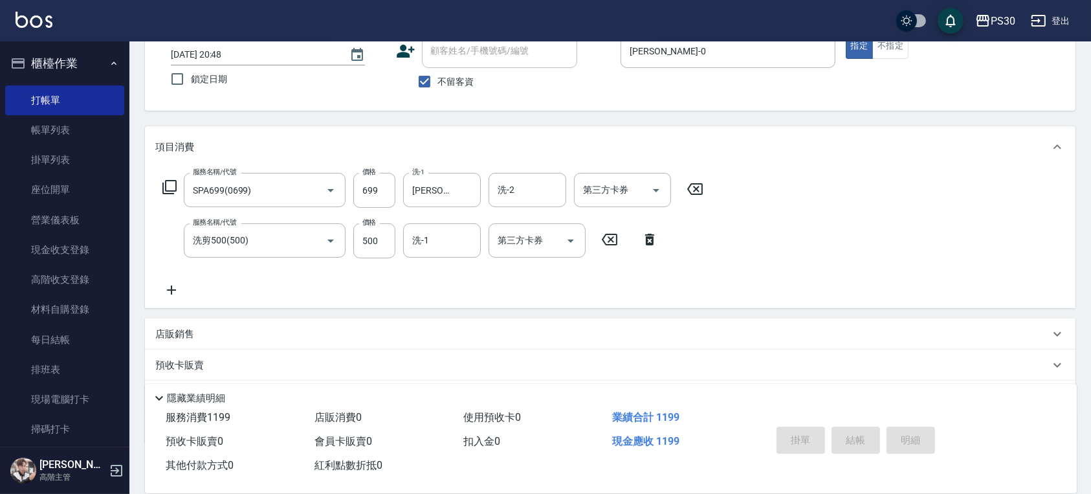
type input "[DATE] 20:49"
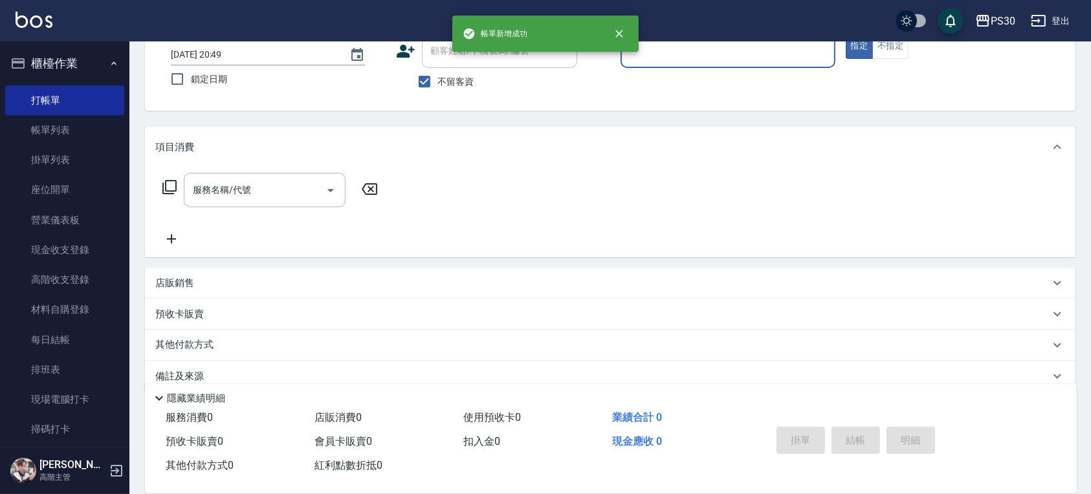
scroll to position [0, 0]
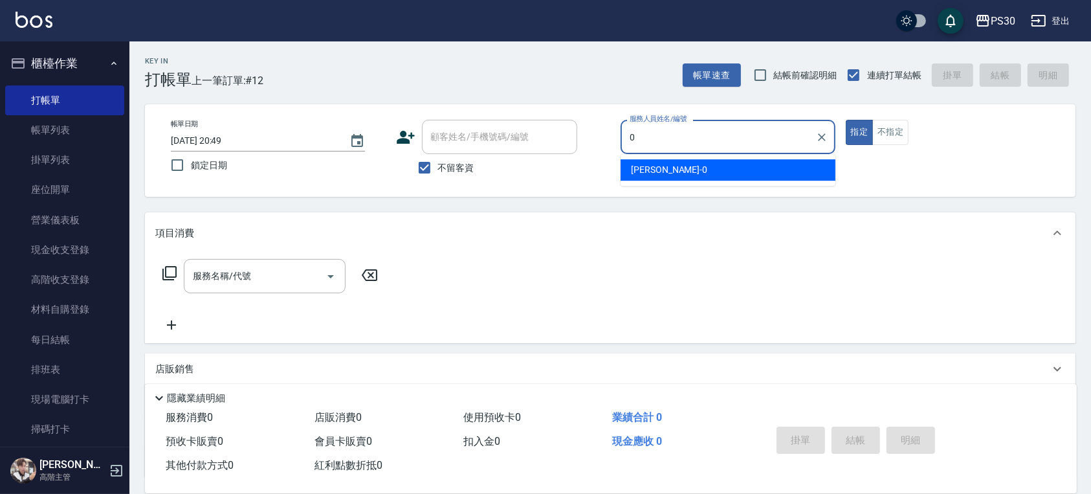
type input "[PERSON_NAME]-0"
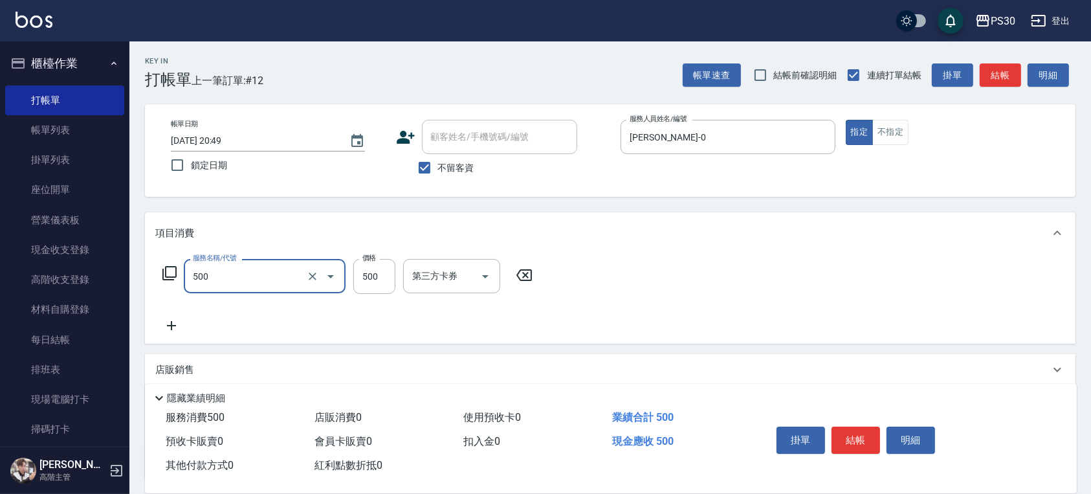
type input "洗剪500(500)"
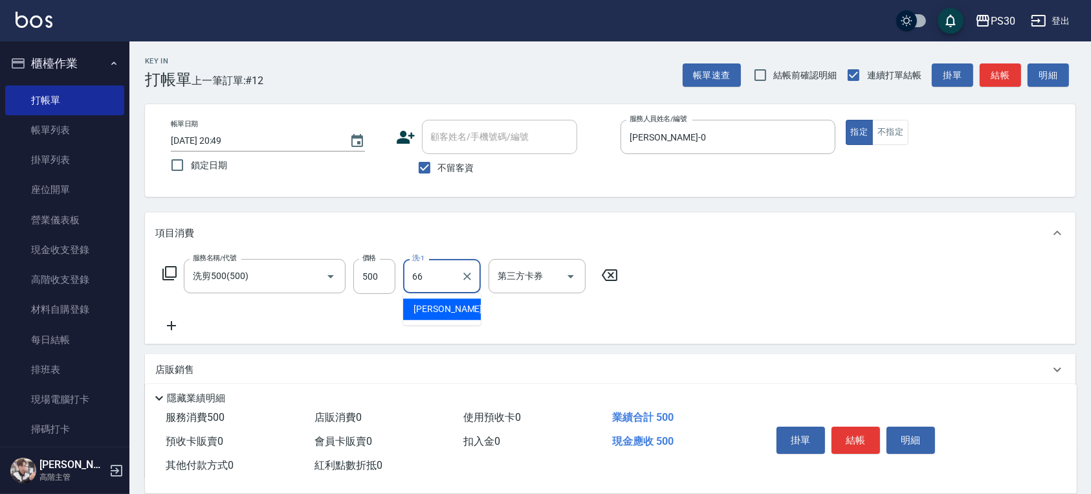
type input "[PERSON_NAME]-66"
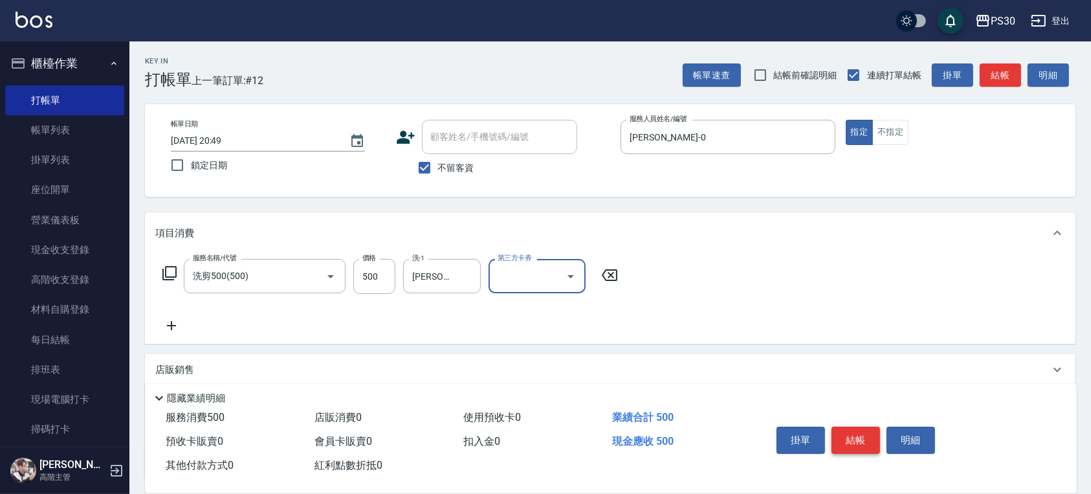
click at [859, 428] on button "結帳" at bounding box center [856, 440] width 49 height 27
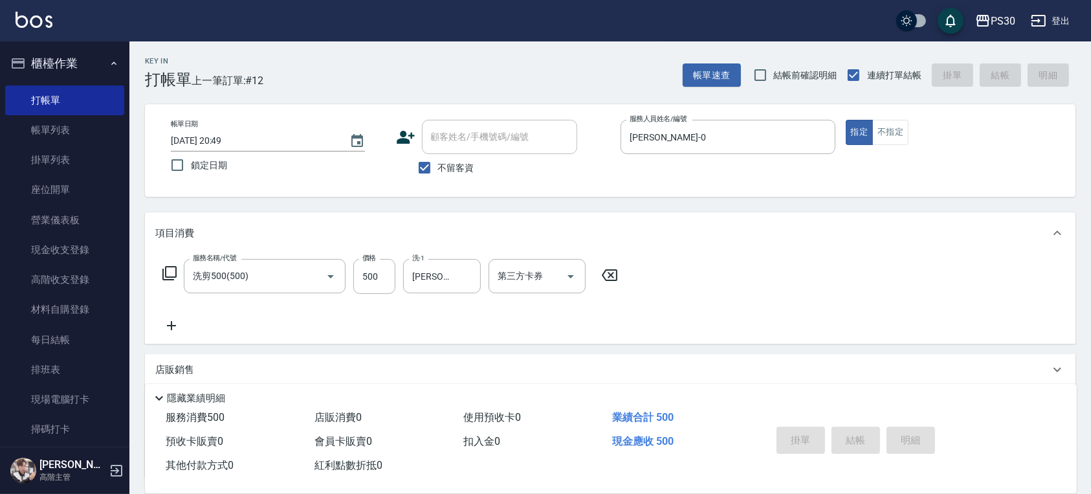
type input "[DATE] 20:50"
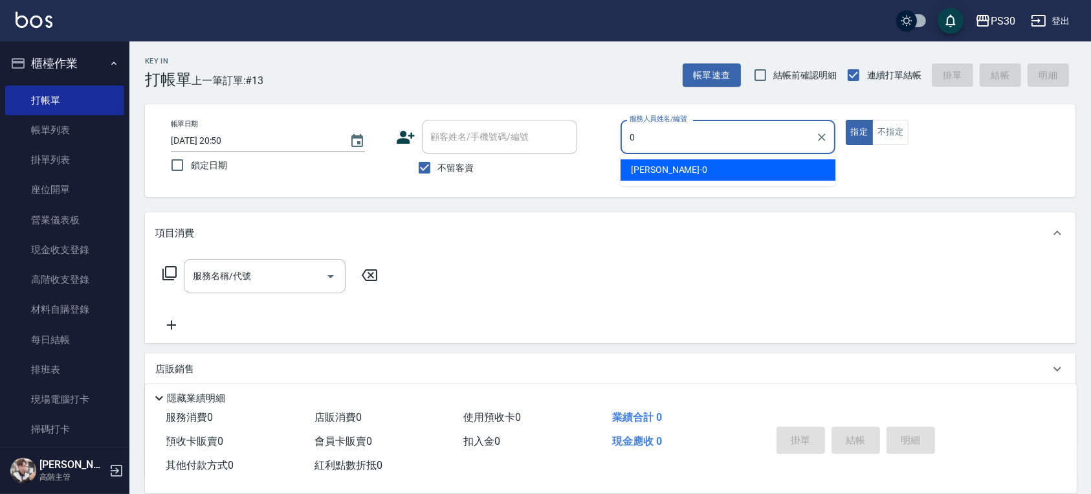
type input "[PERSON_NAME]-0"
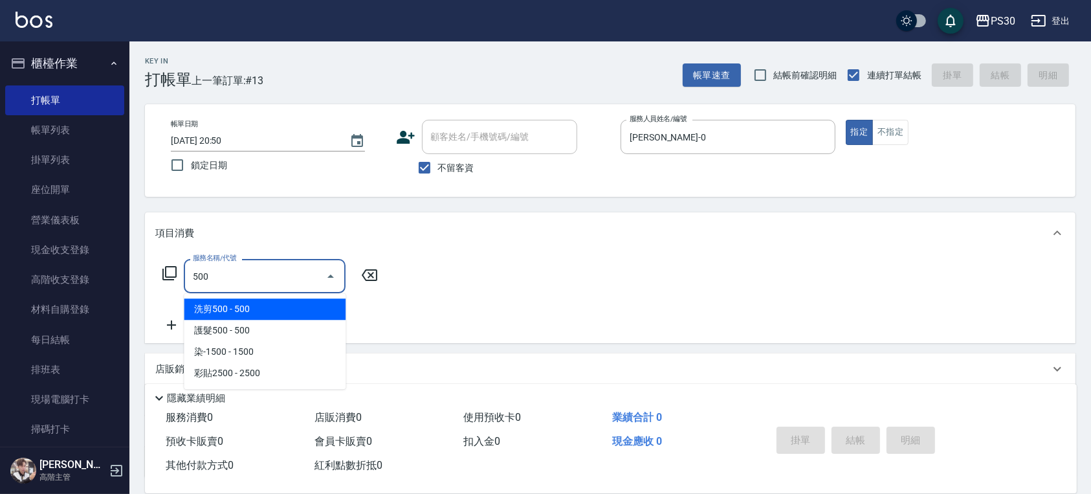
type input "洗剪500(500)"
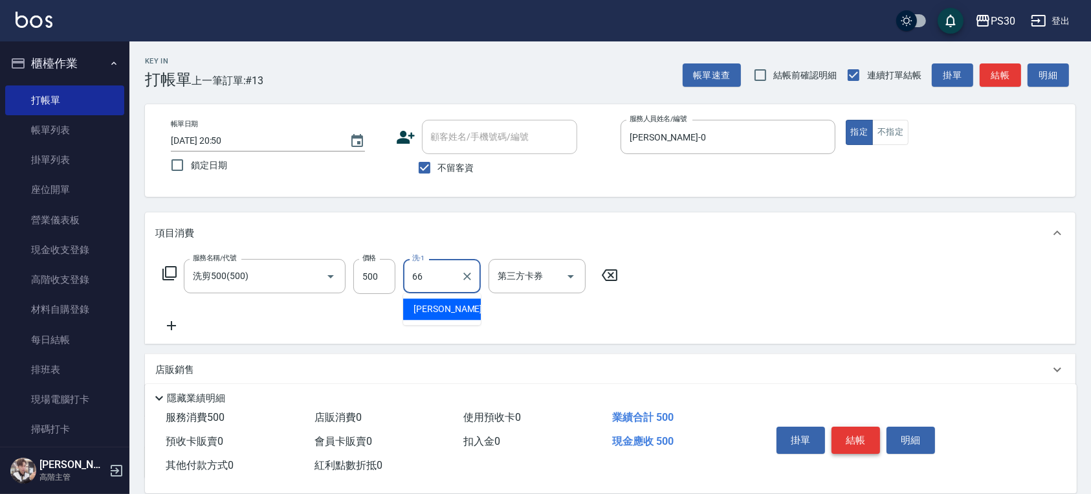
type input "[PERSON_NAME]-66"
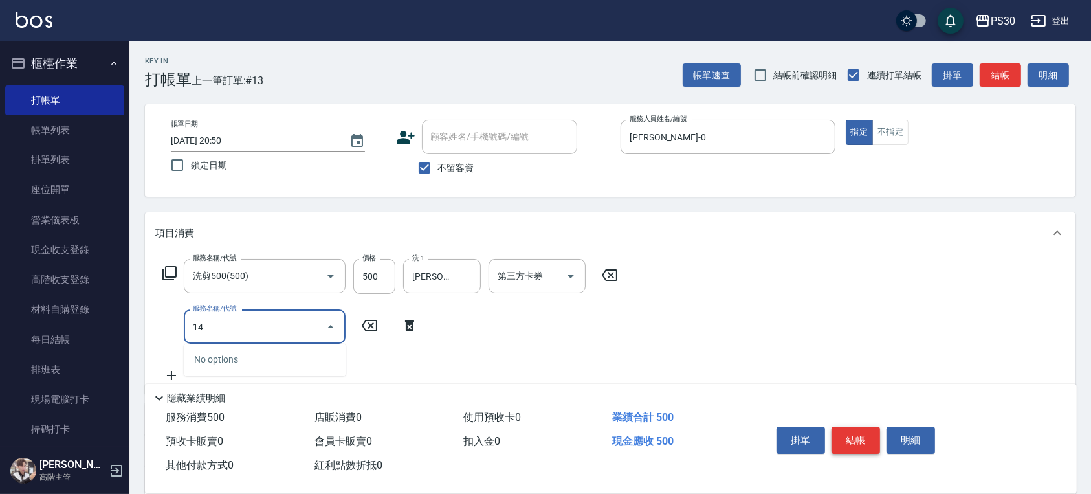
type input "1"
type input "染-1000(510)"
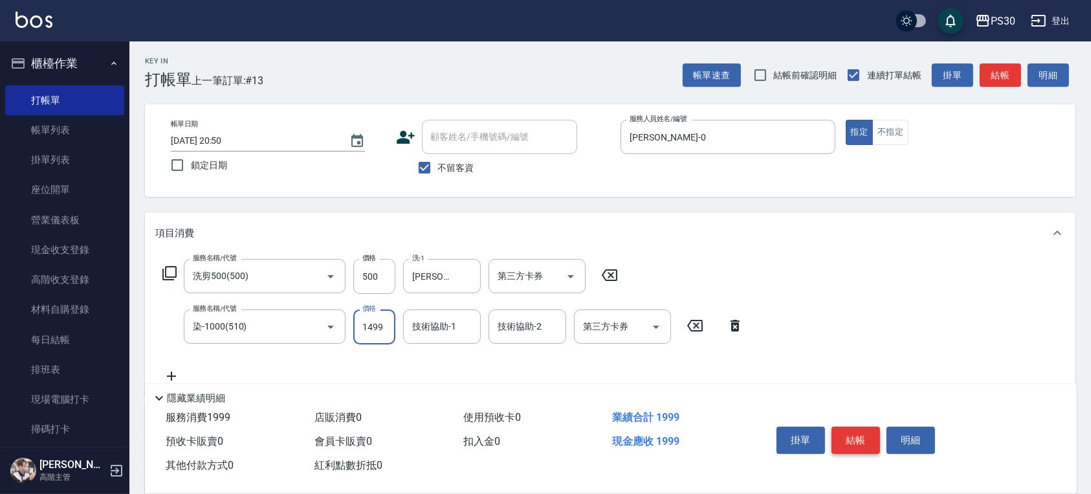
type input "1499"
type input "[PERSON_NAME]-66"
click at [472, 276] on icon "Clear" at bounding box center [467, 276] width 13 height 13
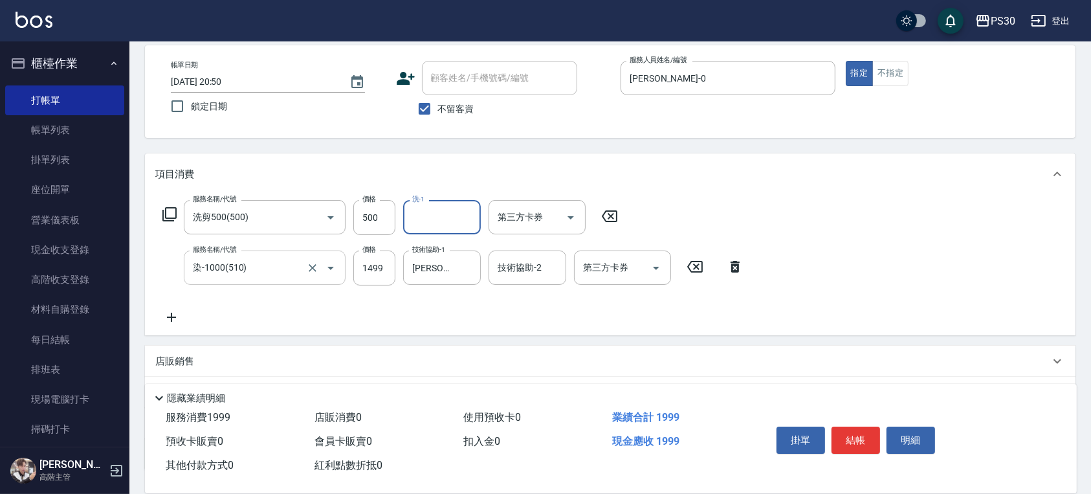
scroll to position [86, 0]
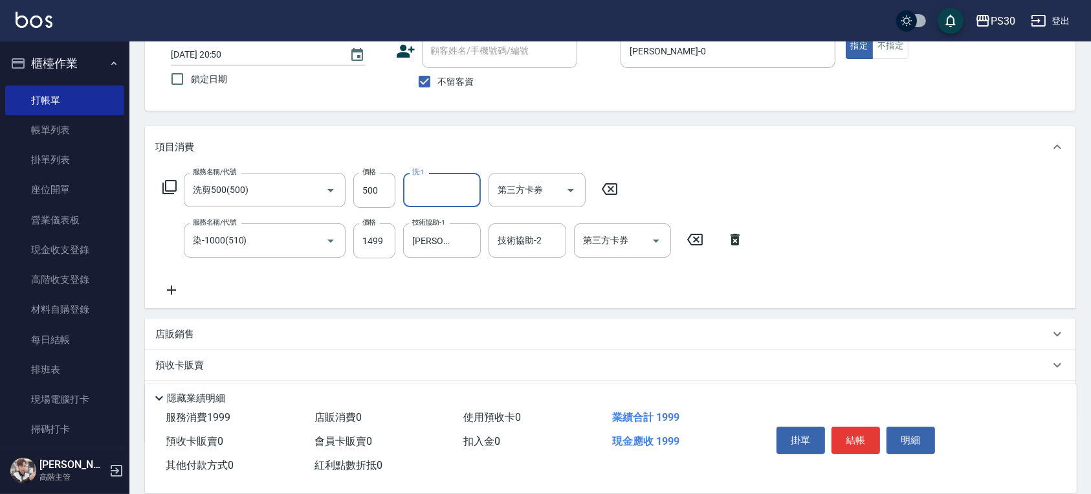
click at [170, 290] on icon at bounding box center [171, 289] width 9 height 9
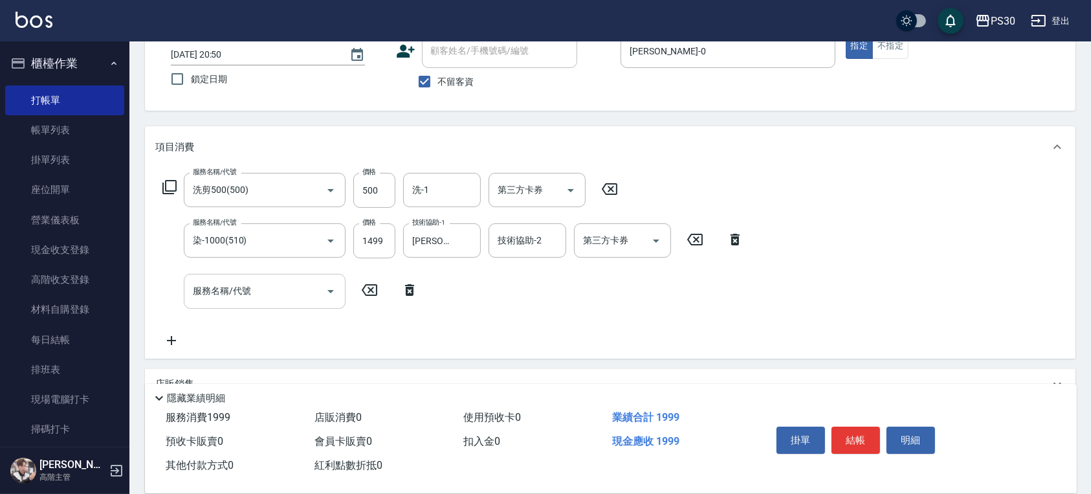
click at [190, 289] on input "服務名稱/代號" at bounding box center [255, 291] width 131 height 23
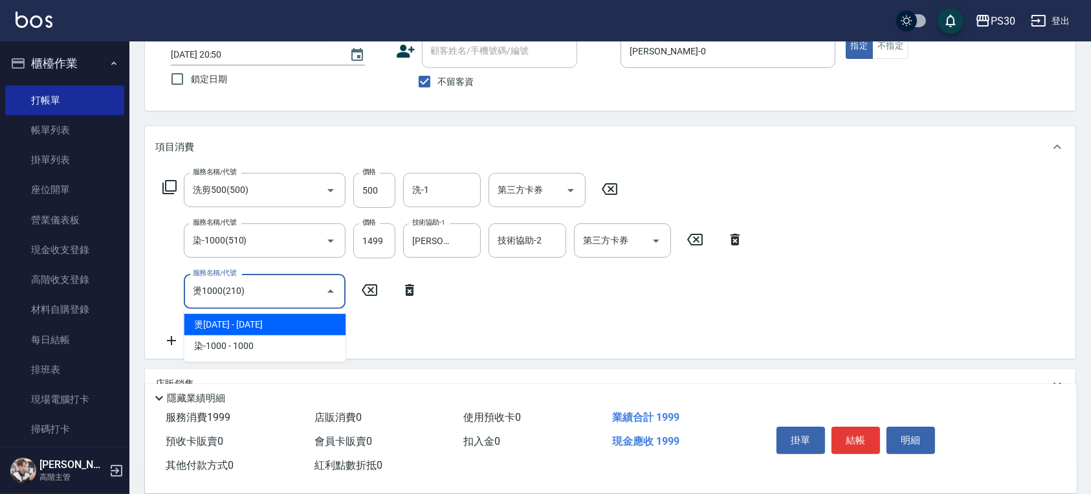
type input "燙1000(210)"
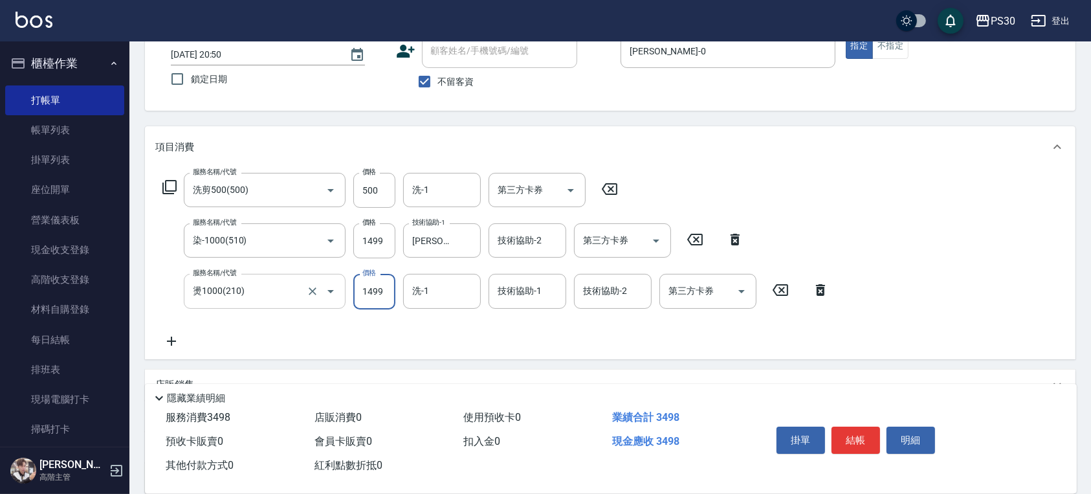
type input "1499"
type input "[PERSON_NAME]-66"
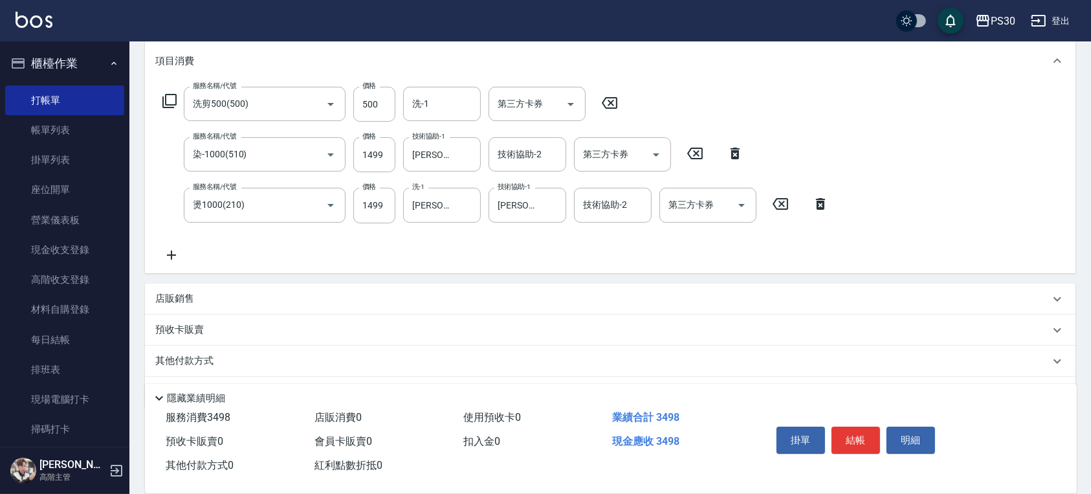
click at [177, 251] on icon at bounding box center [171, 255] width 32 height 16
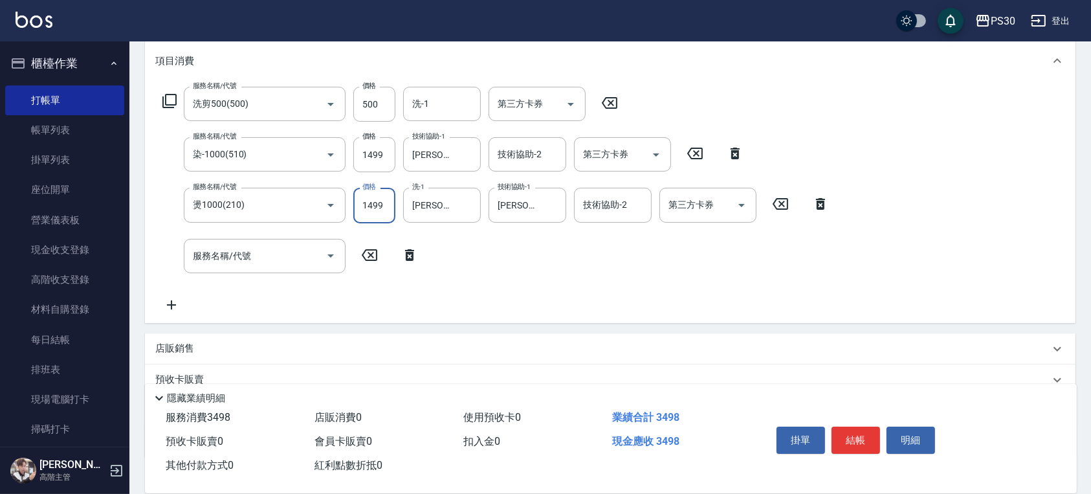
click at [392, 202] on input "1499" at bounding box center [374, 205] width 42 height 35
type input "1999"
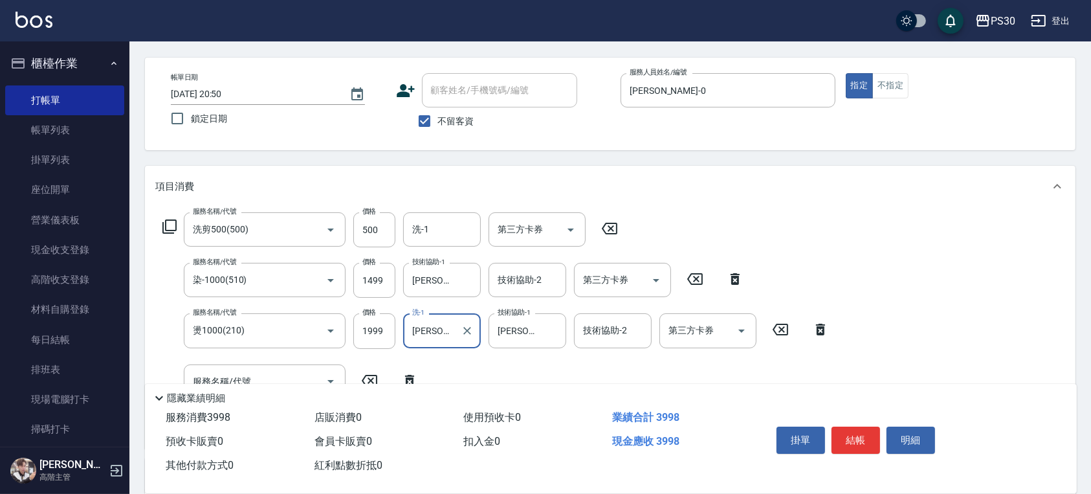
scroll to position [86, 0]
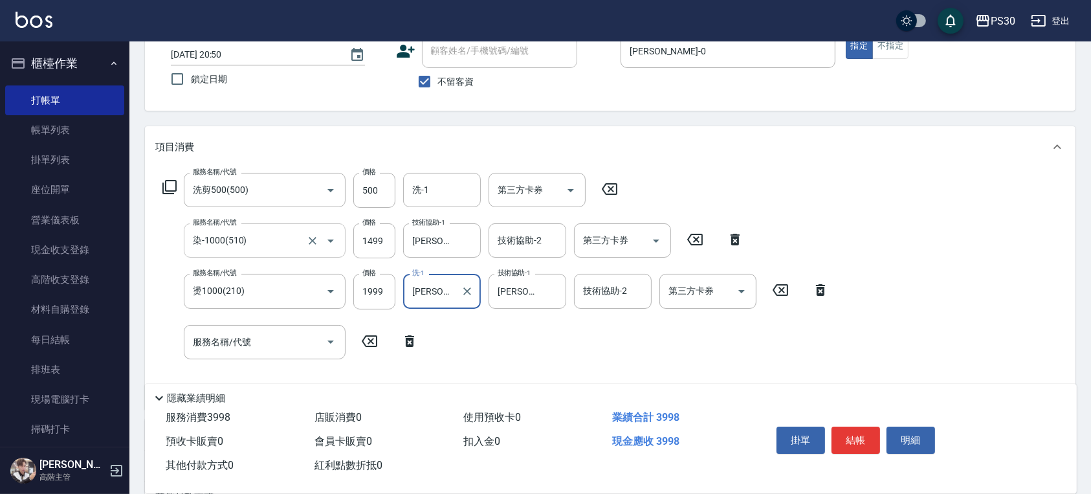
click at [291, 236] on input "染-1000(510)" at bounding box center [247, 240] width 114 height 23
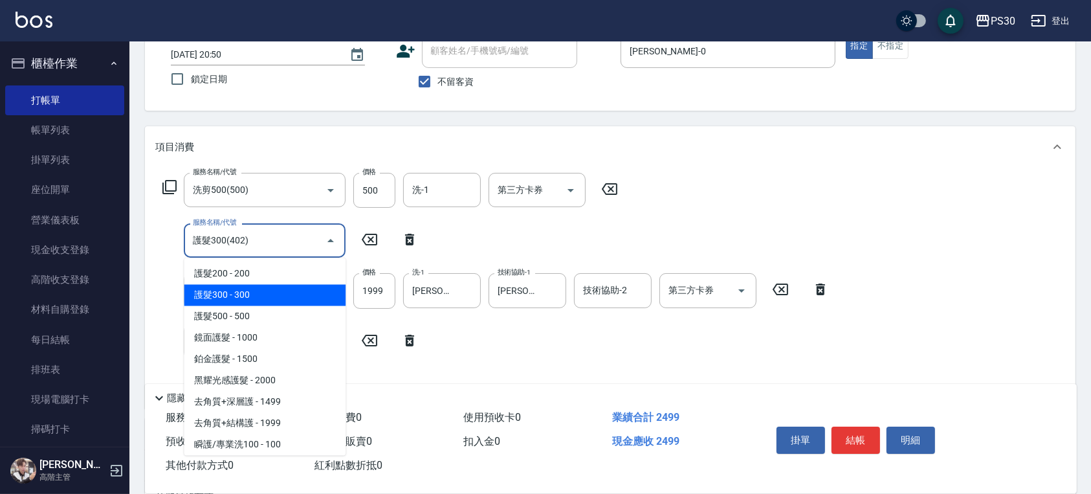
type input "護髮300(402)"
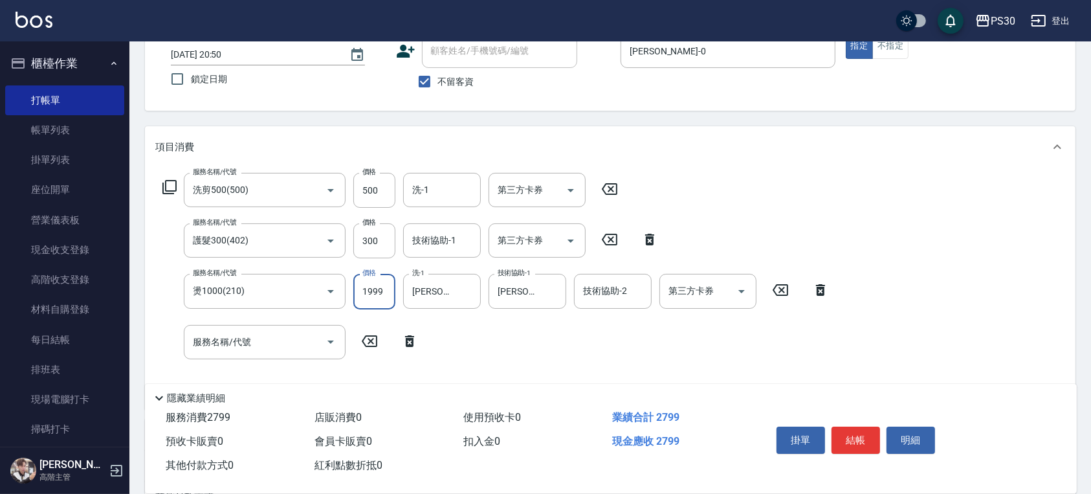
click at [783, 294] on icon at bounding box center [780, 290] width 32 height 16
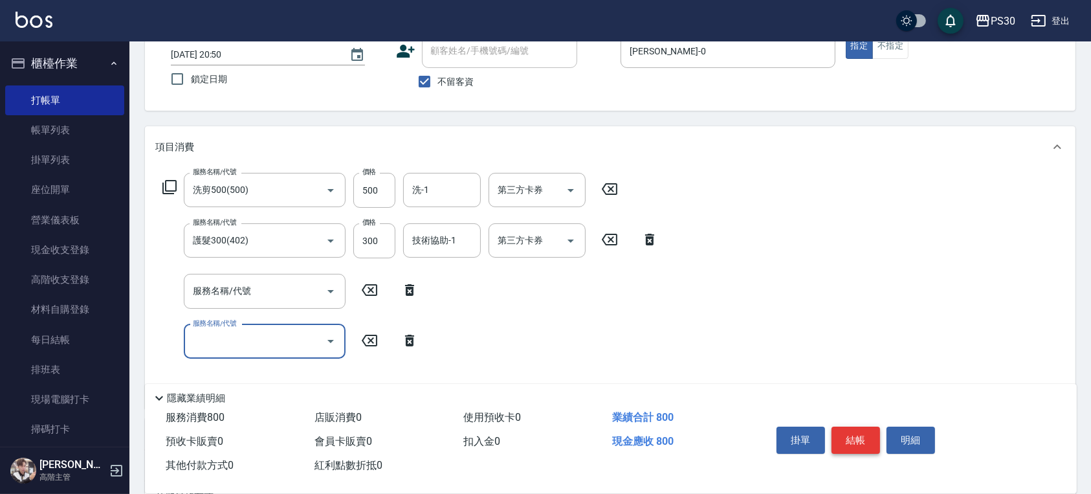
click at [849, 435] on button "結帳" at bounding box center [856, 440] width 49 height 27
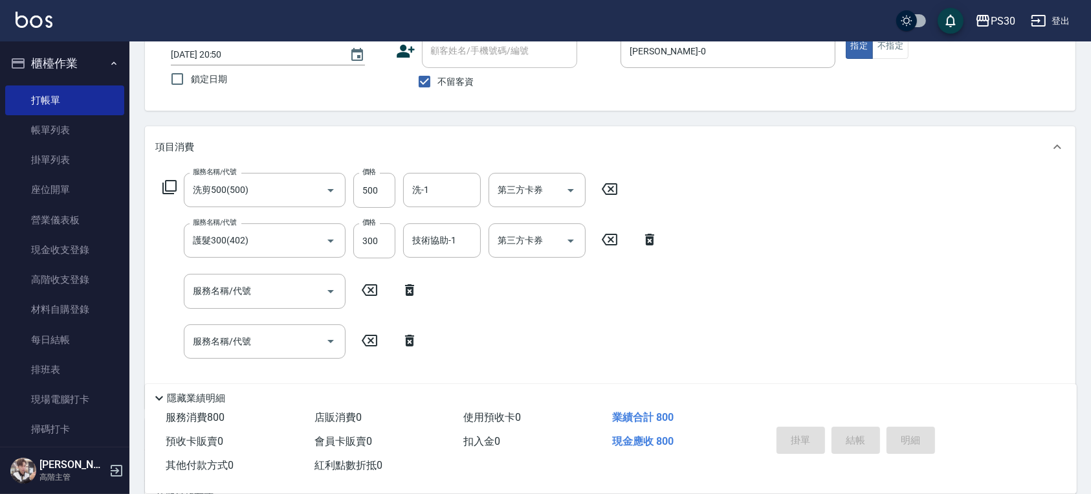
type input "[DATE] 20:51"
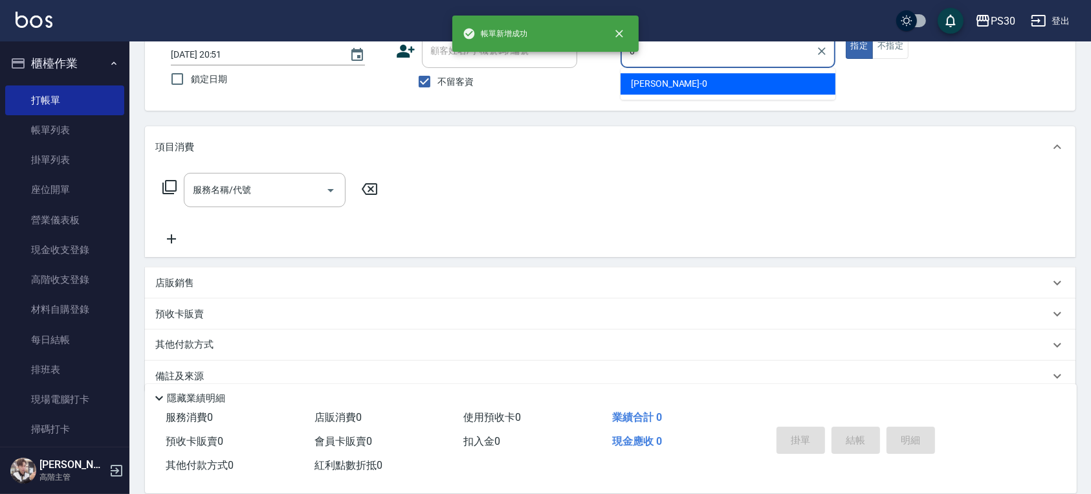
type input "[PERSON_NAME]-0"
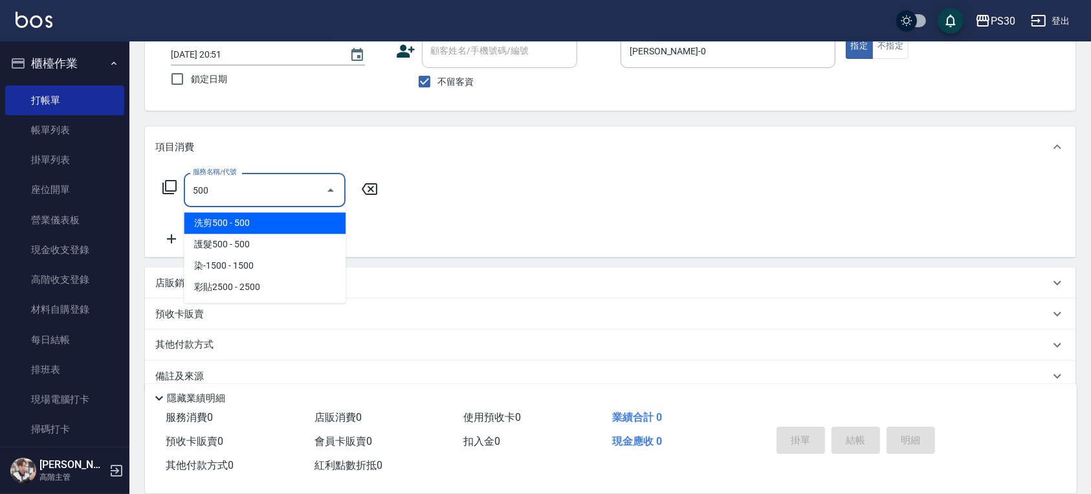
type input "洗剪500(500)"
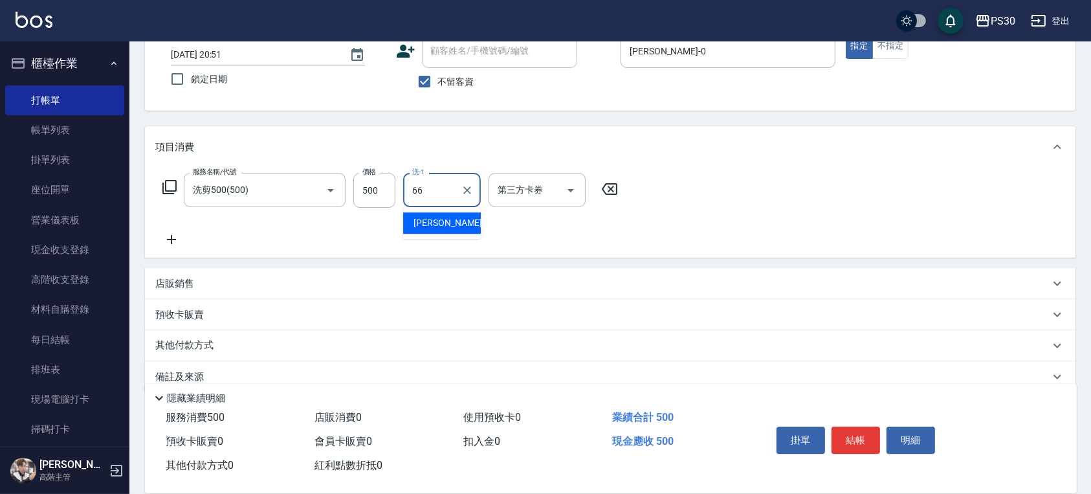
type input "[PERSON_NAME]-66"
click at [841, 430] on button "結帳" at bounding box center [856, 440] width 49 height 27
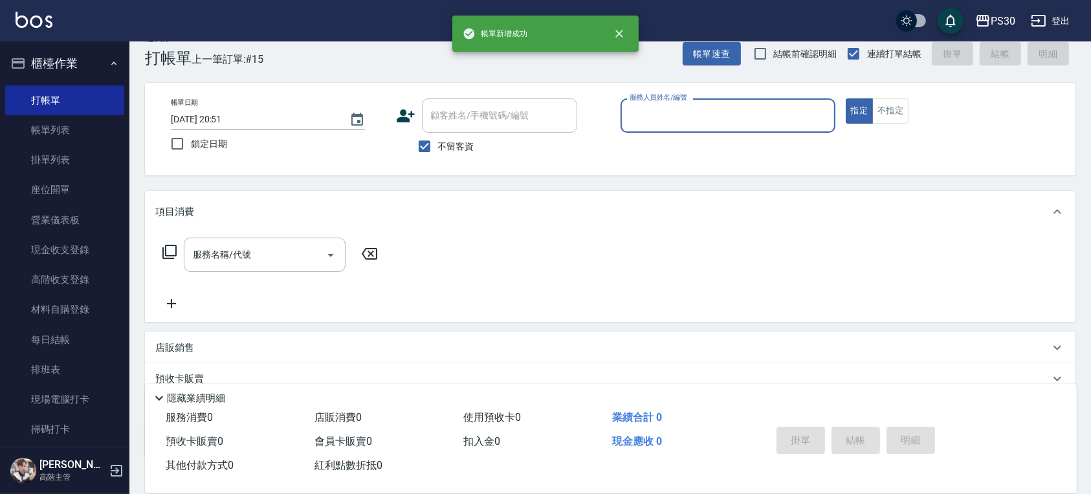
scroll to position [0, 0]
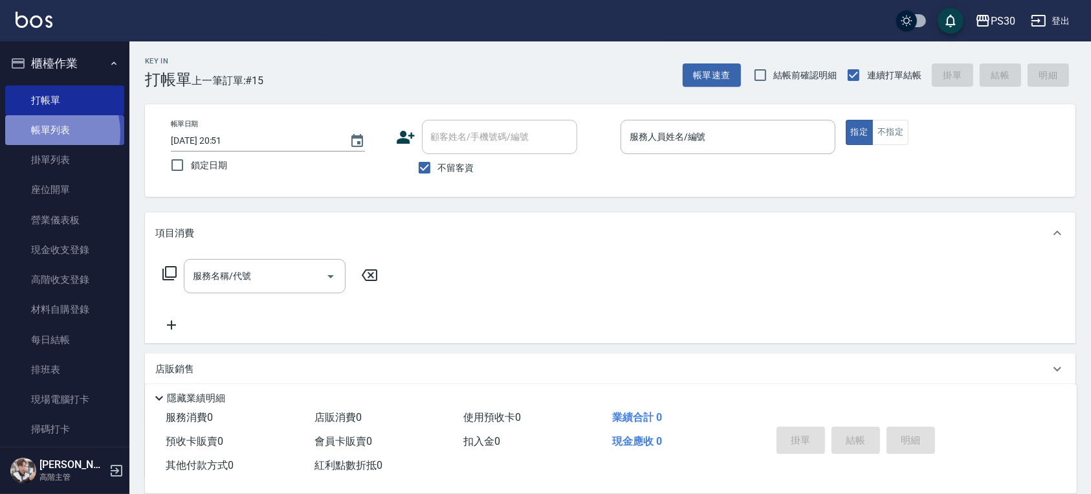
click at [41, 133] on link "帳單列表" at bounding box center [64, 130] width 119 height 30
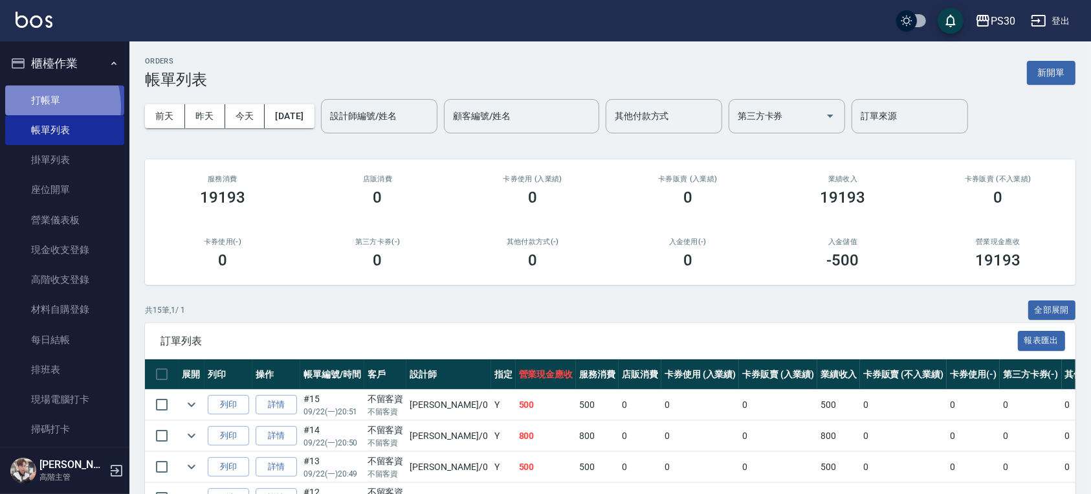
click at [36, 106] on link "打帳單" at bounding box center [64, 100] width 119 height 30
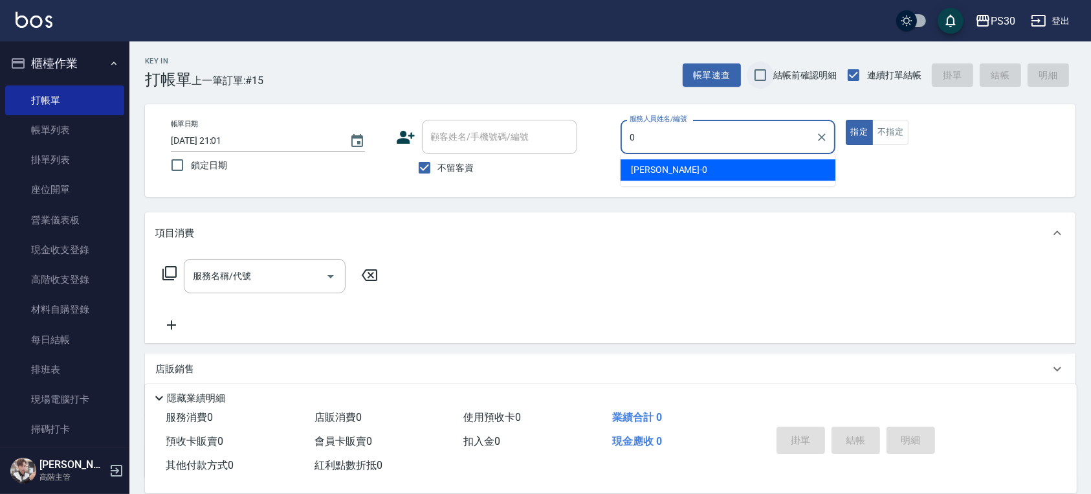
type input "[PERSON_NAME]-0"
type button "true"
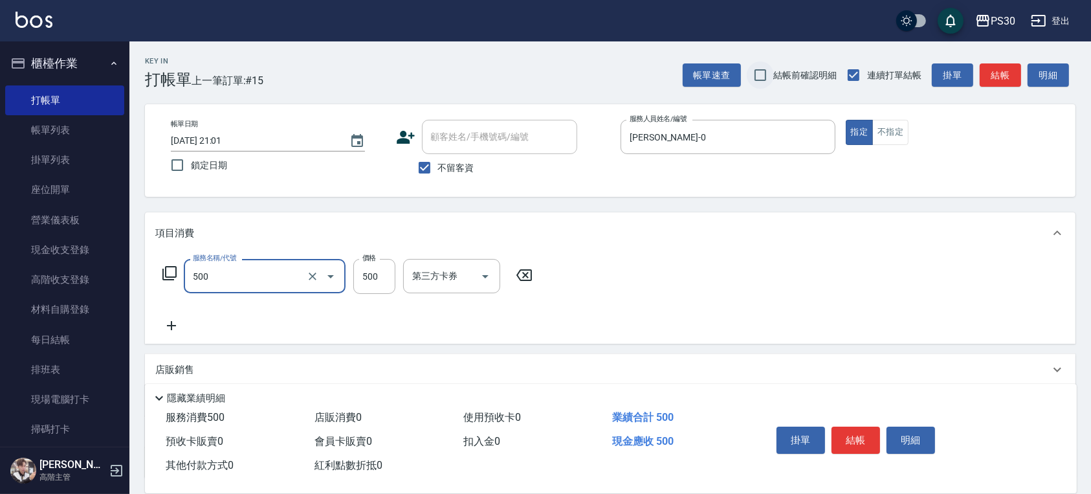
type input "洗剪500(500)"
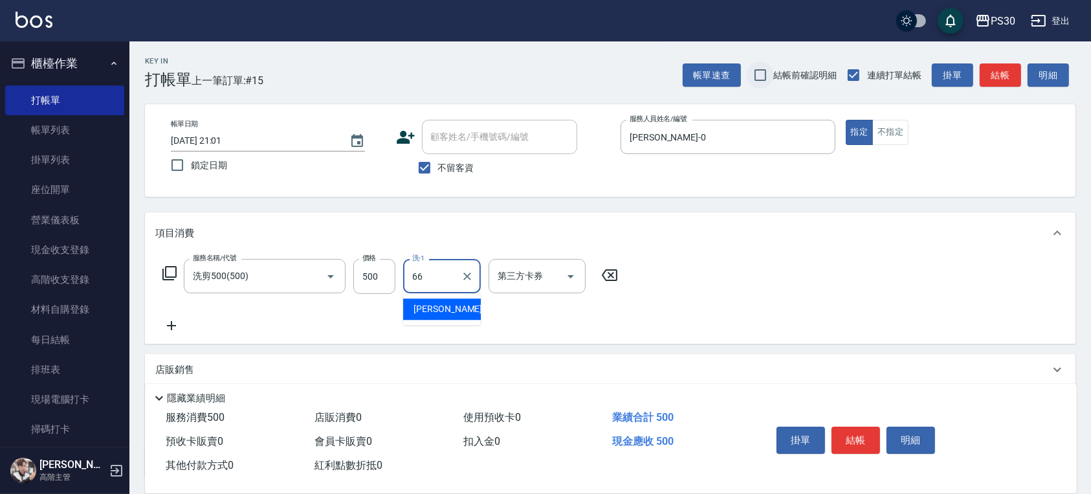
type input "[PERSON_NAME]-66"
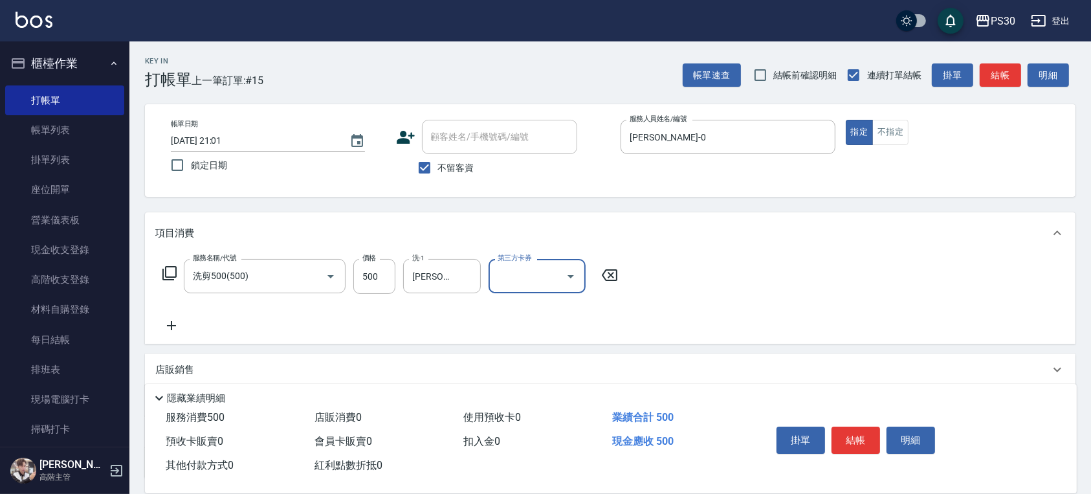
click at [570, 272] on icon "Open" at bounding box center [571, 277] width 16 height 16
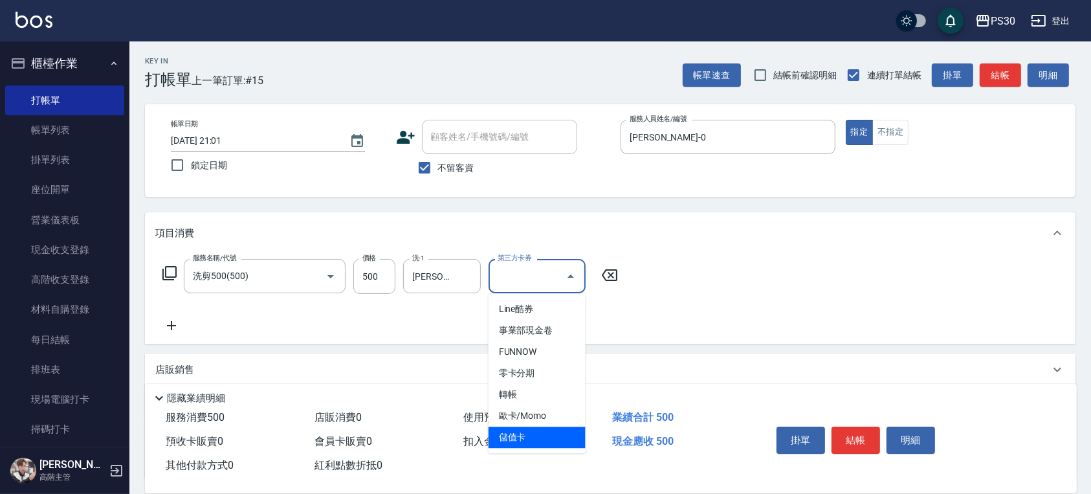
drag, startPoint x: 555, startPoint y: 436, endPoint x: 537, endPoint y: 411, distance: 31.1
click at [554, 437] on span "儲值卡" at bounding box center [537, 437] width 97 height 21
type input "儲值卡"
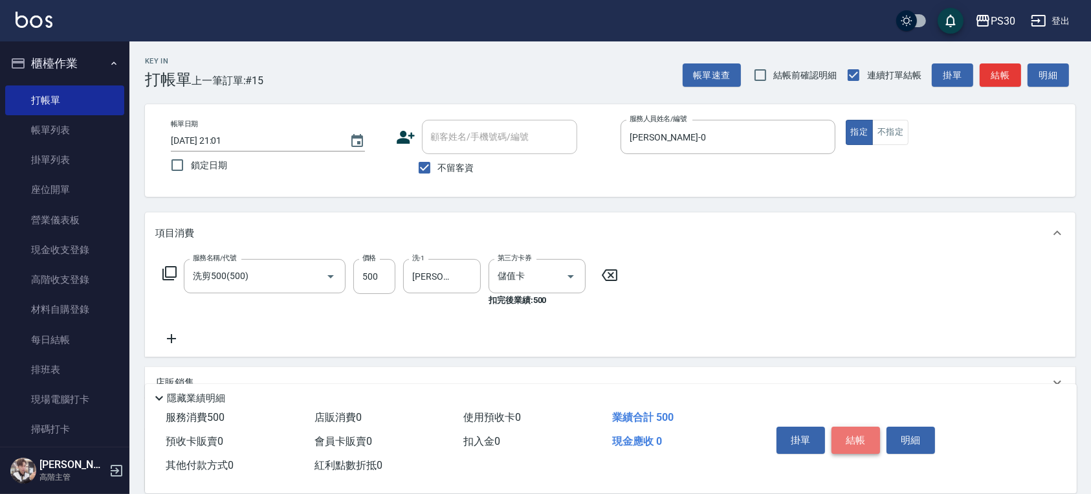
click at [839, 442] on button "結帳" at bounding box center [856, 440] width 49 height 27
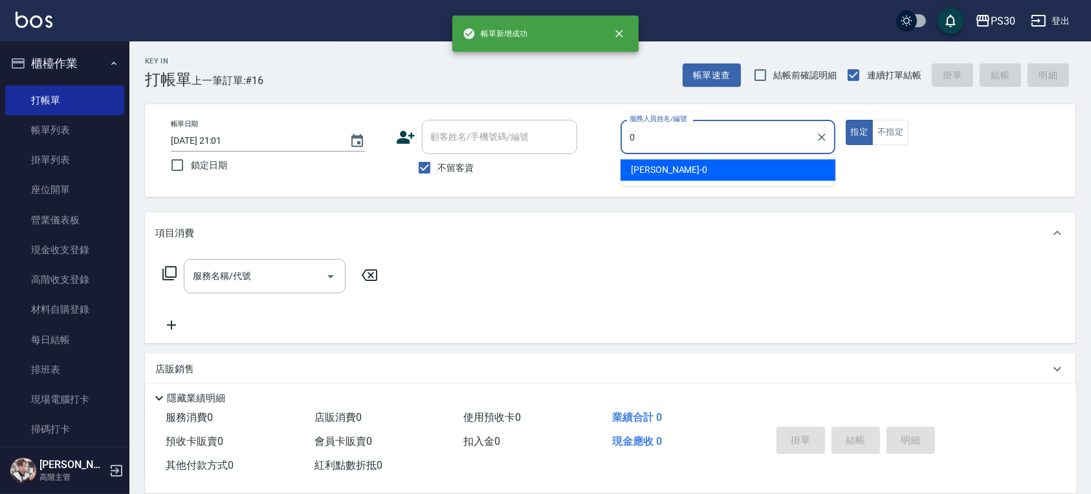
type input "[PERSON_NAME]-0"
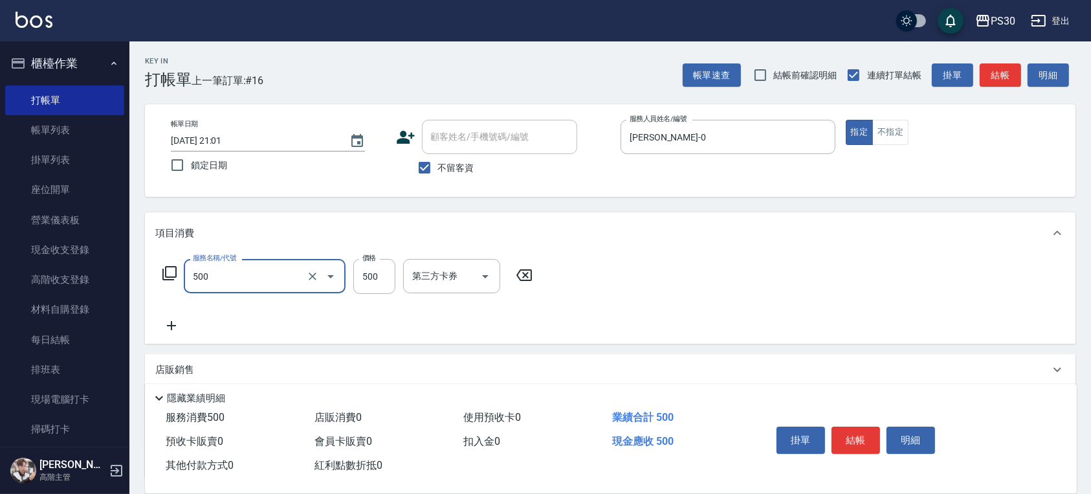
type input "洗剪500(500)"
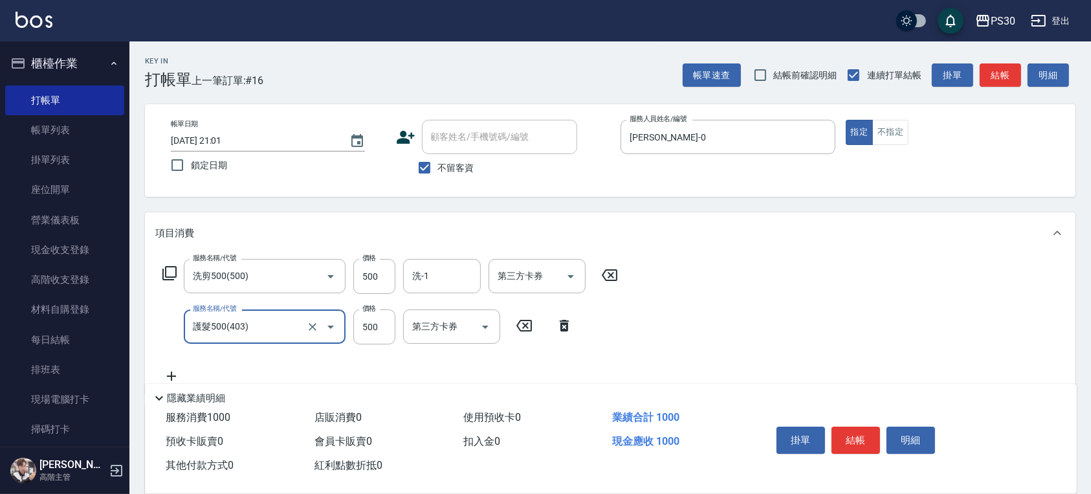
type input "護髮500(403)"
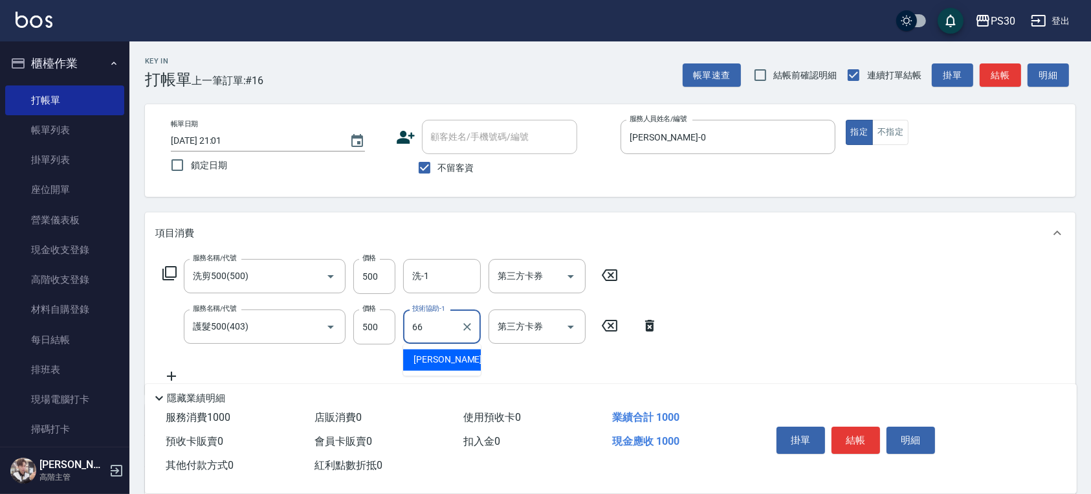
type input "[PERSON_NAME]-66"
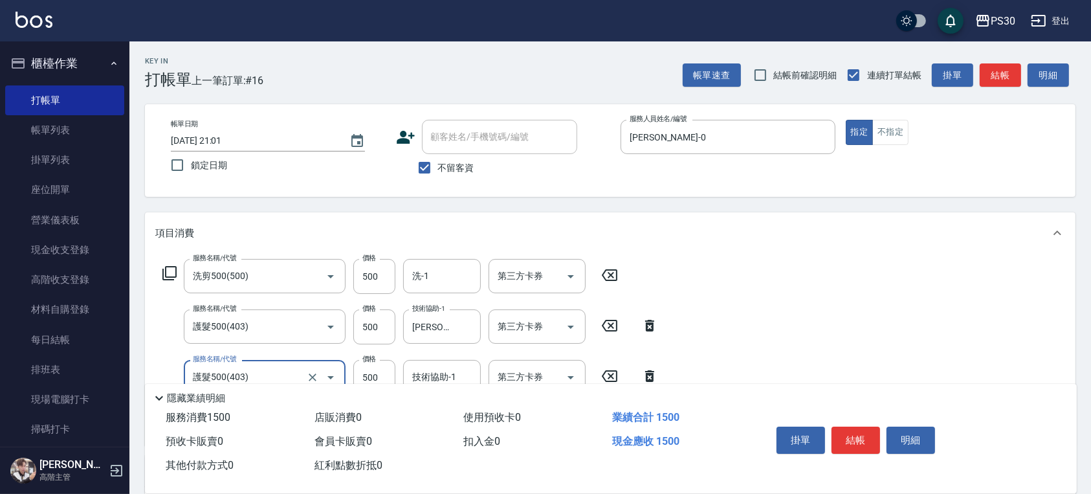
type input "護髮500(403)"
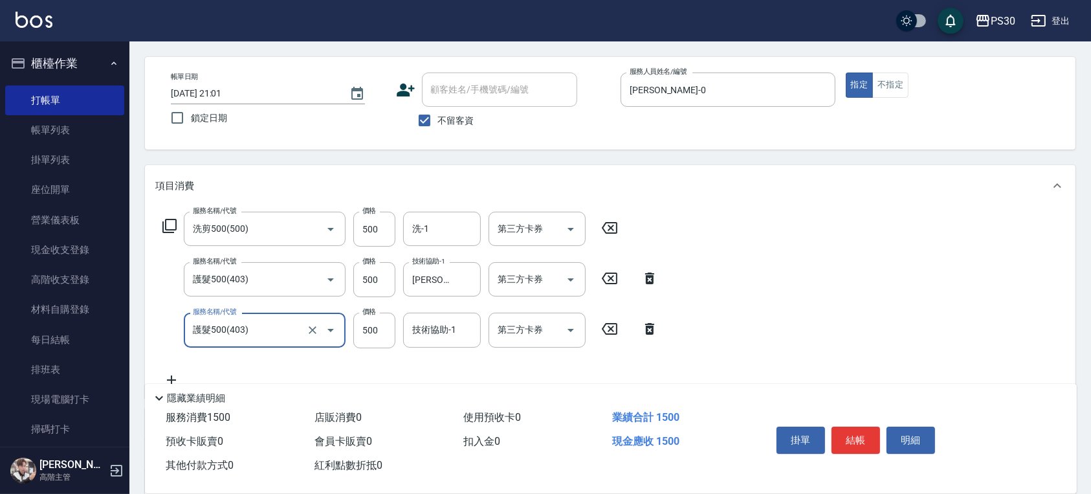
scroll to position [86, 0]
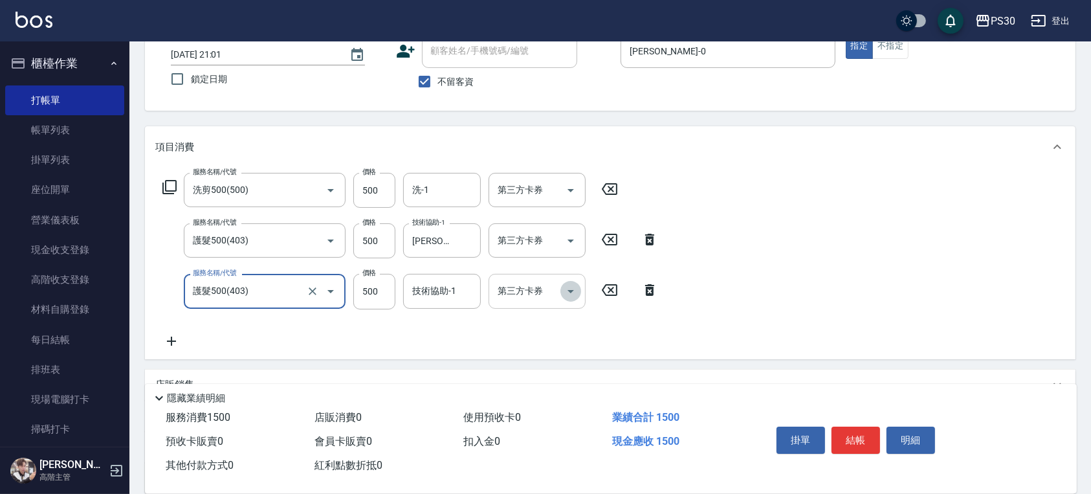
click at [568, 292] on icon "Open" at bounding box center [571, 291] width 16 height 16
click at [614, 281] on div "服務名稱/代號 護髮500(403) 服務名稱/代號 價格 500 價格 技術協助-1 技術協助-1 第三方卡券 第三方卡券" at bounding box center [410, 291] width 511 height 35
click at [614, 286] on icon at bounding box center [610, 290] width 32 height 16
type input "染套1899(51899)"
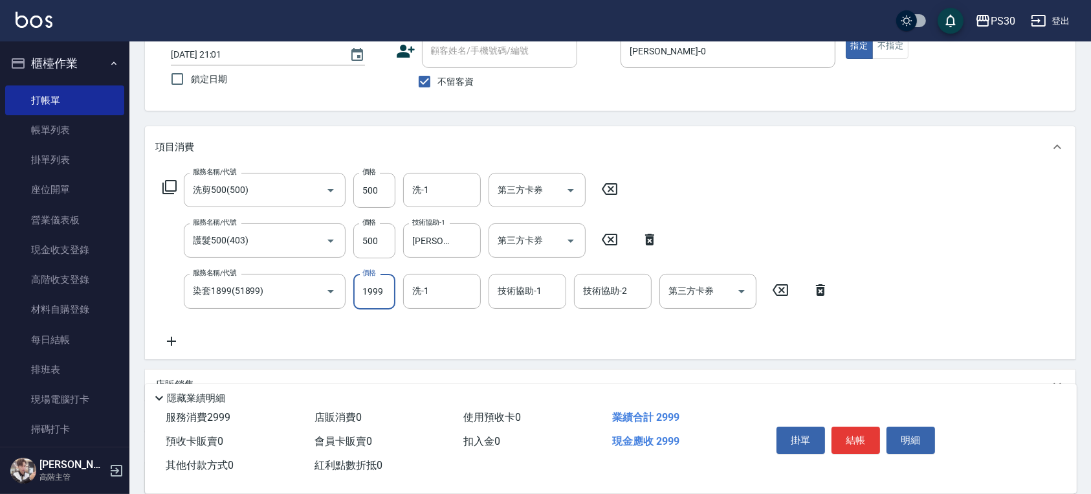
type input "1999"
type input "[PERSON_NAME]-66"
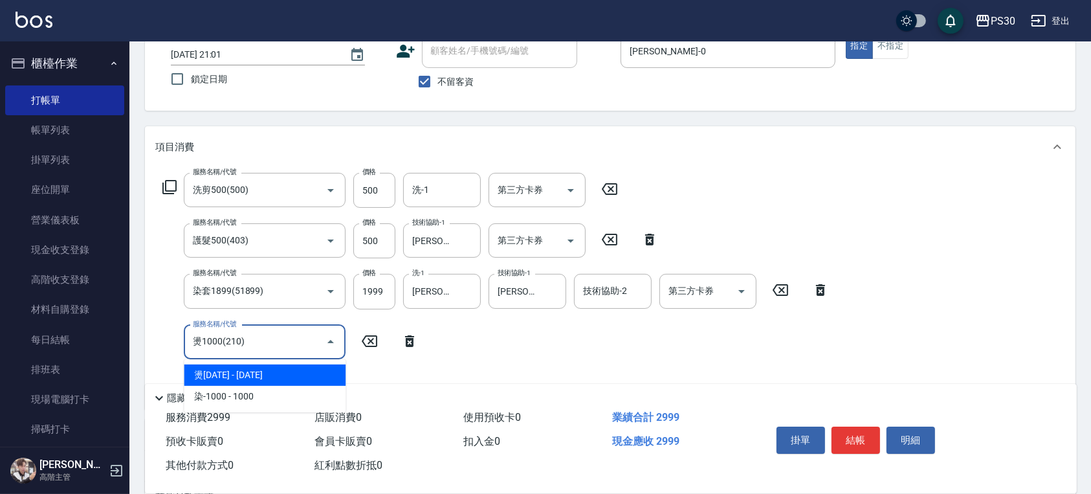
type input "燙1000(210)"
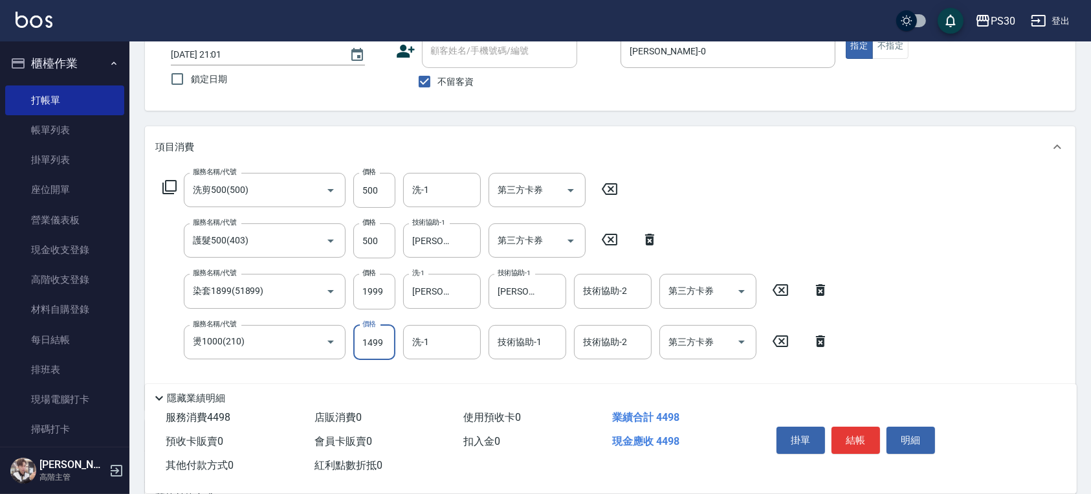
type input "1499"
type input "[PERSON_NAME]-66"
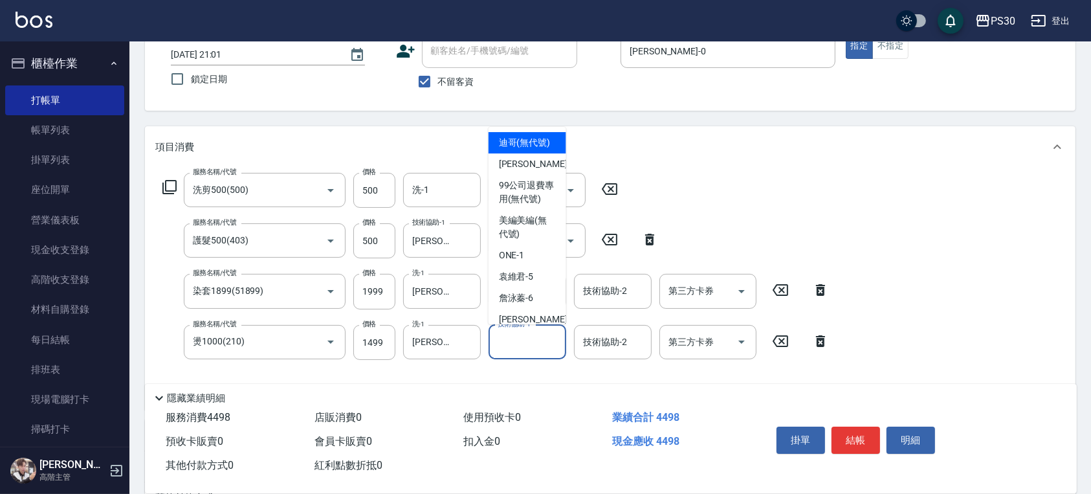
click at [542, 346] on input "技術協助-1" at bounding box center [528, 342] width 66 height 23
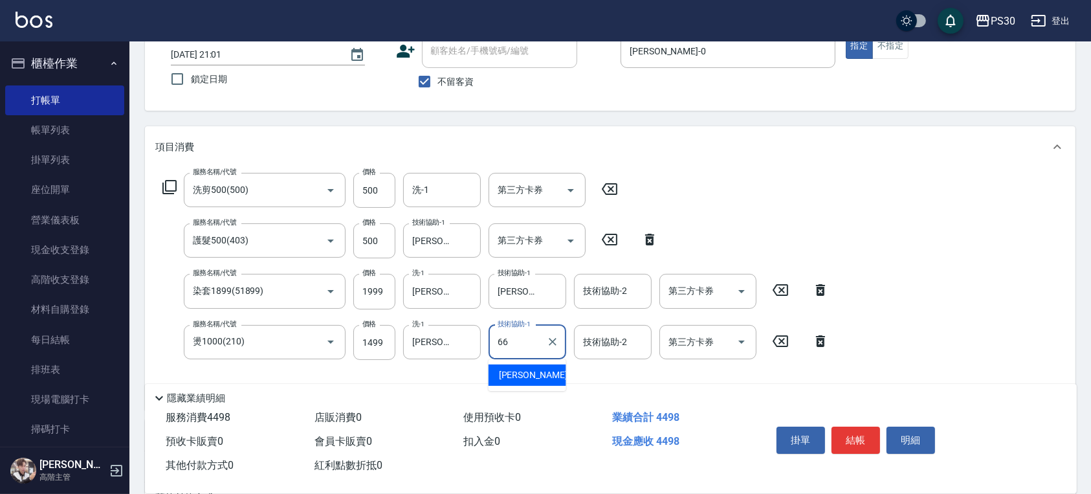
type input "[PERSON_NAME]-66"
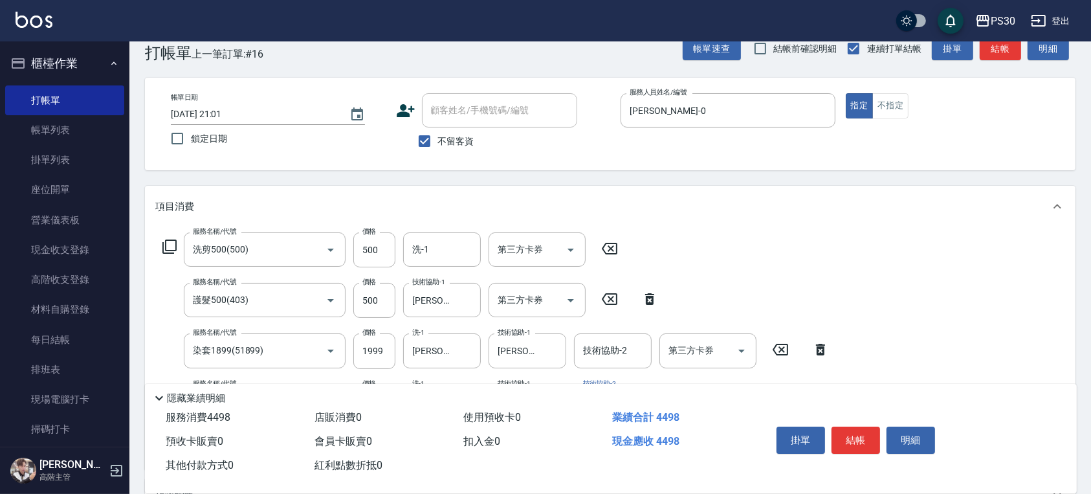
scroll to position [0, 0]
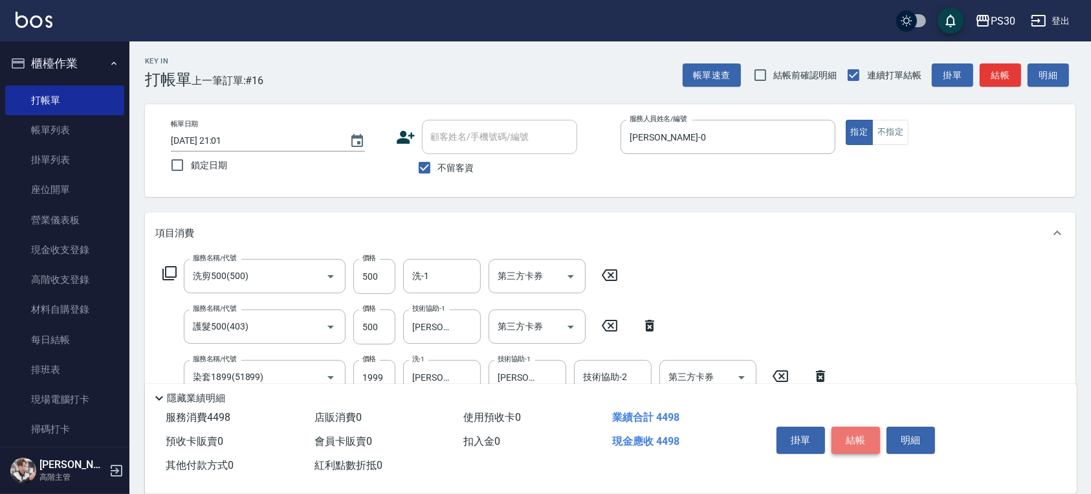
click at [843, 433] on button "結帳" at bounding box center [856, 440] width 49 height 27
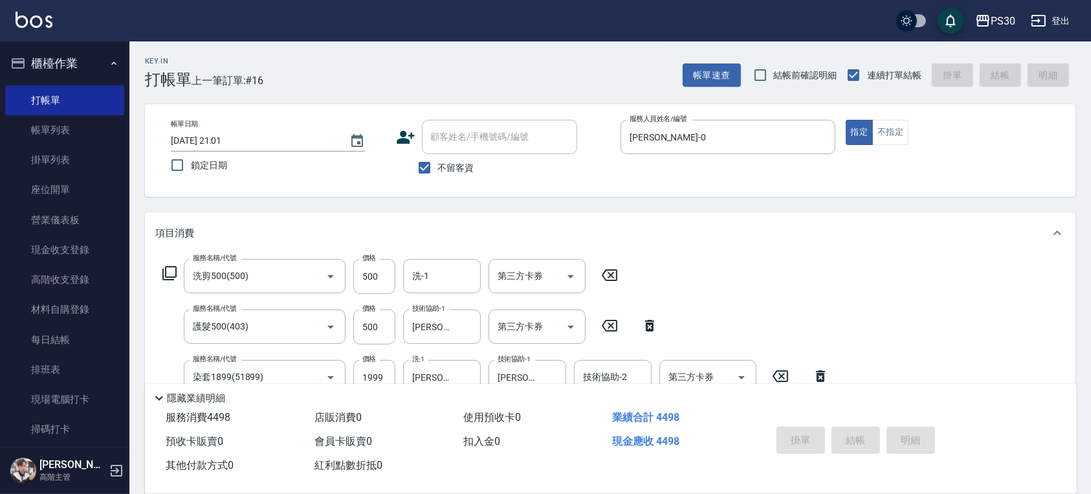
type input "[DATE] 21:03"
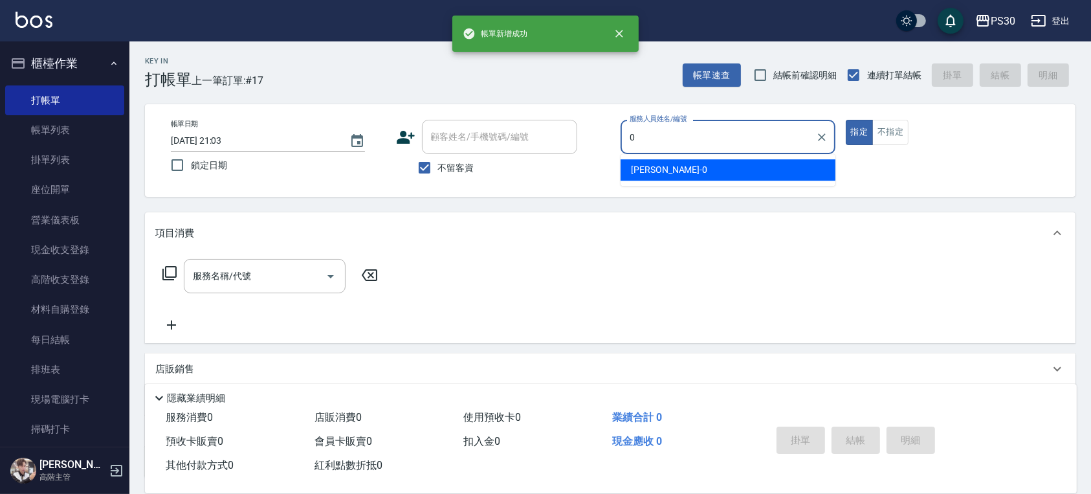
type input "[PERSON_NAME]-0"
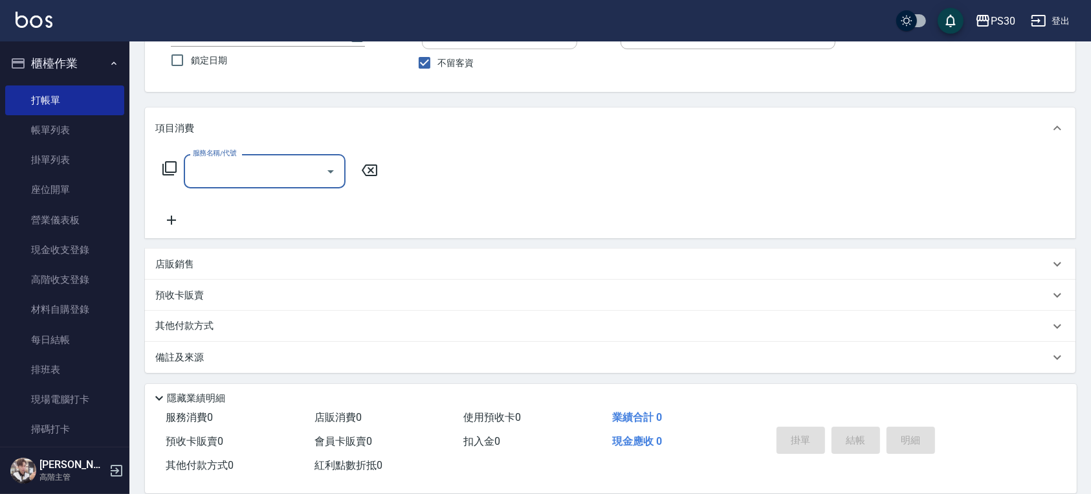
scroll to position [106, 0]
click at [274, 251] on div "店販銷售" at bounding box center [610, 262] width 931 height 31
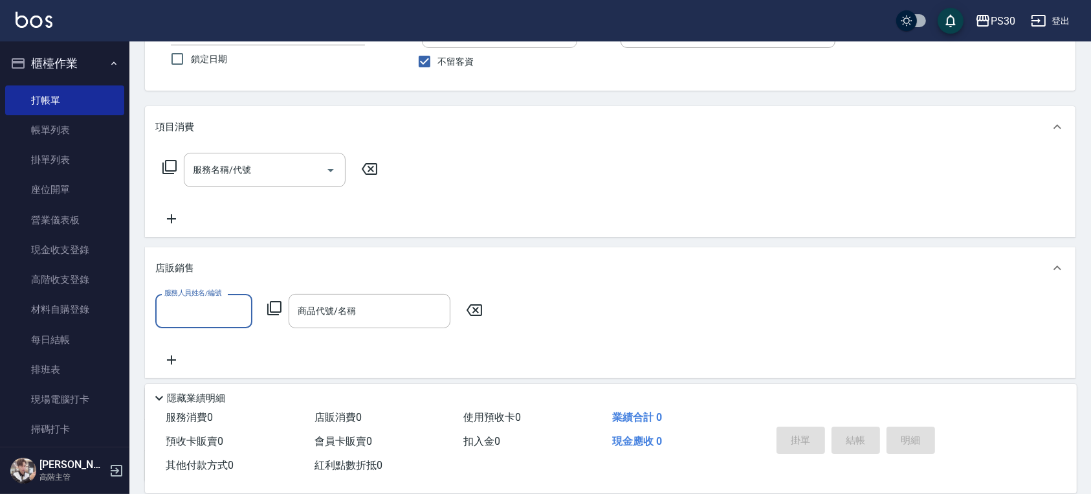
scroll to position [0, 0]
type input "[PERSON_NAME]-0"
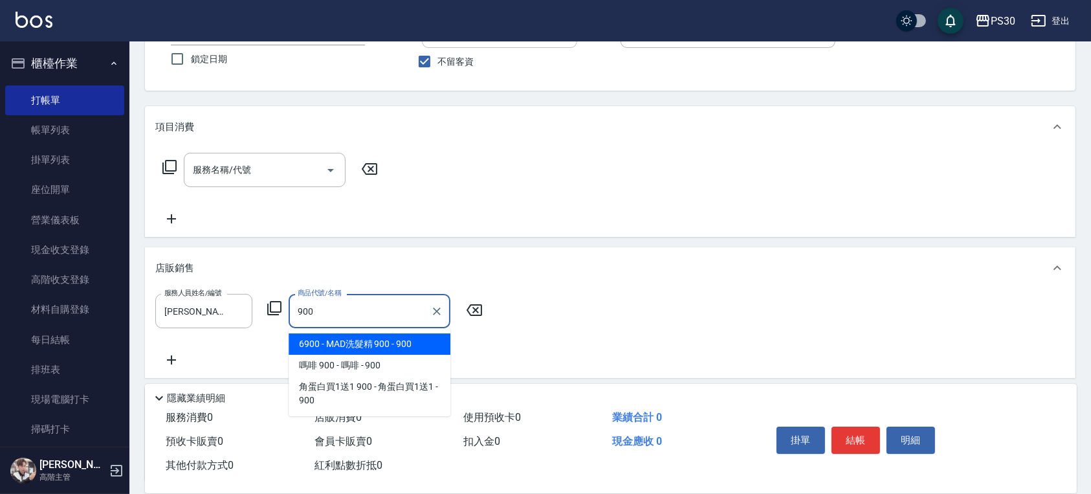
click at [348, 348] on span "6900 - MAD洗髮精 900 - 900" at bounding box center [370, 343] width 162 height 21
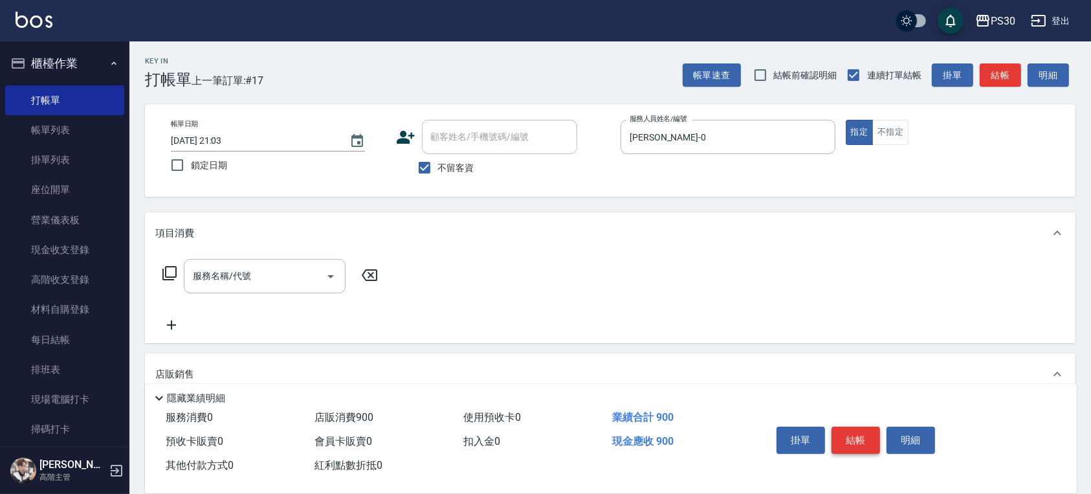
type input "MAD洗髮精 900"
click at [845, 432] on button "結帳" at bounding box center [856, 440] width 49 height 27
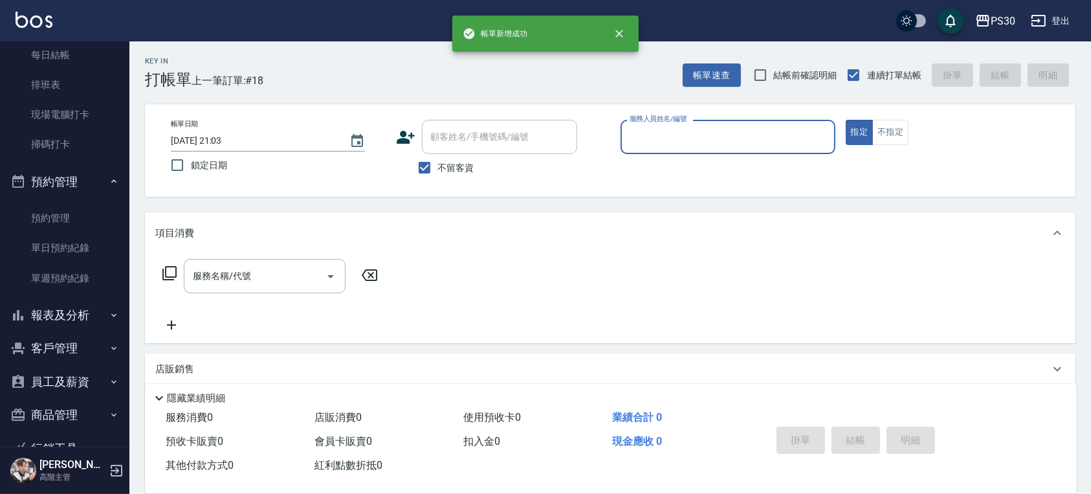
scroll to position [352, 0]
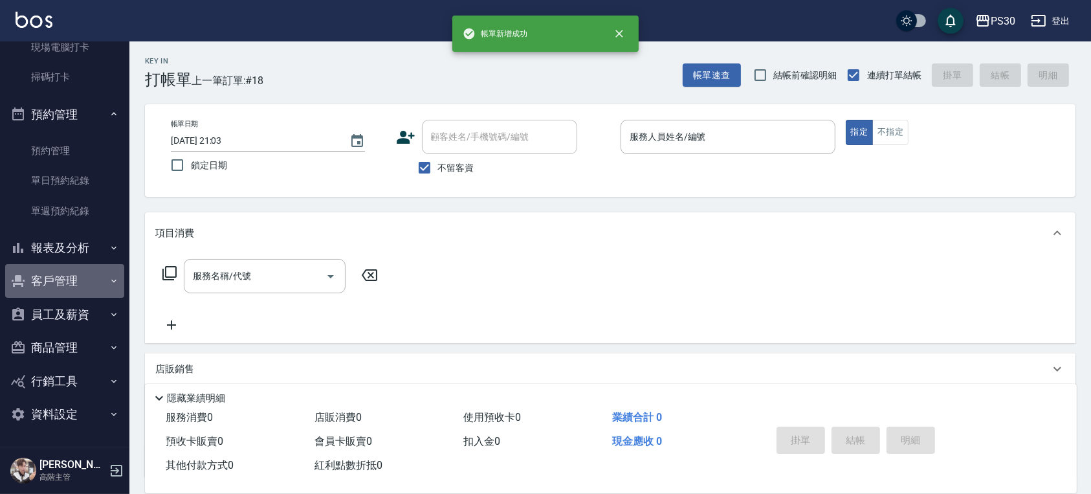
click at [72, 274] on button "客戶管理" at bounding box center [64, 281] width 119 height 34
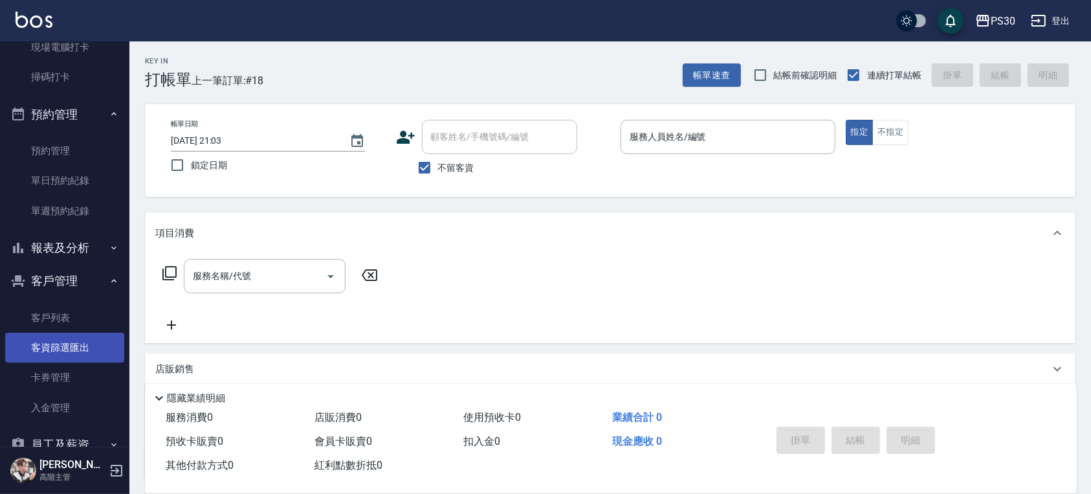
click at [88, 333] on link "客資篩選匯出" at bounding box center [64, 348] width 119 height 30
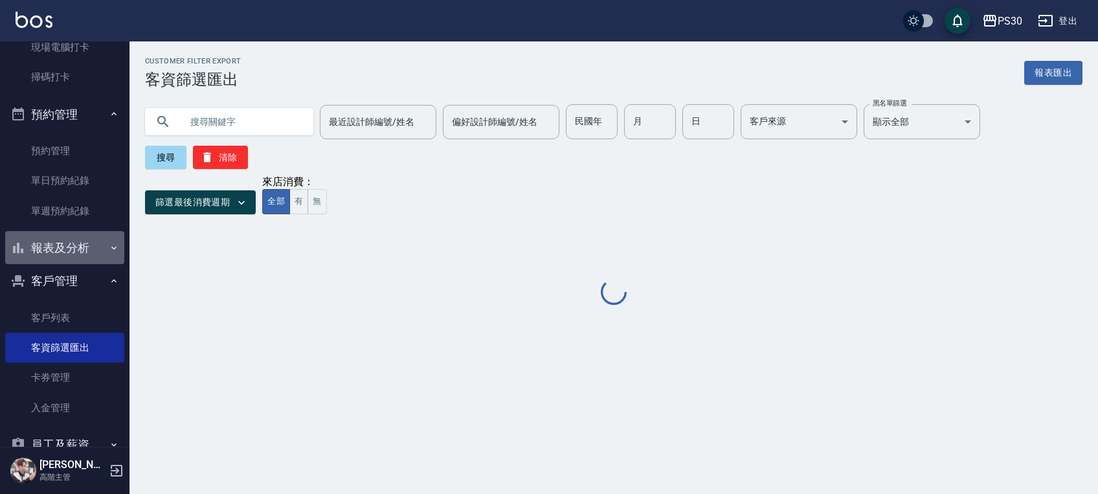
click at [85, 237] on button "報表及分析" at bounding box center [64, 248] width 119 height 34
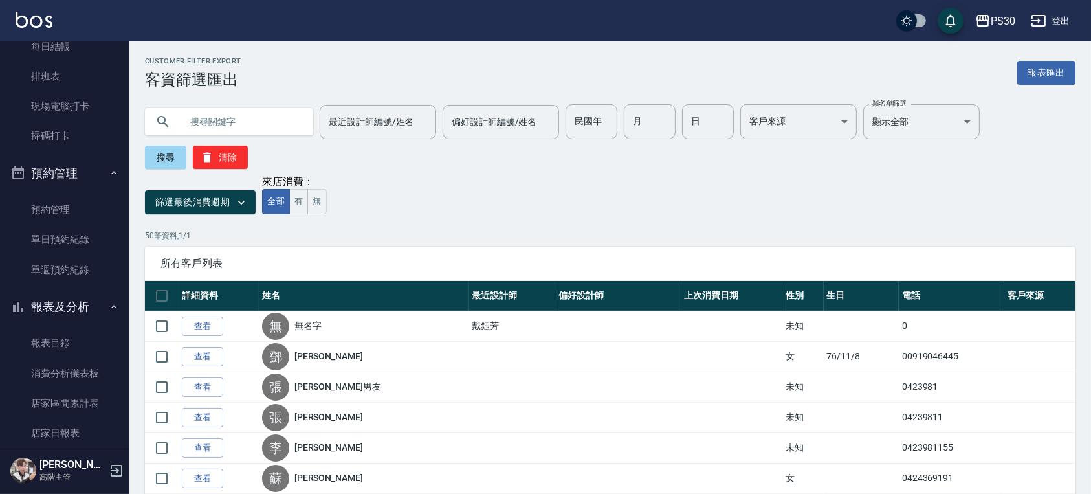
scroll to position [431, 0]
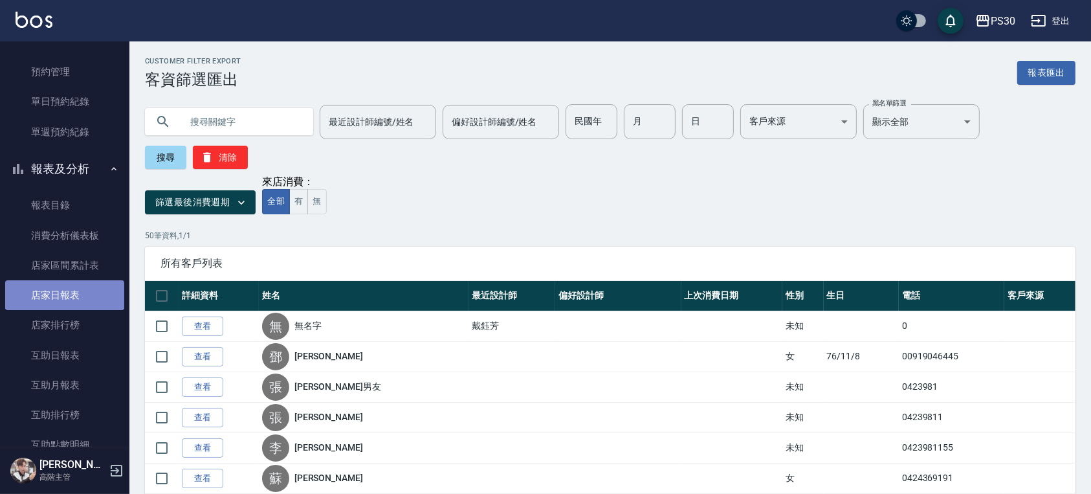
click at [96, 289] on link "店家日報表" at bounding box center [64, 295] width 119 height 30
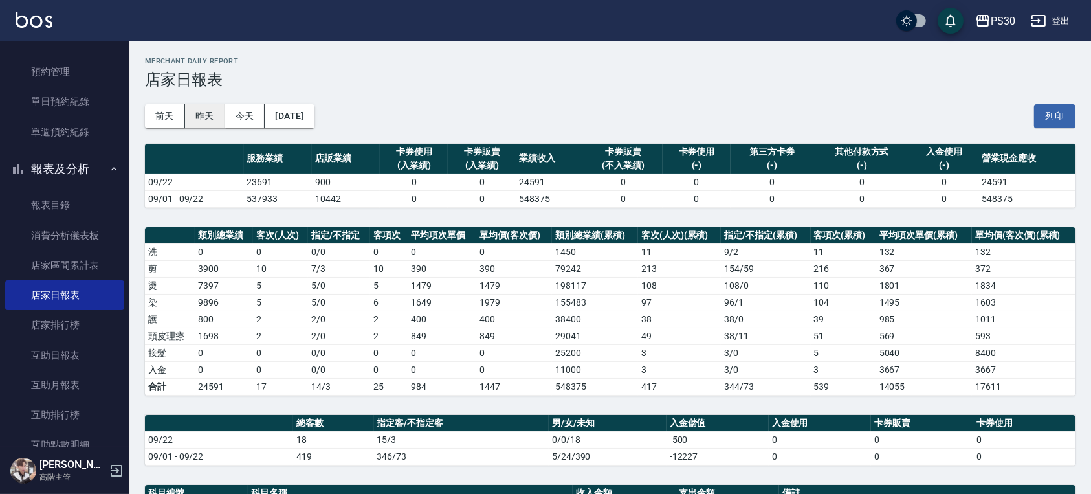
click at [197, 109] on button "昨天" at bounding box center [205, 116] width 40 height 24
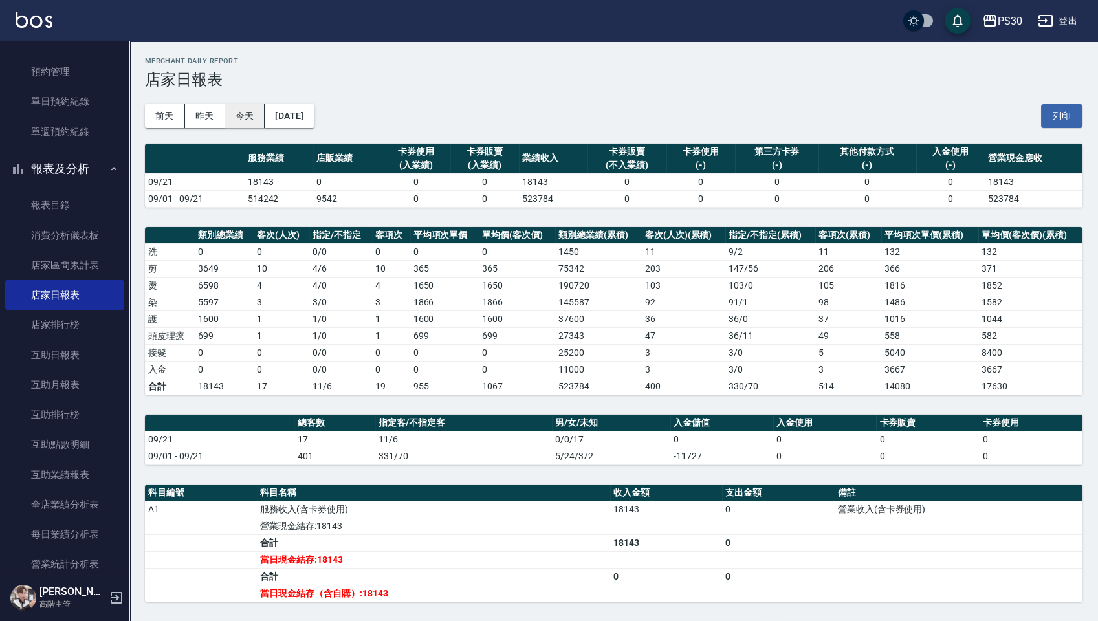
click at [254, 115] on button "今天" at bounding box center [245, 116] width 40 height 24
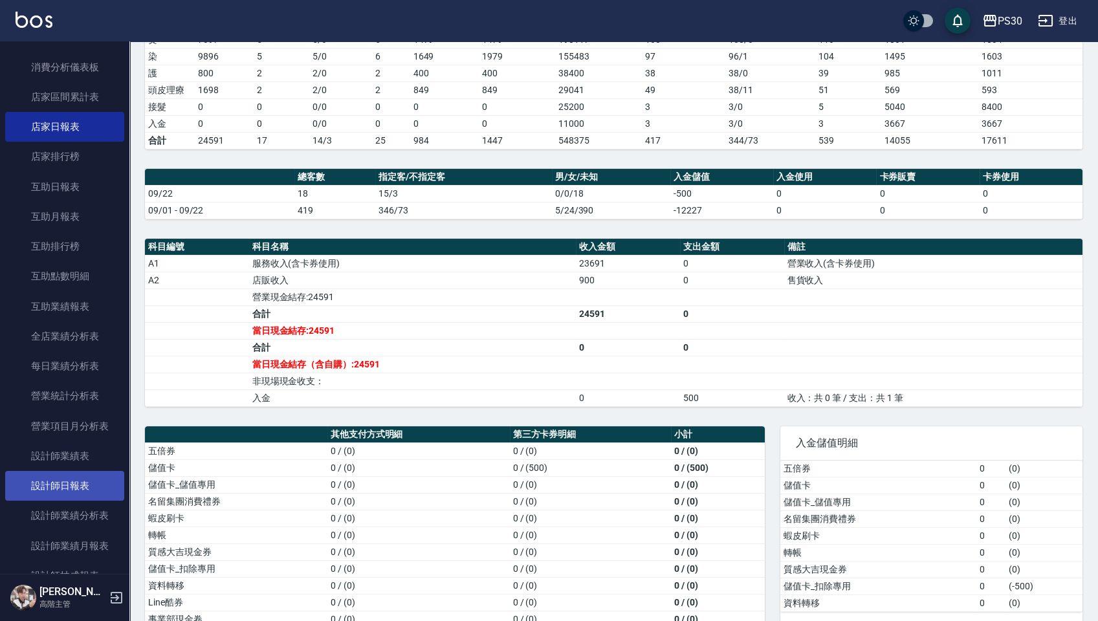
scroll to position [604, 0]
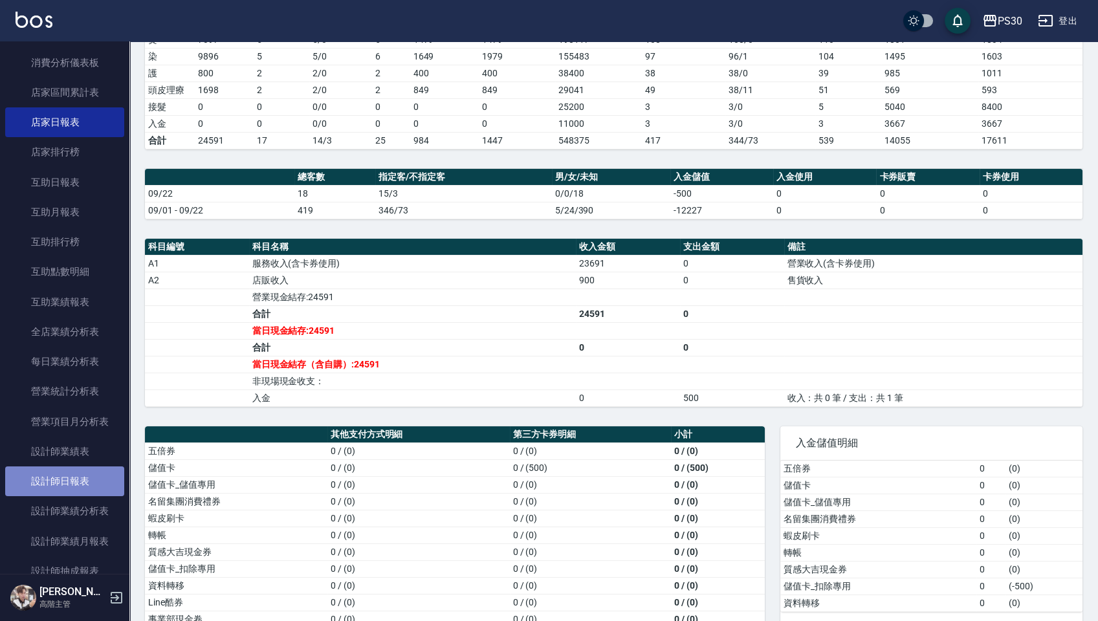
click at [82, 475] on link "設計師日報表" at bounding box center [64, 482] width 119 height 30
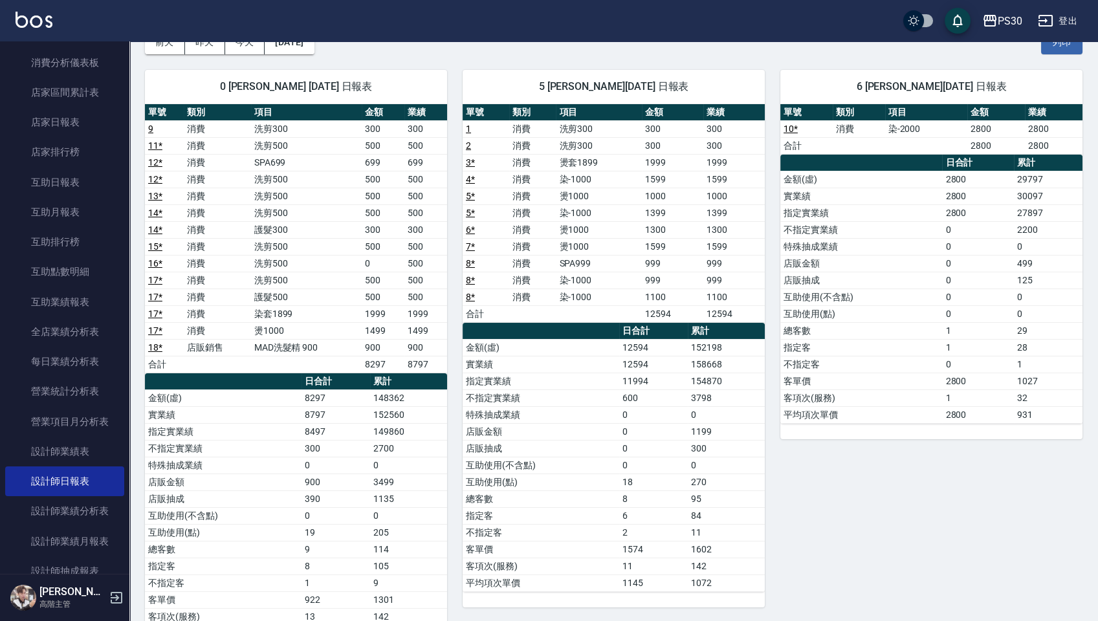
scroll to position [124, 0]
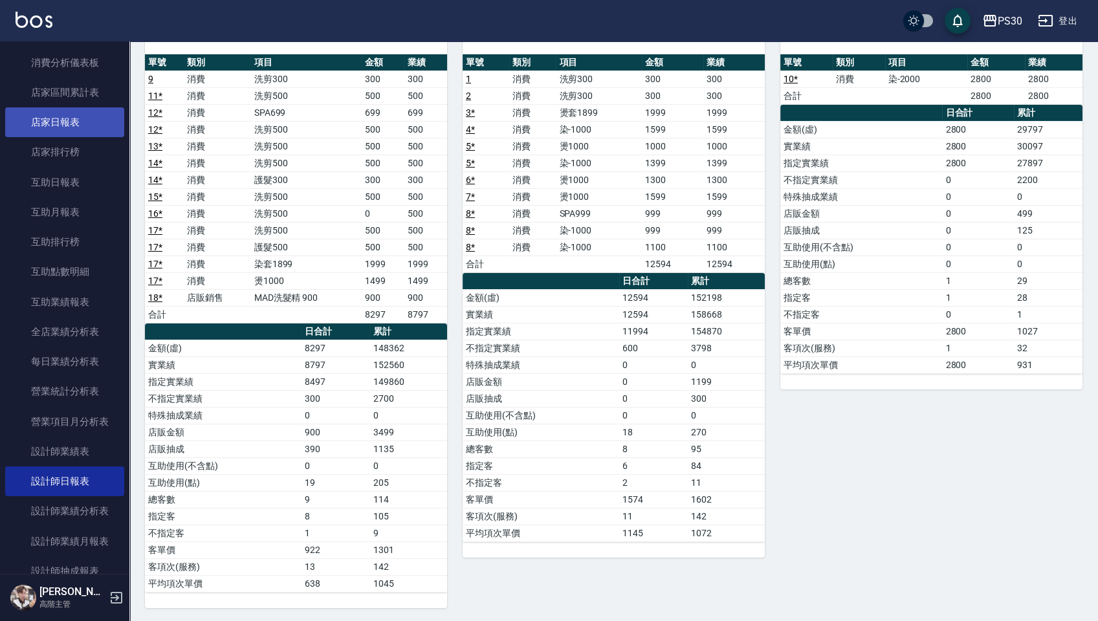
click at [60, 130] on link "店家日報表" at bounding box center [64, 122] width 119 height 30
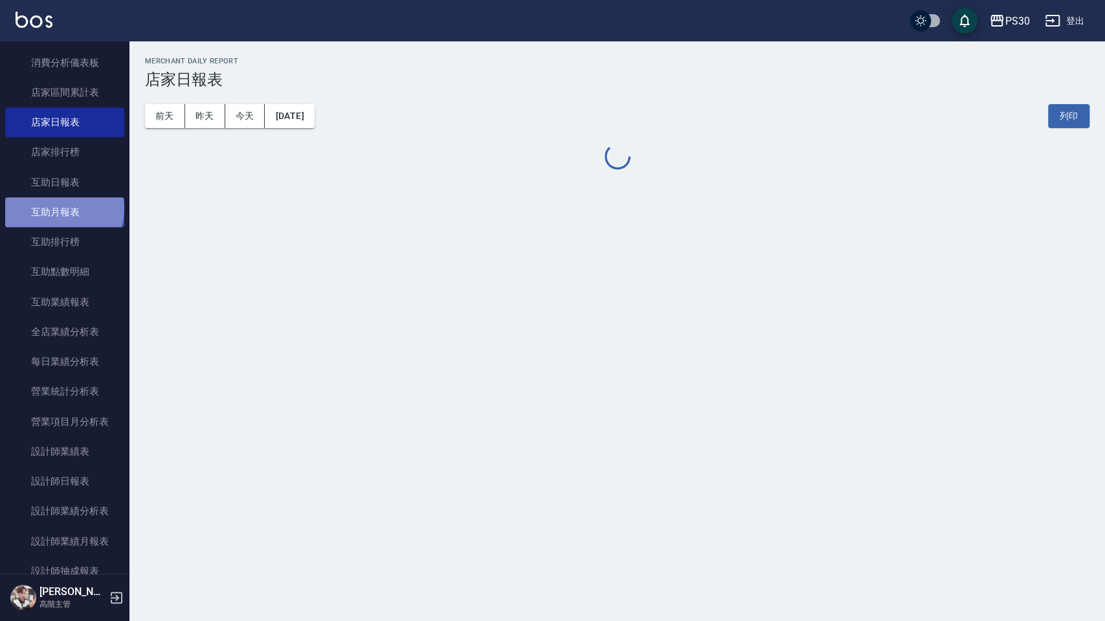
click at [63, 208] on link "互助月報表" at bounding box center [64, 212] width 119 height 30
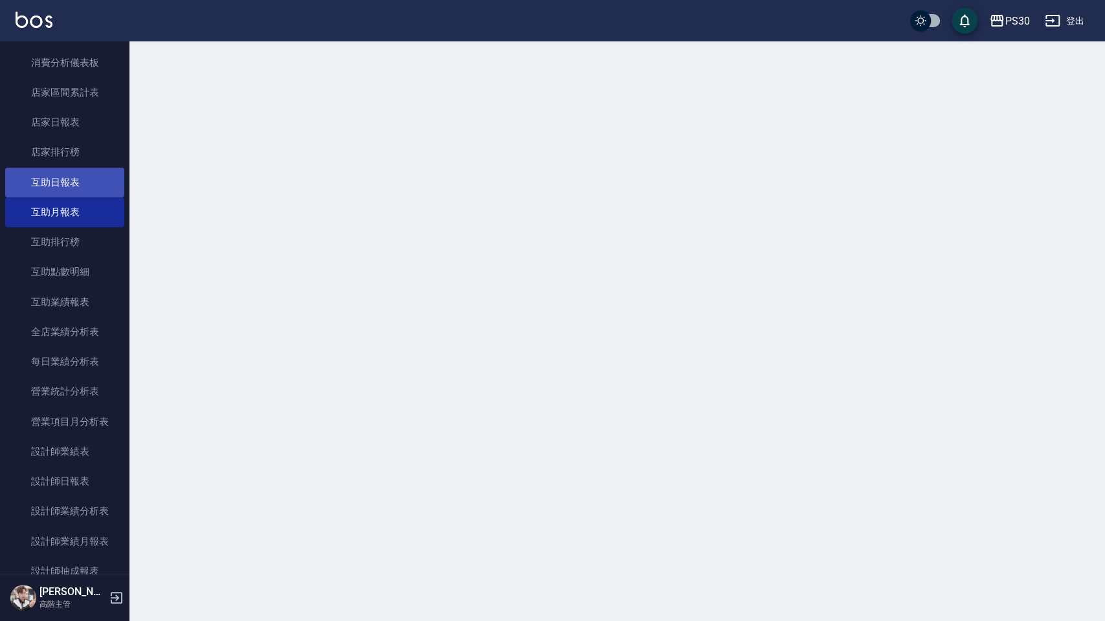
click at [69, 192] on link "互助日報表" at bounding box center [64, 183] width 119 height 30
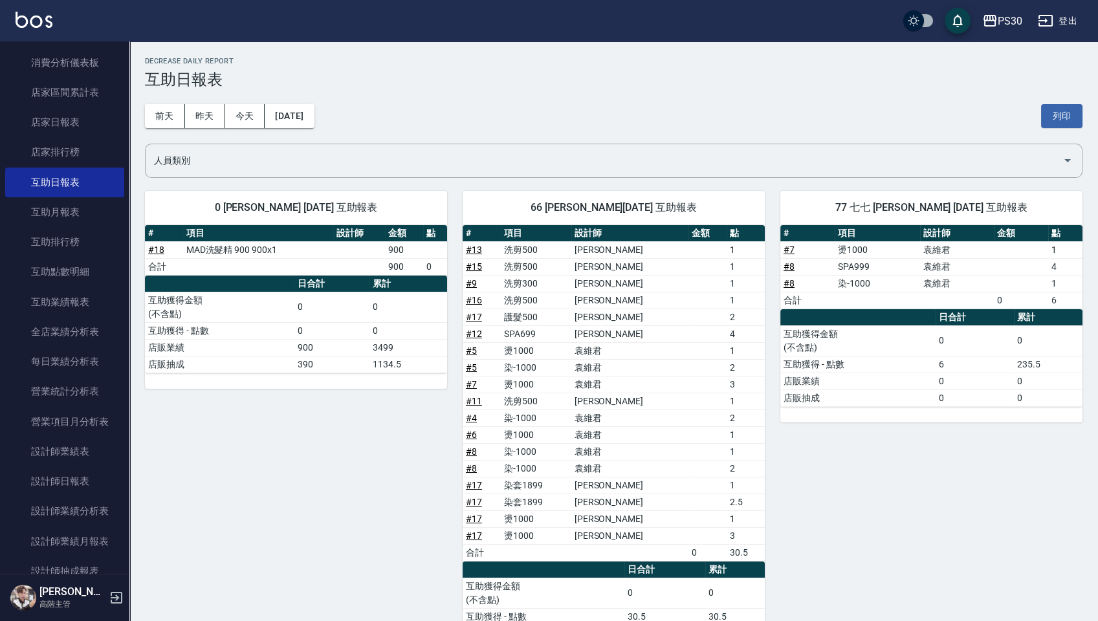
scroll to position [67, 0]
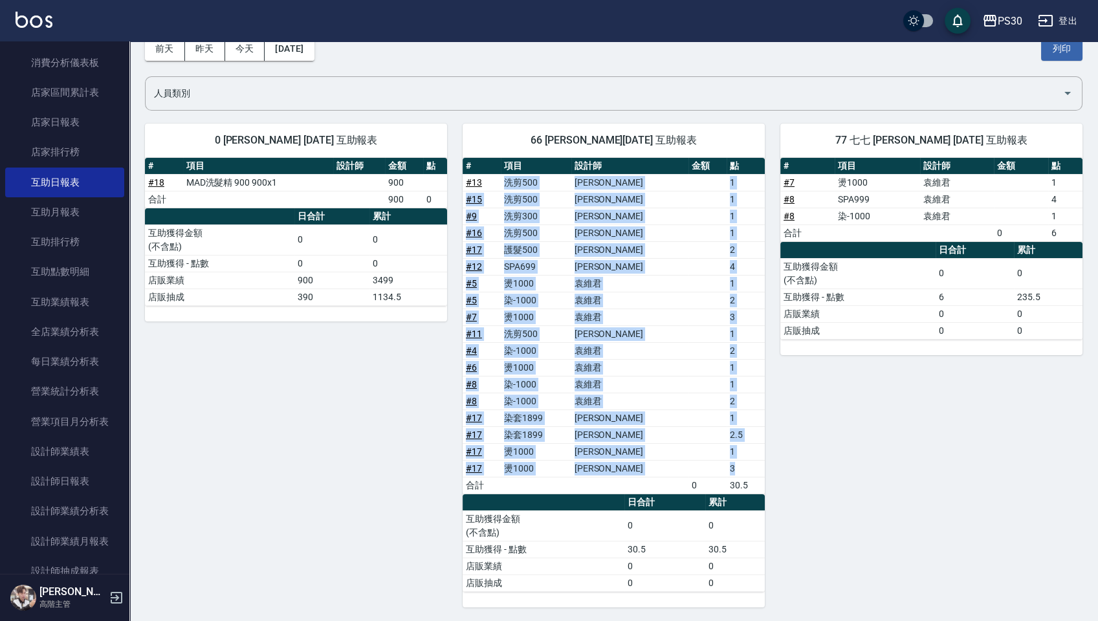
drag, startPoint x: 496, startPoint y: 177, endPoint x: 760, endPoint y: 456, distance: 383.7
click at [759, 458] on tbody "# 13 洗剪500 [PERSON_NAME] 1 # 15 洗剪500 [PERSON_NAME] 1 # 9 洗剪300 [PERSON_NAME] 1…" at bounding box center [614, 334] width 302 height 320
click at [748, 366] on td "1" at bounding box center [746, 367] width 38 height 17
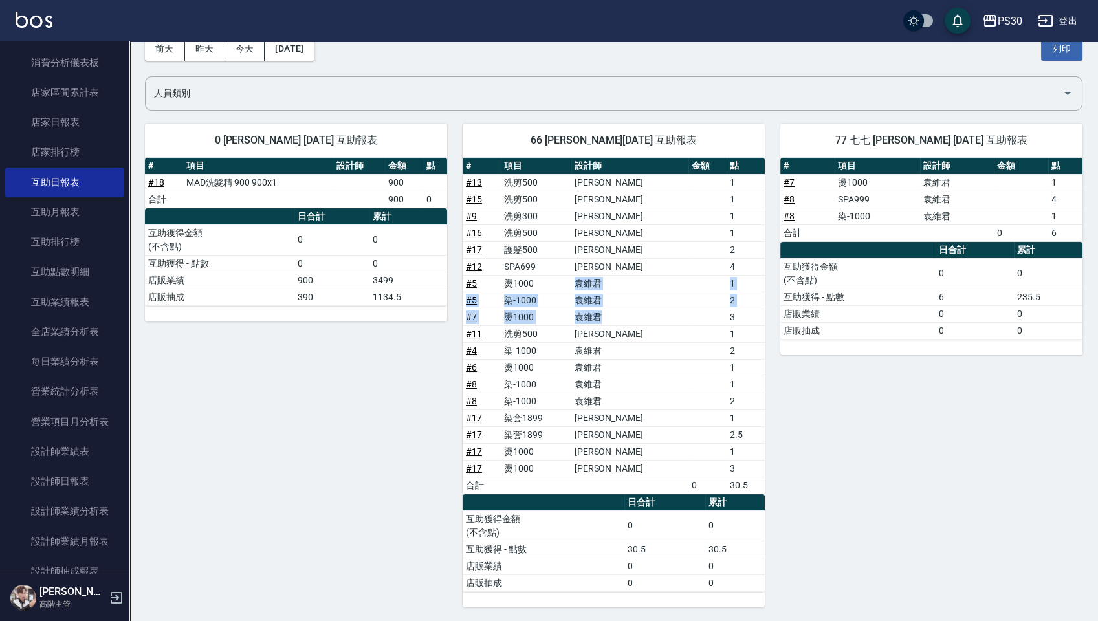
drag, startPoint x: 604, startPoint y: 285, endPoint x: 654, endPoint y: 311, distance: 56.2
click at [654, 311] on tbody "# 13 洗剪500 [PERSON_NAME] 1 # 15 洗剪500 [PERSON_NAME] 1 # 9 洗剪300 [PERSON_NAME] 1…" at bounding box center [614, 334] width 302 height 320
drag, startPoint x: 100, startPoint y: 471, endPoint x: 119, endPoint y: 457, distance: 23.6
click at [100, 471] on link "設計師日報表" at bounding box center [64, 482] width 119 height 30
